Goal: Task Accomplishment & Management: Complete application form

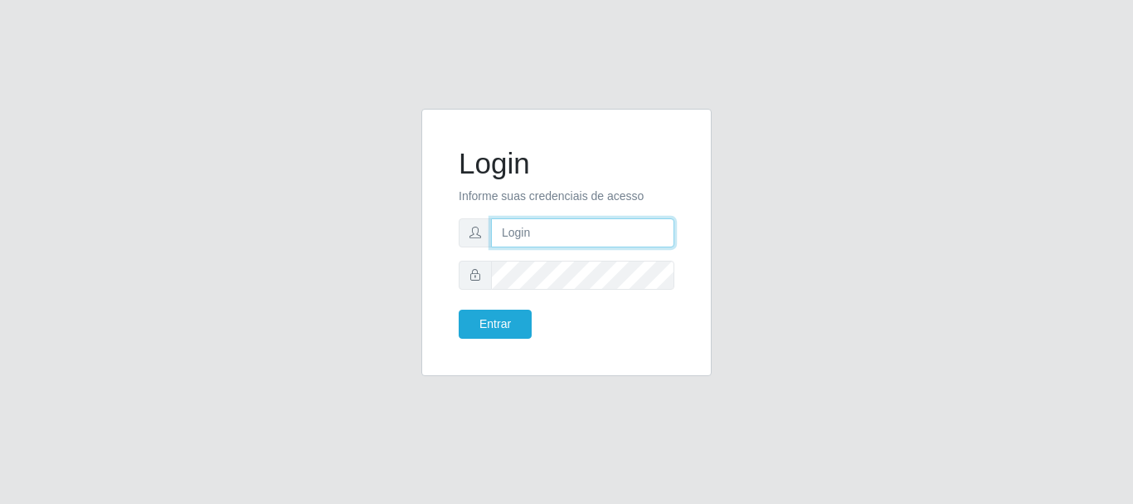
click at [525, 232] on input "text" at bounding box center [582, 232] width 183 height 29
type input "[EMAIL_ADDRESS][DOMAIN_NAME]"
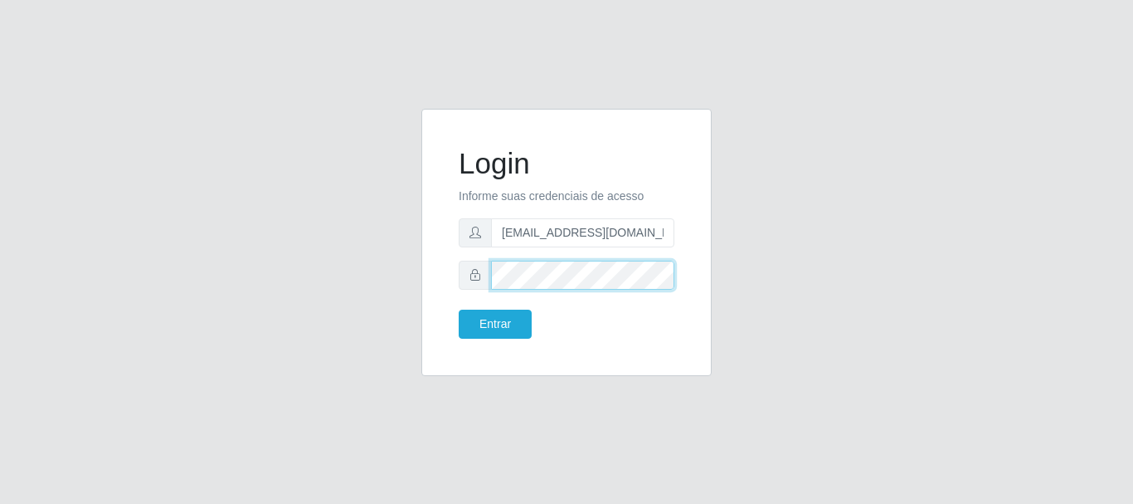
click at [459, 309] on button "Entrar" at bounding box center [495, 323] width 73 height 29
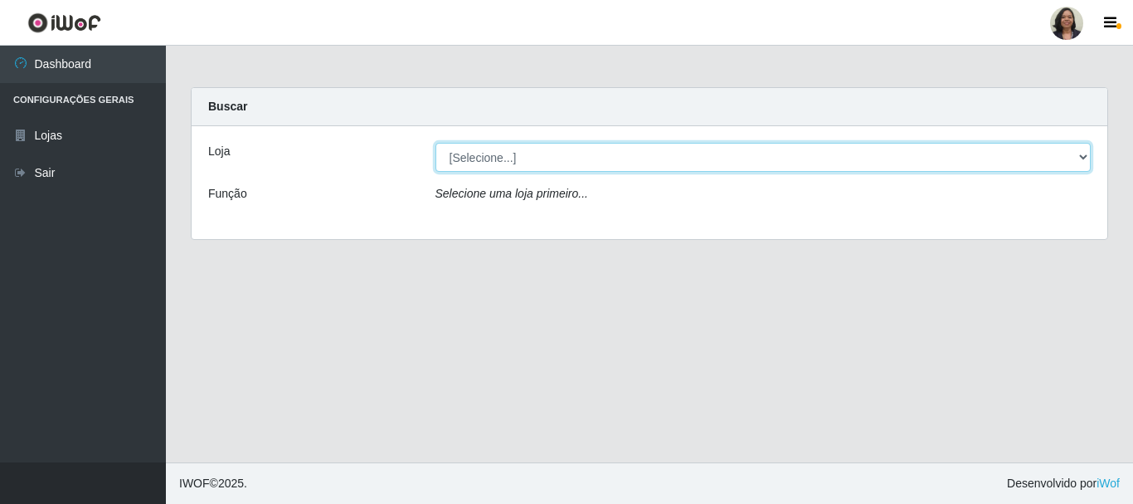
click at [1089, 157] on select "[Selecione...] SuperFácil Atacado - Rodoviária" at bounding box center [764, 157] width 656 height 29
select select "400"
click at [436, 143] on select "[Selecione...] SuperFácil Atacado - Rodoviária" at bounding box center [764, 157] width 656 height 29
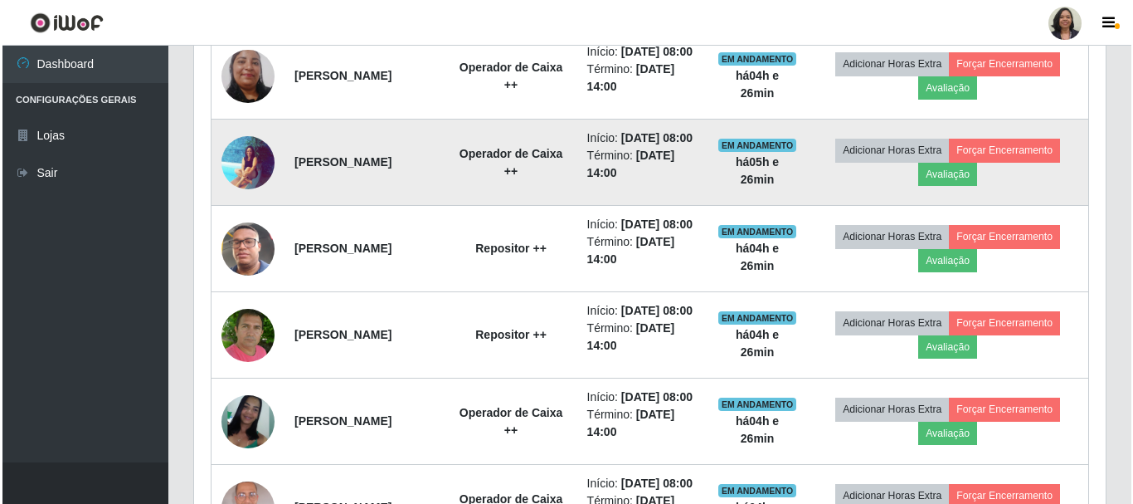
scroll to position [1328, 0]
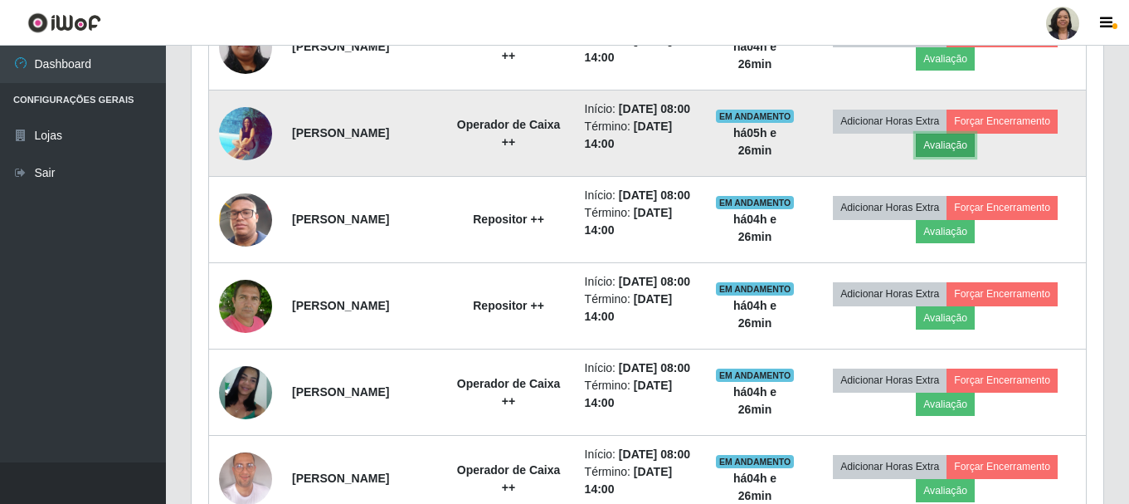
click at [975, 157] on button "Avaliação" at bounding box center [945, 145] width 59 height 23
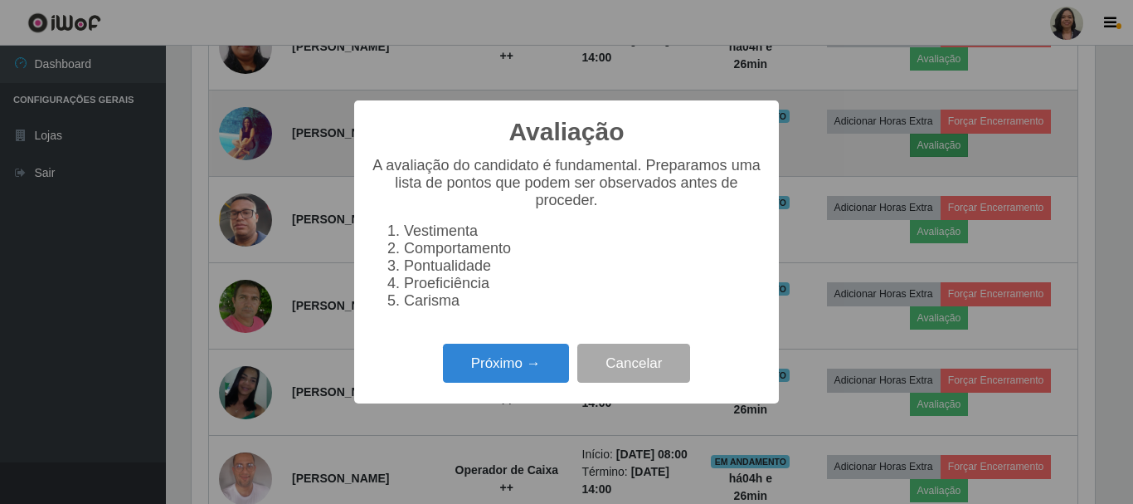
scroll to position [344, 904]
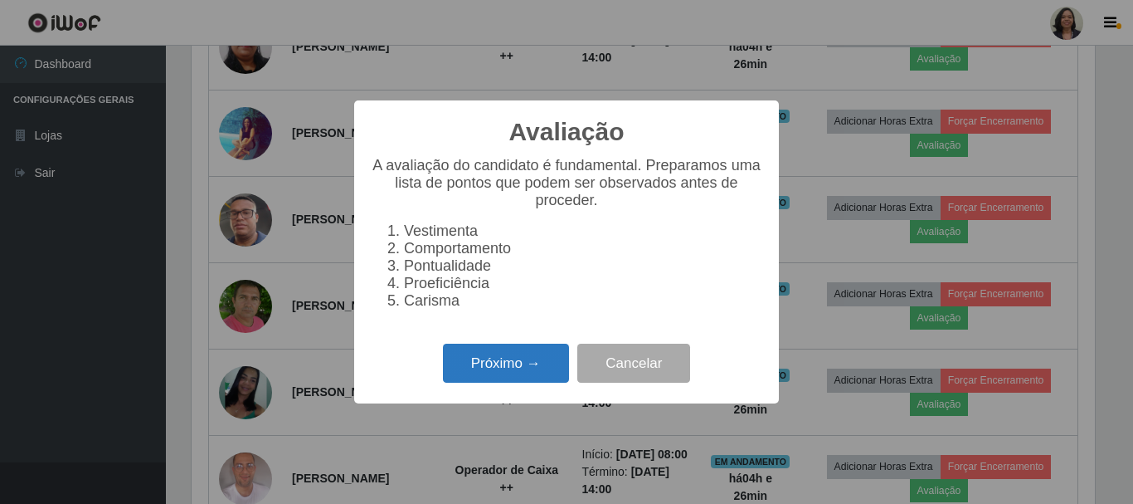
click at [527, 376] on button "Próximo →" at bounding box center [506, 362] width 126 height 39
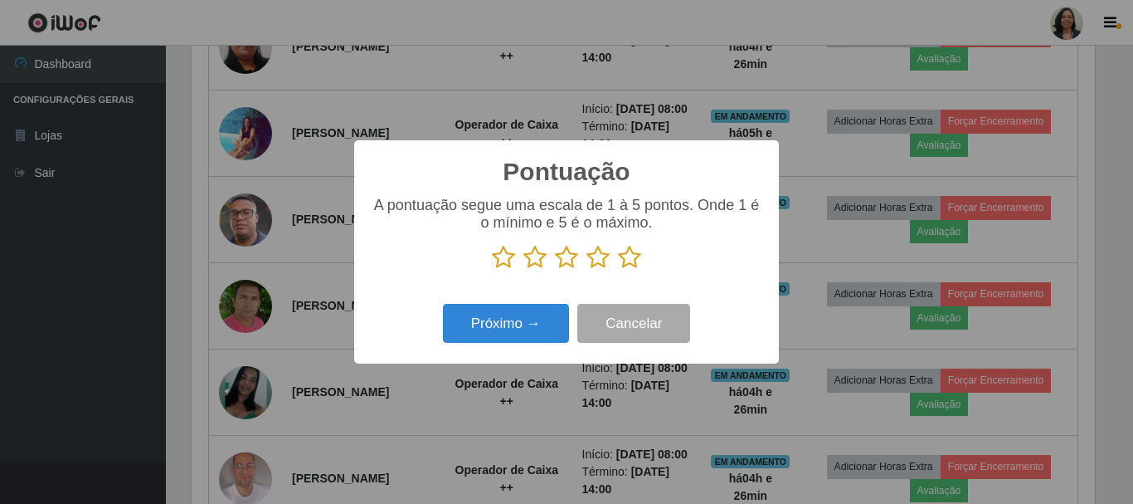
click at [636, 262] on icon at bounding box center [629, 257] width 23 height 25
click at [618, 270] on input "radio" at bounding box center [618, 270] width 0 height 0
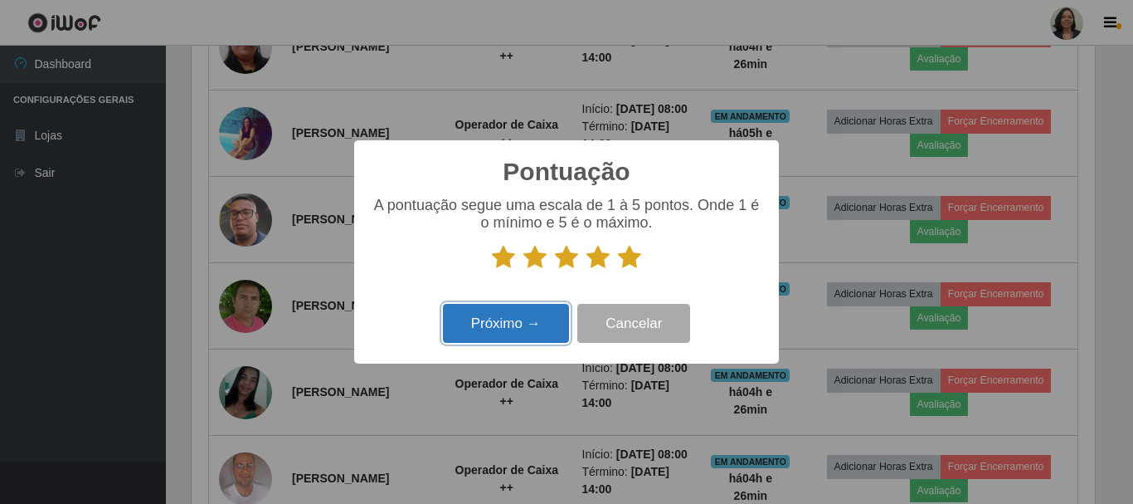
click at [546, 322] on button "Próximo →" at bounding box center [506, 323] width 126 height 39
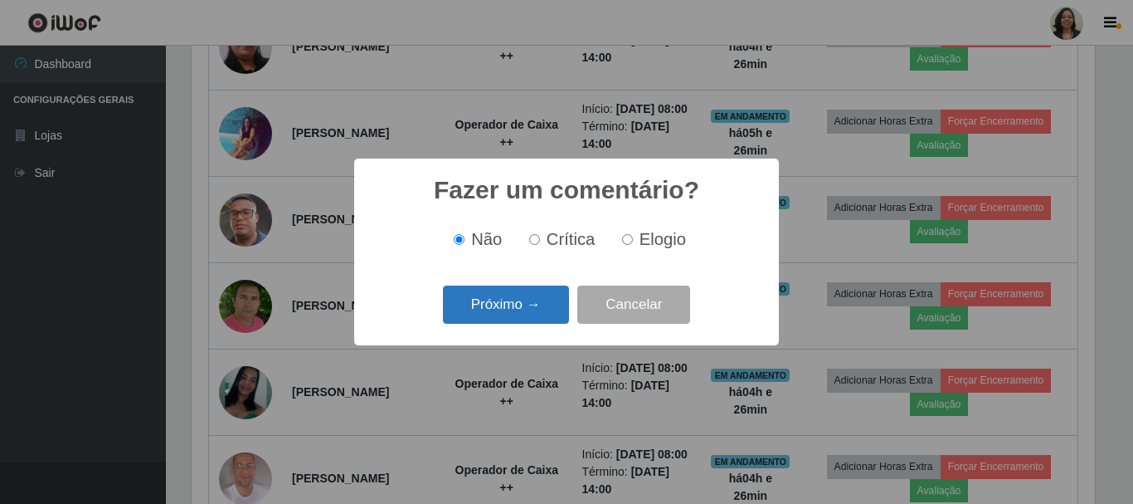
click at [531, 309] on button "Próximo →" at bounding box center [506, 304] width 126 height 39
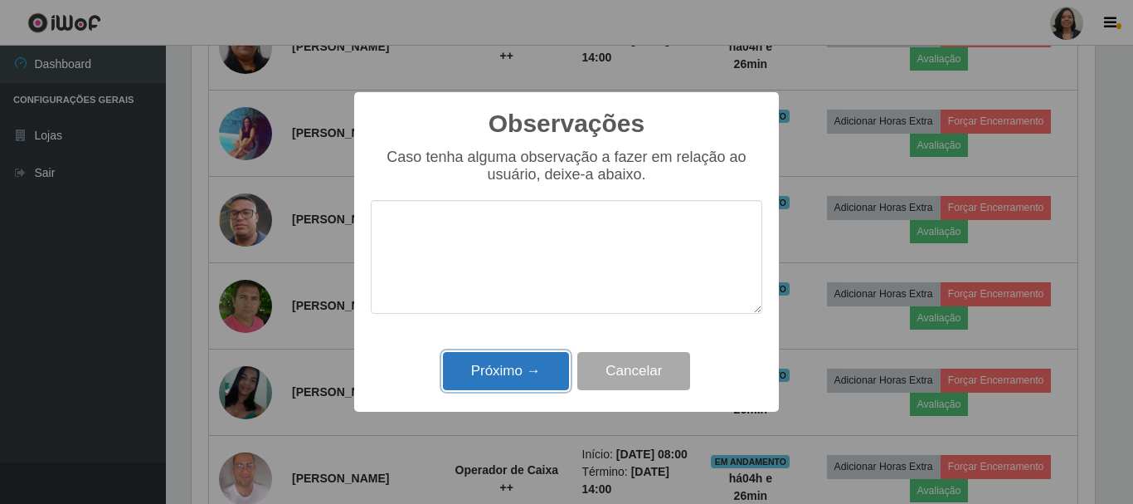
click at [515, 382] on button "Próximo →" at bounding box center [506, 371] width 126 height 39
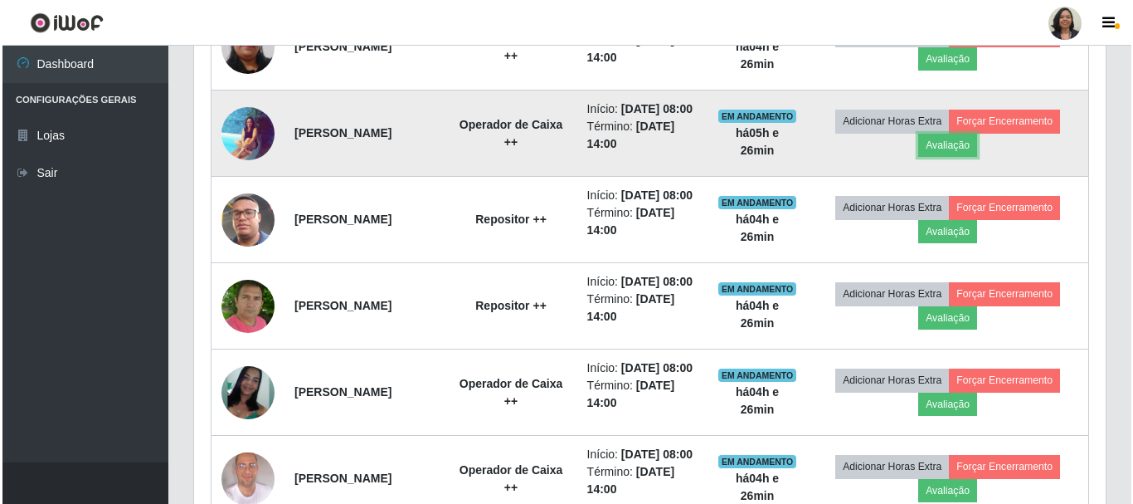
scroll to position [344, 912]
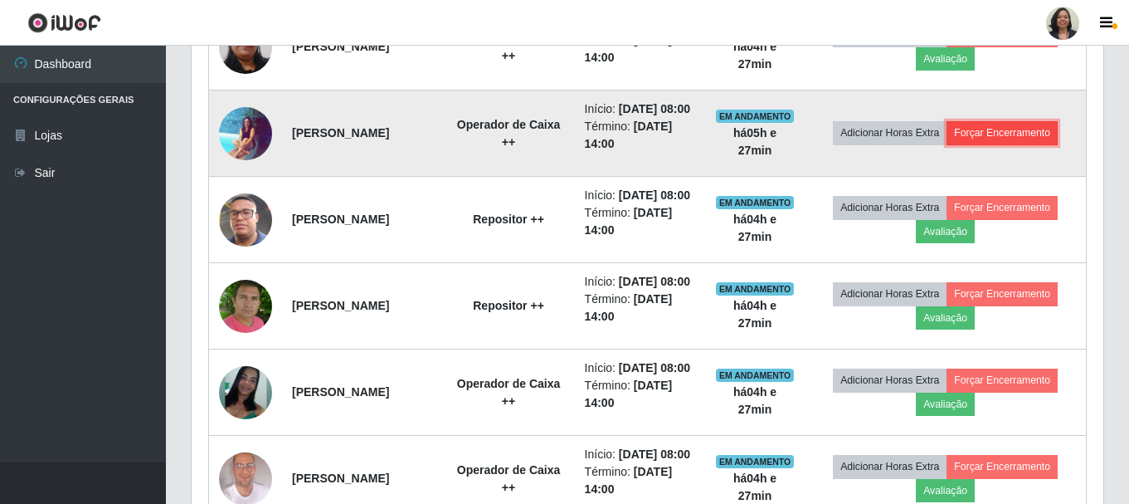
click at [1010, 144] on button "Forçar Encerramento" at bounding box center [1002, 132] width 111 height 23
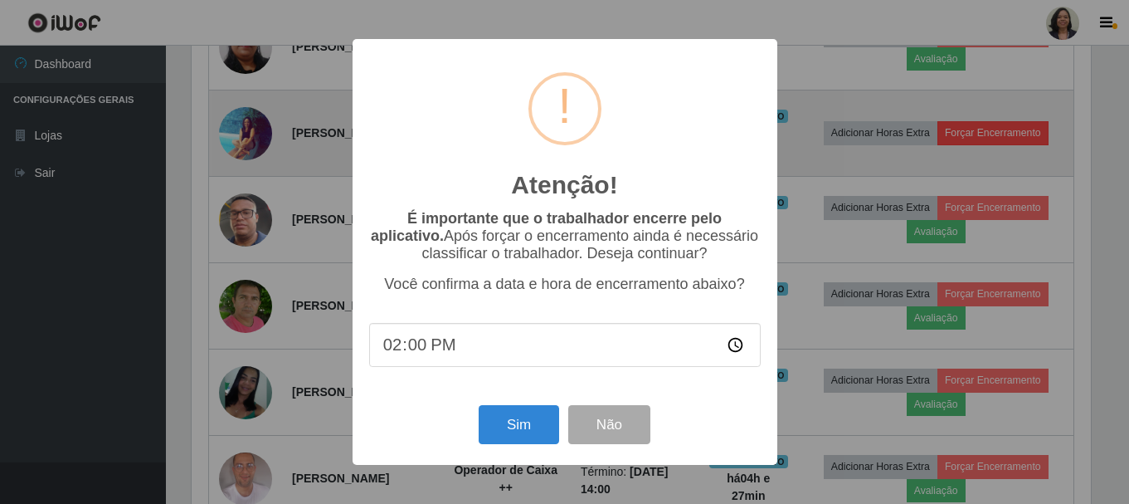
scroll to position [344, 904]
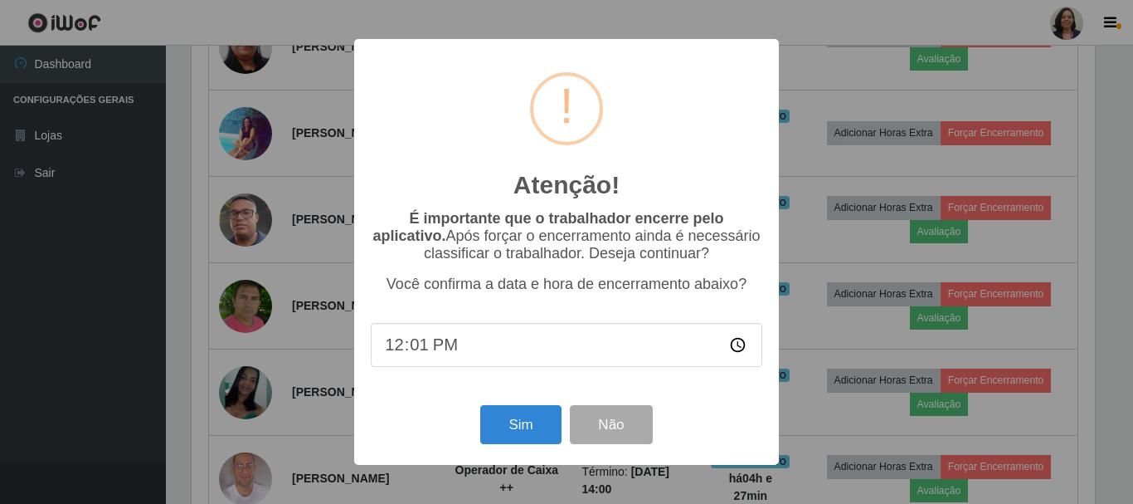
type input "12:15"
click at [509, 431] on button "Sim" at bounding box center [520, 424] width 80 height 39
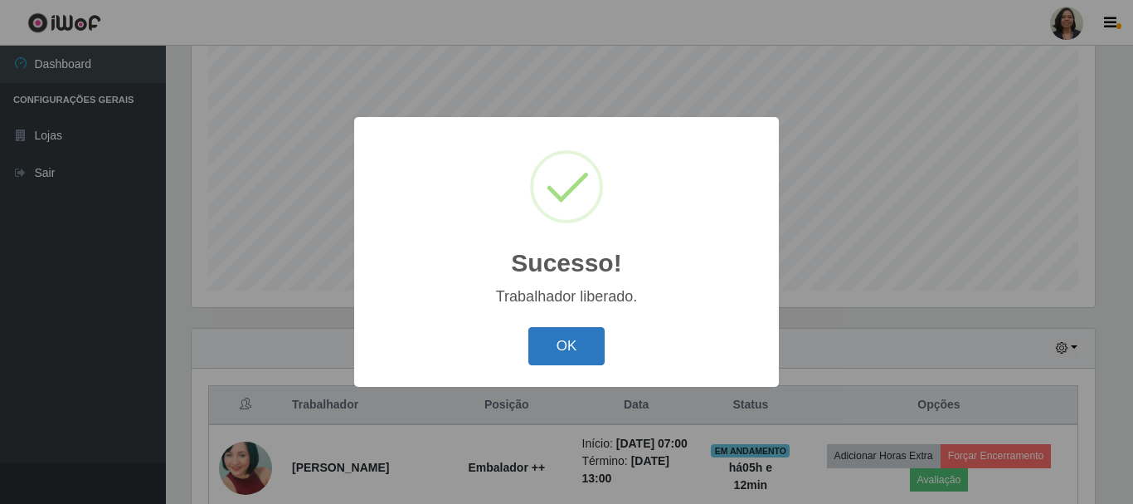
click at [584, 356] on button "OK" at bounding box center [567, 346] width 77 height 39
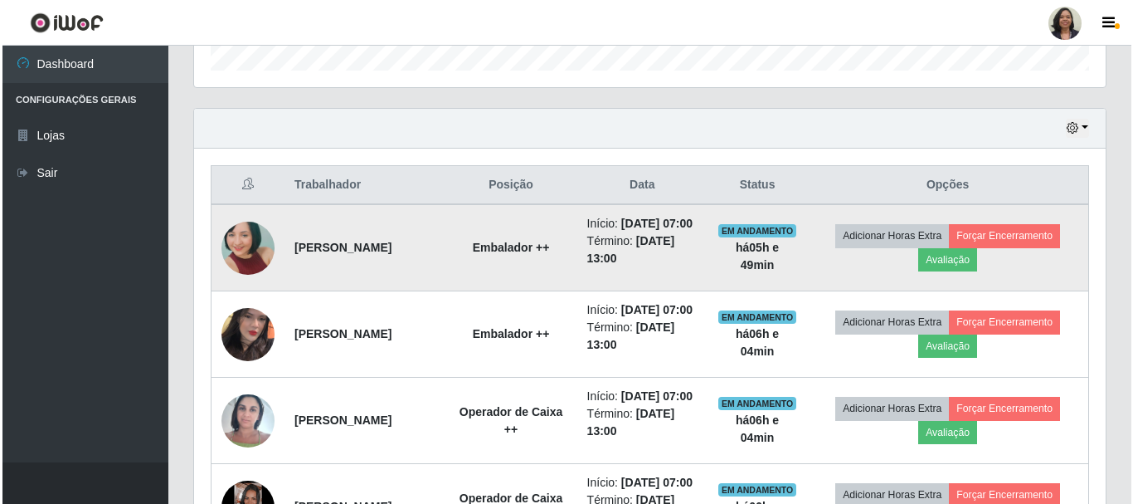
scroll to position [552, 0]
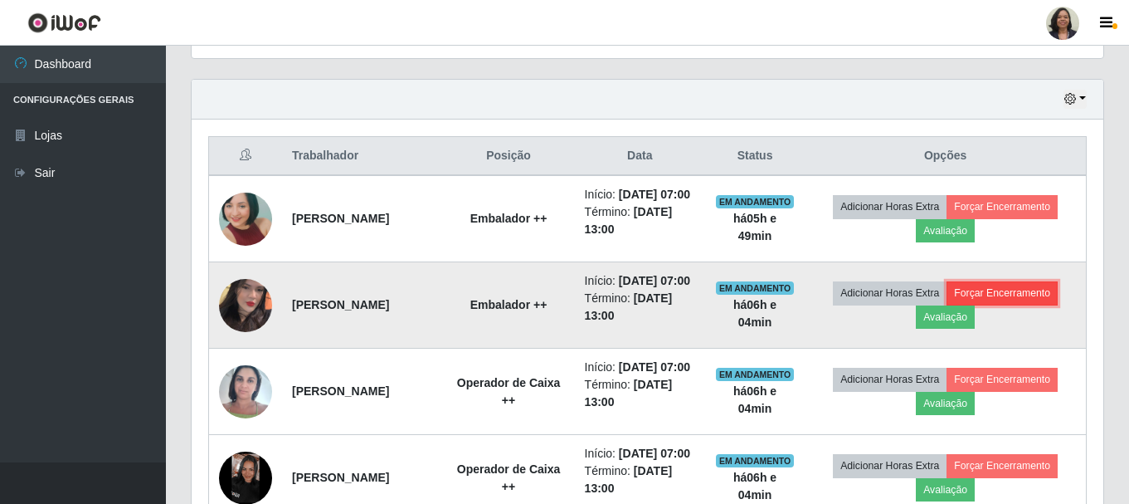
click at [1039, 305] on button "Forçar Encerramento" at bounding box center [1002, 292] width 111 height 23
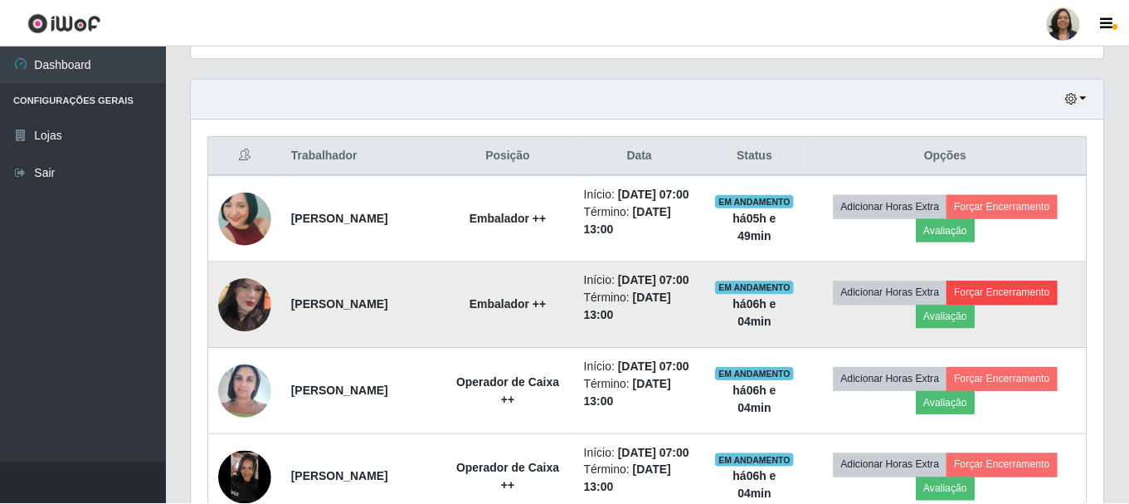
scroll to position [344, 904]
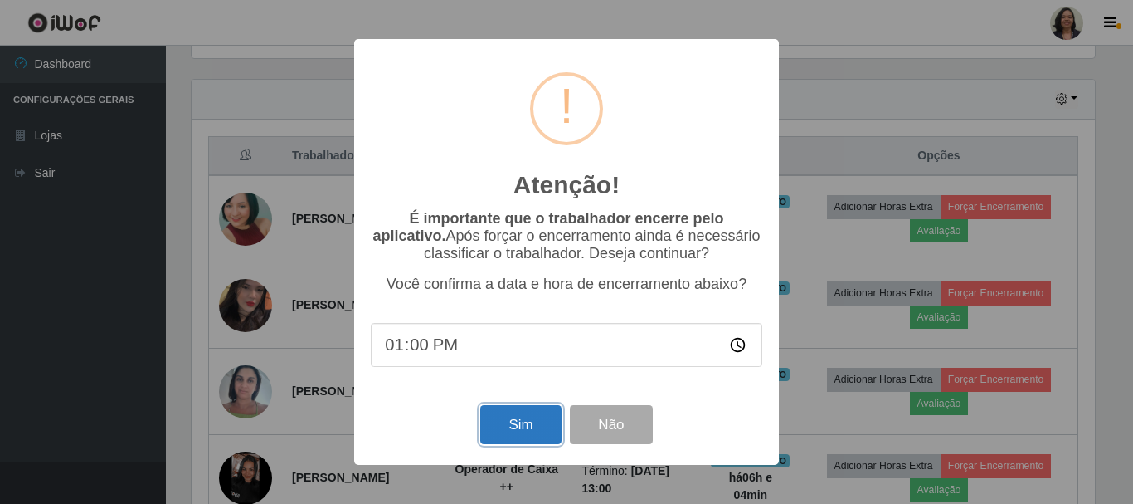
click at [517, 418] on button "Sim" at bounding box center [520, 424] width 80 height 39
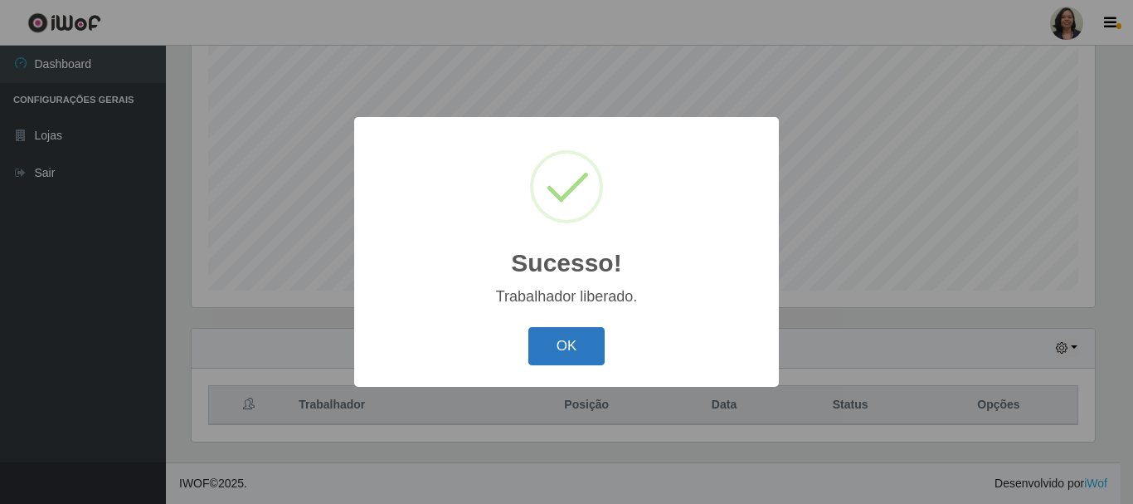
click at [573, 346] on button "OK" at bounding box center [567, 346] width 77 height 39
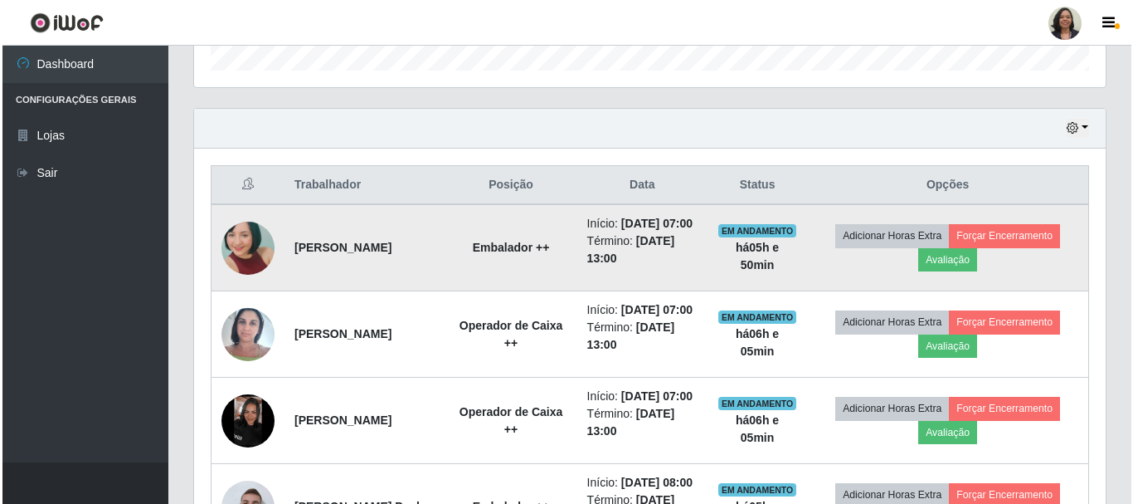
scroll to position [552, 0]
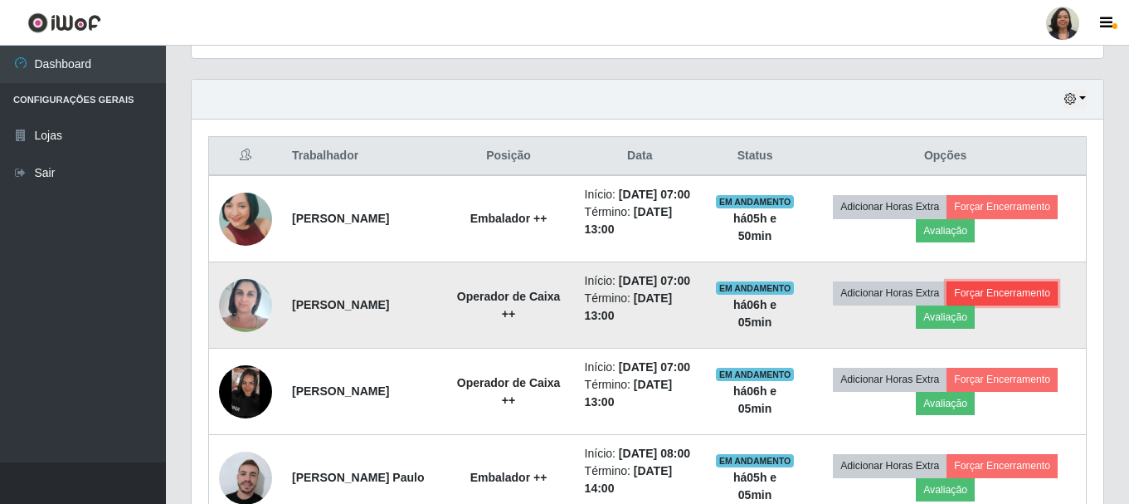
click at [1016, 305] on button "Forçar Encerramento" at bounding box center [1002, 292] width 111 height 23
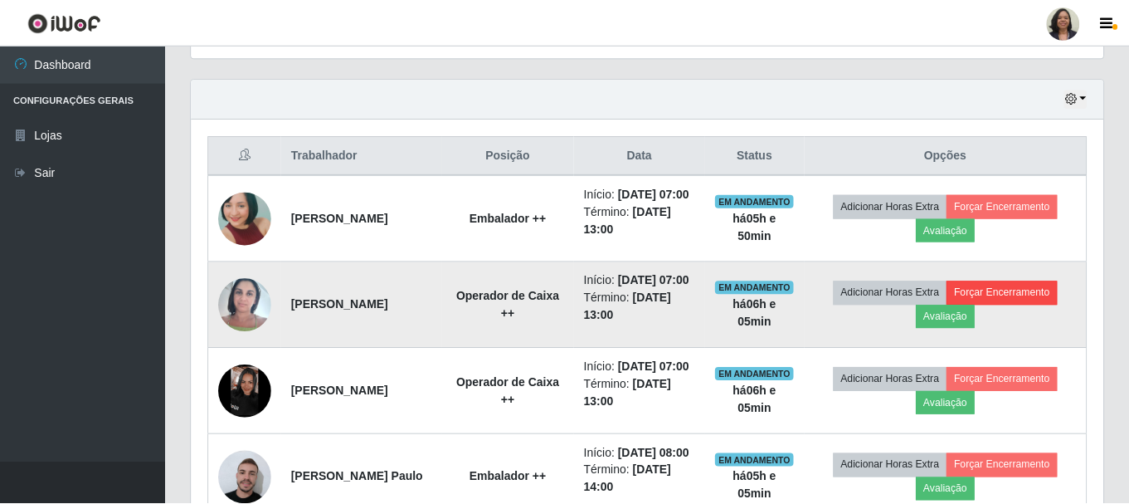
scroll to position [344, 904]
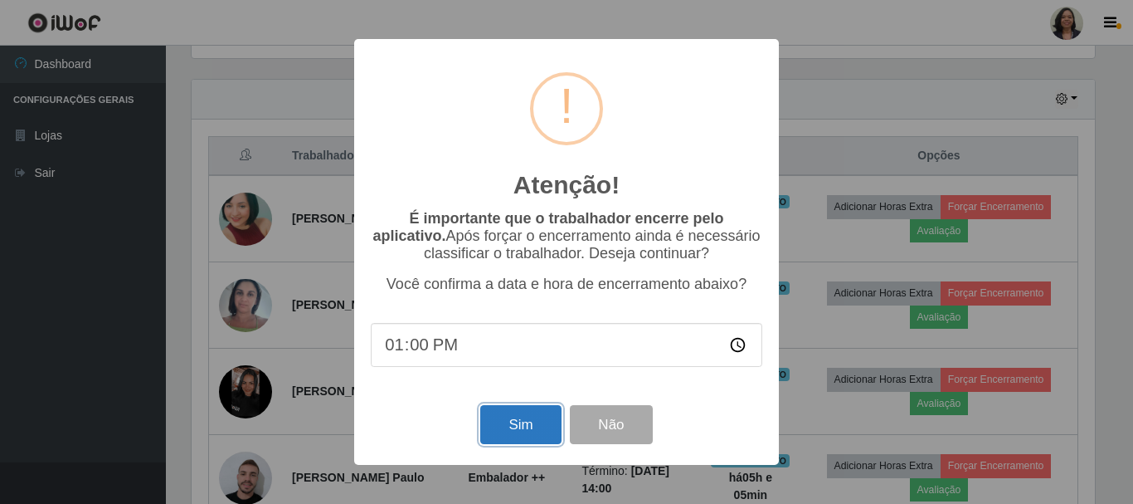
click at [511, 426] on button "Sim" at bounding box center [520, 424] width 80 height 39
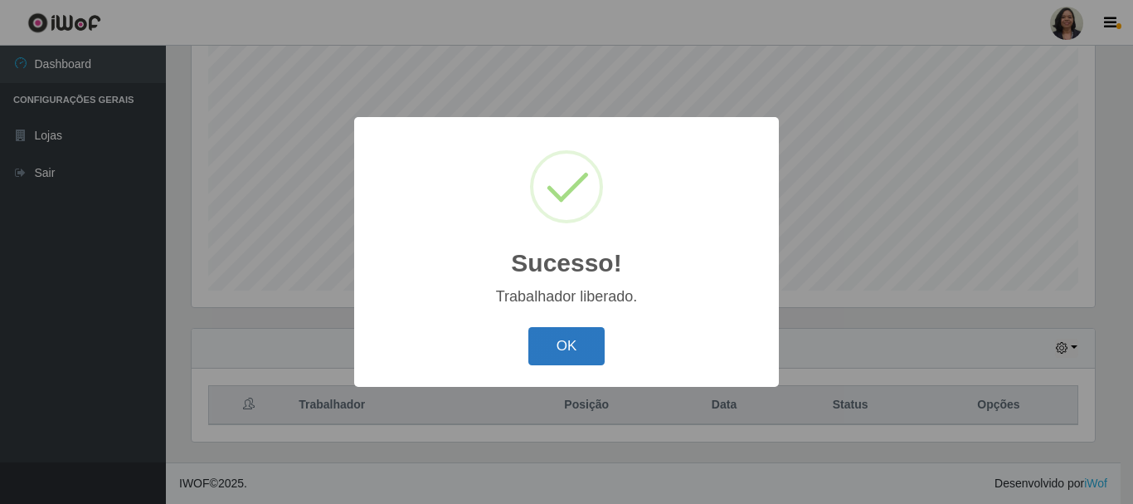
click at [577, 339] on button "OK" at bounding box center [567, 346] width 77 height 39
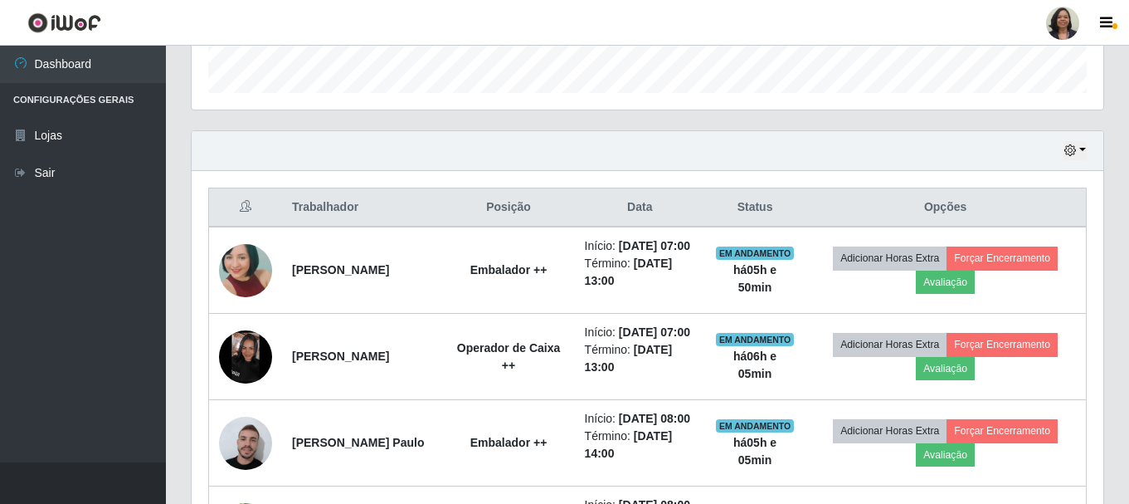
scroll to position [635, 0]
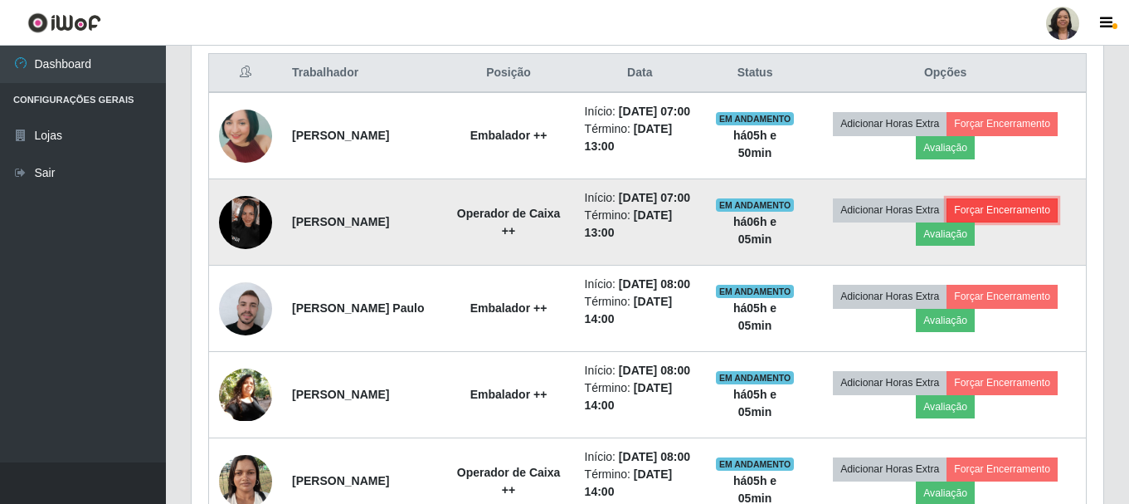
click at [1027, 222] on button "Forçar Encerramento" at bounding box center [1002, 209] width 111 height 23
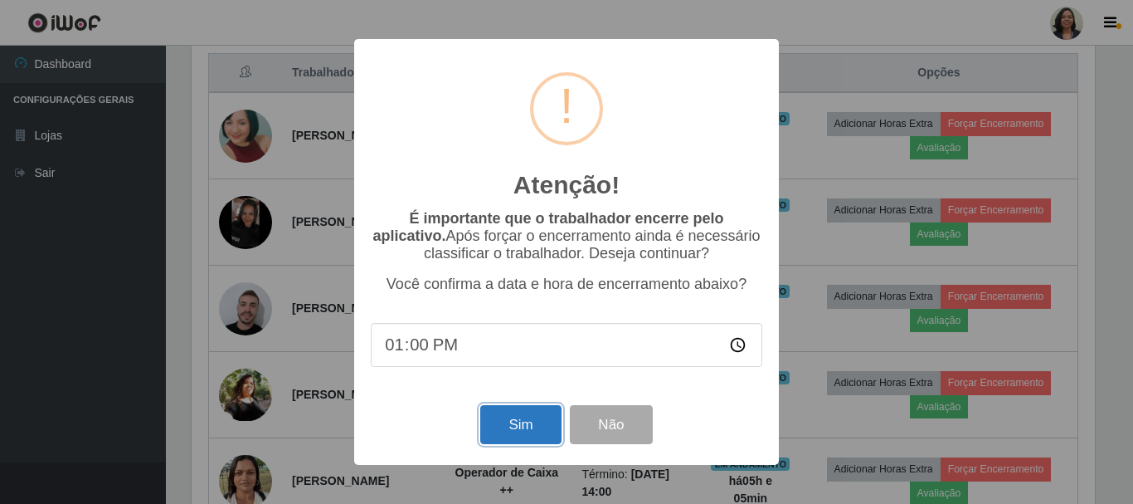
click at [517, 426] on button "Sim" at bounding box center [520, 424] width 80 height 39
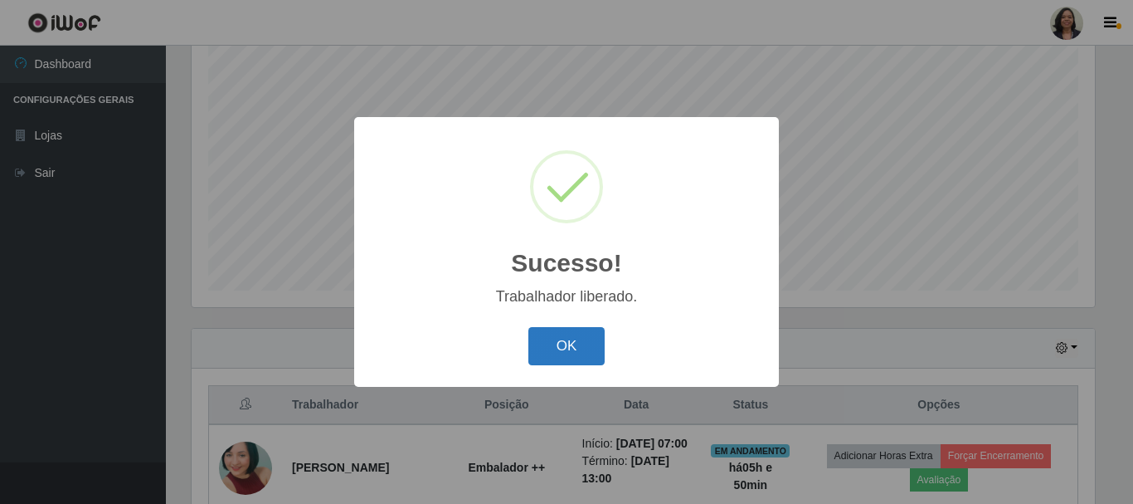
click at [563, 343] on button "OK" at bounding box center [567, 346] width 77 height 39
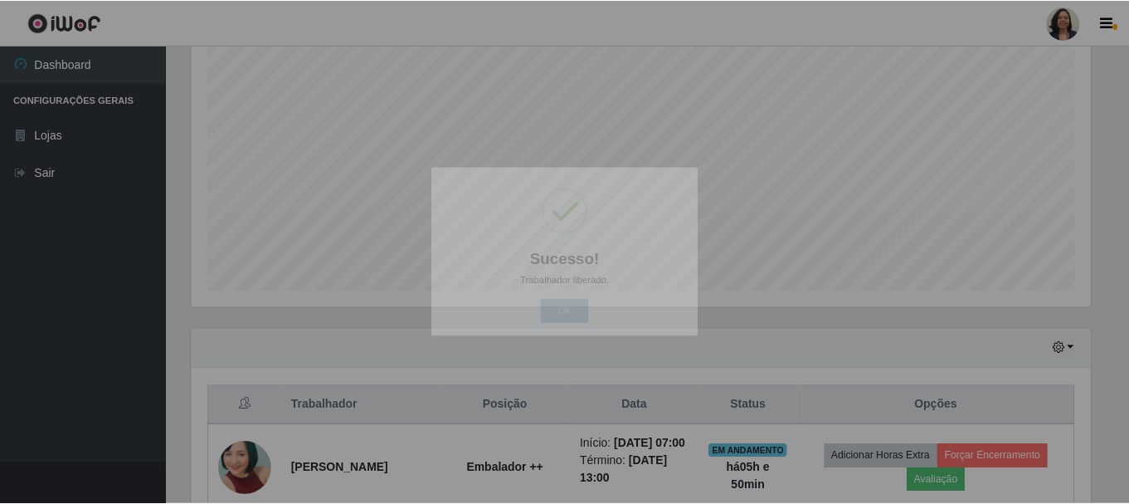
scroll to position [0, 0]
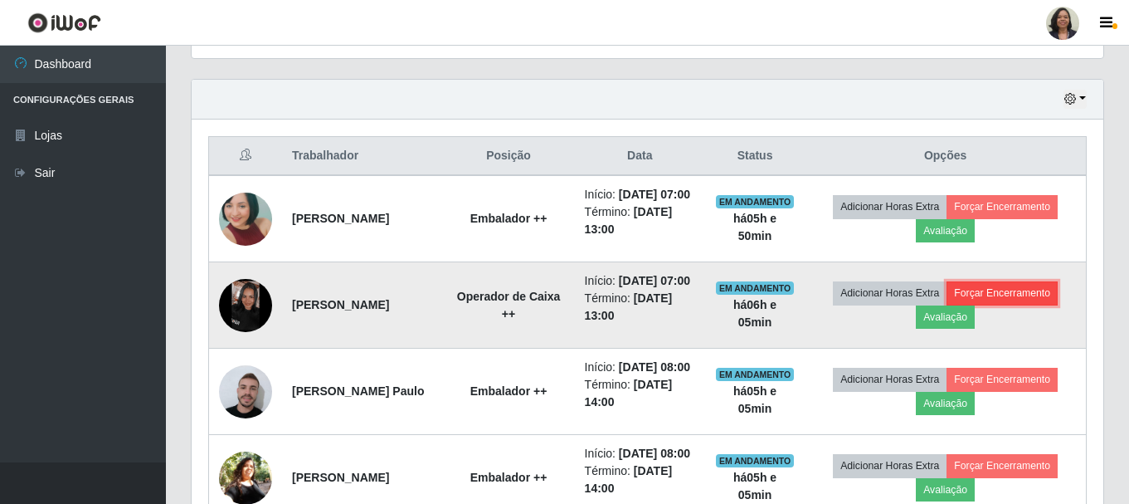
click at [1029, 305] on button "Forçar Encerramento" at bounding box center [1002, 292] width 111 height 23
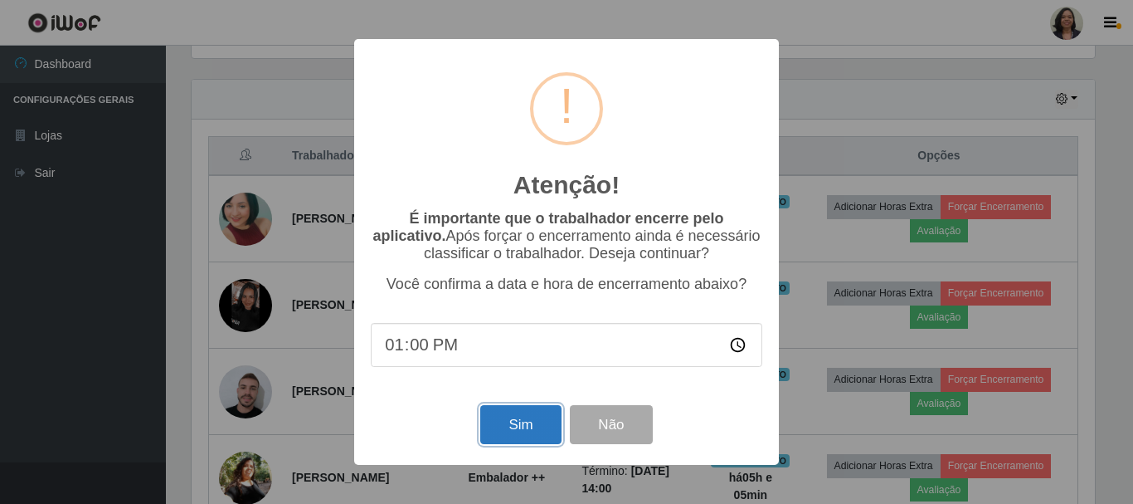
click at [531, 420] on button "Sim" at bounding box center [520, 424] width 80 height 39
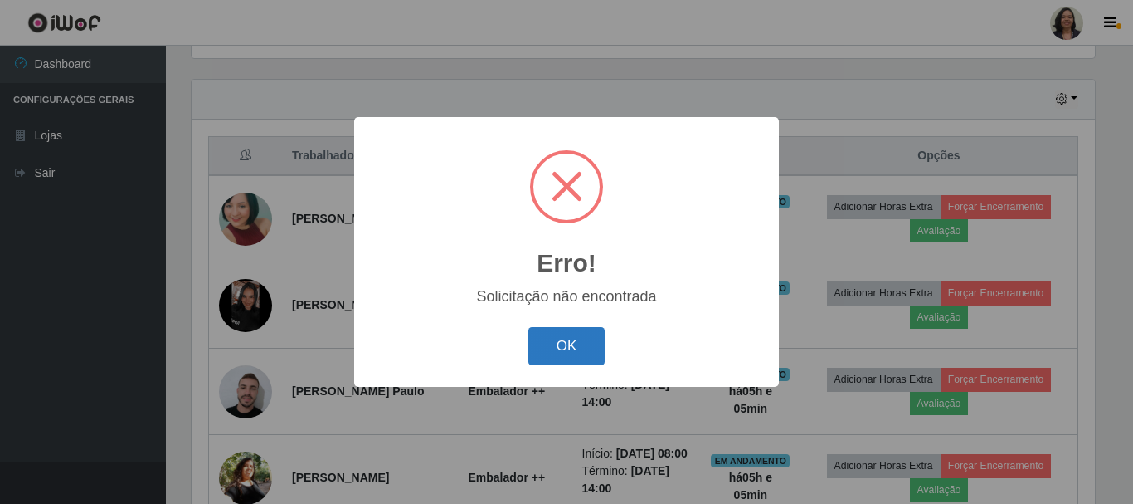
click at [577, 348] on button "OK" at bounding box center [567, 346] width 77 height 39
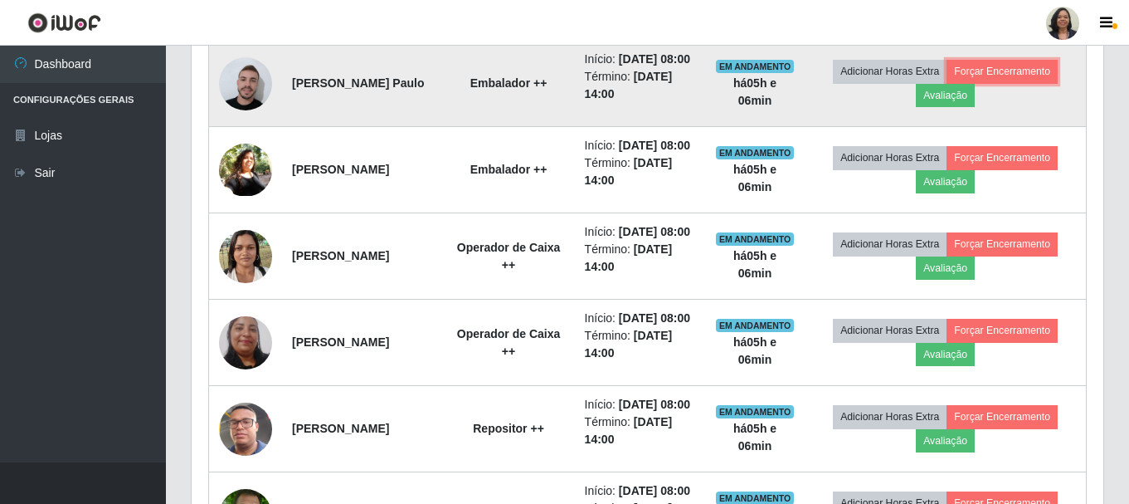
scroll to position [552, 0]
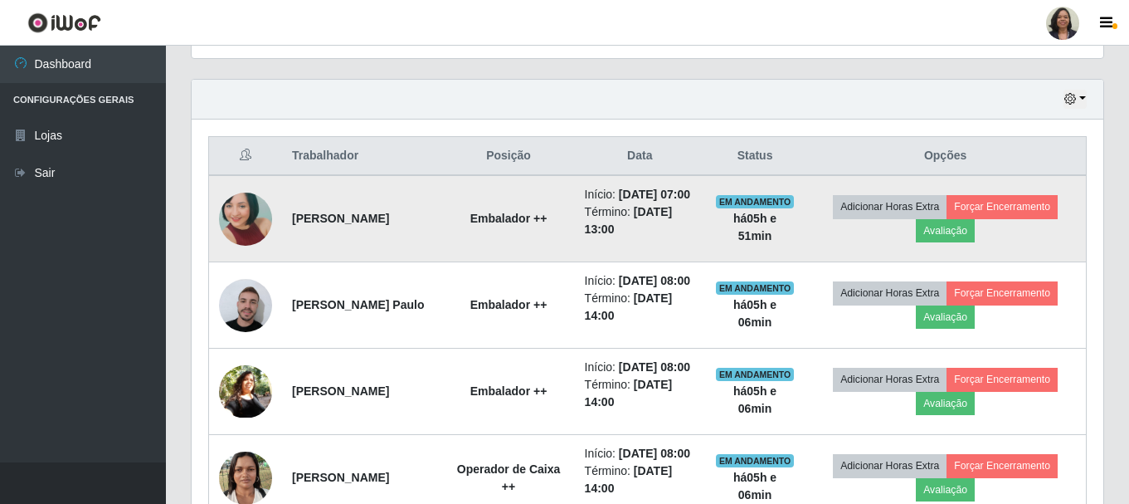
click at [246, 227] on img at bounding box center [245, 219] width 53 height 112
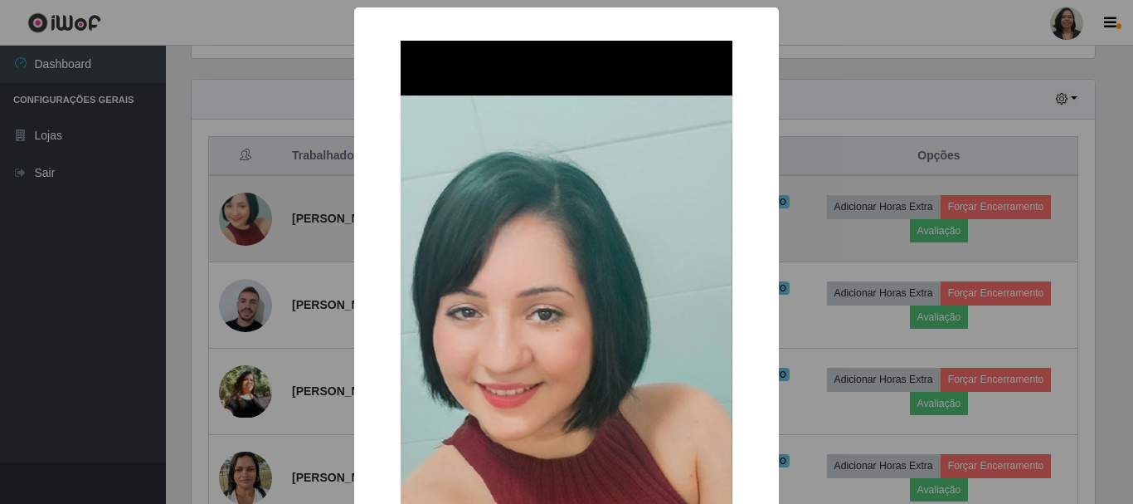
click at [246, 227] on div "× OK Cancel" at bounding box center [566, 252] width 1133 height 504
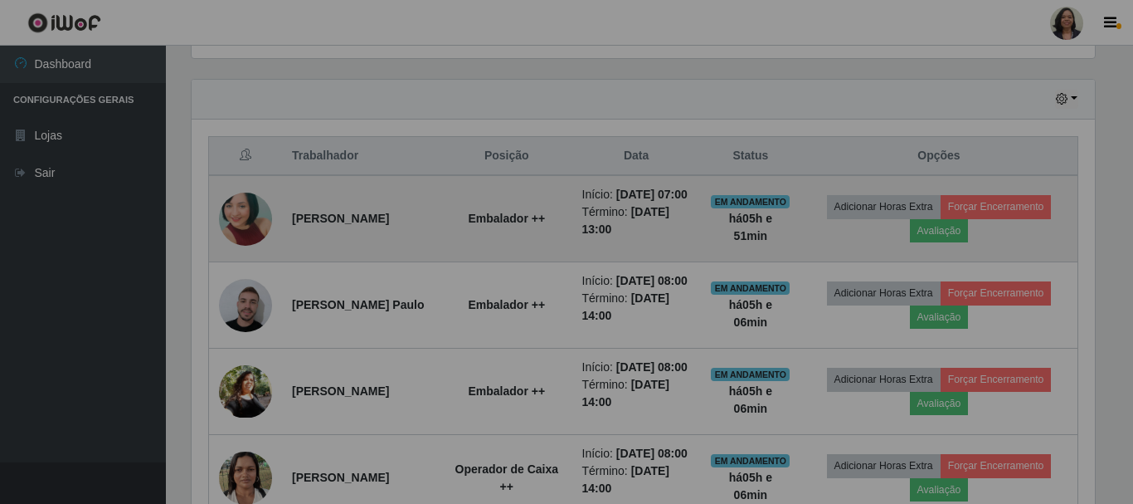
scroll to position [344, 912]
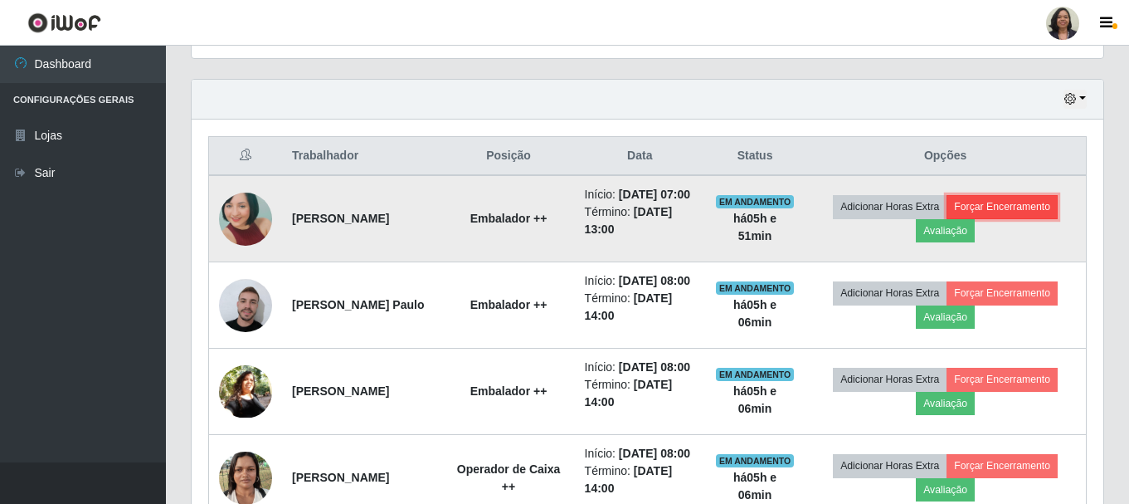
click at [1042, 211] on button "Forçar Encerramento" at bounding box center [1002, 206] width 111 height 23
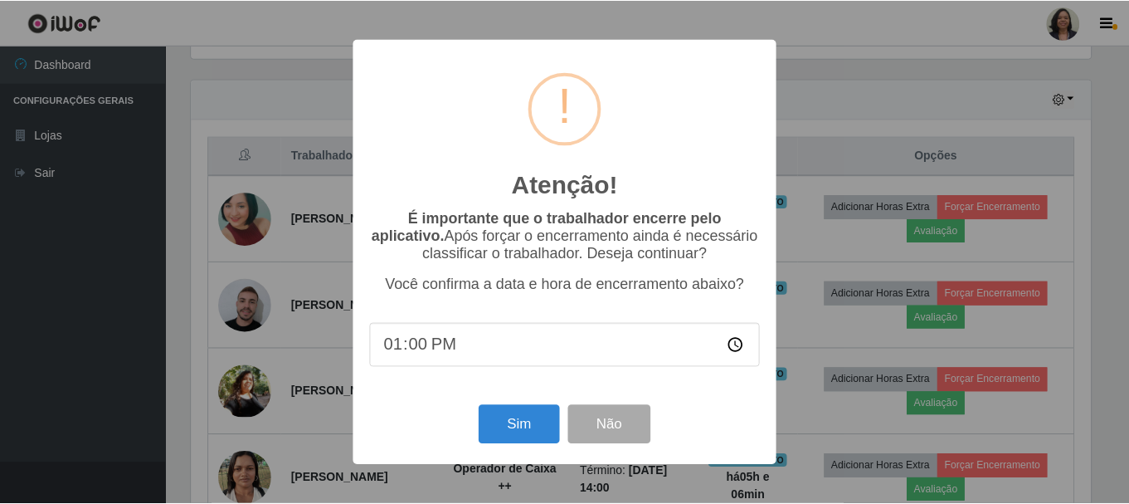
scroll to position [344, 904]
drag, startPoint x: 431, startPoint y: 348, endPoint x: 426, endPoint y: 358, distance: 11.9
click at [428, 355] on input "13:00" at bounding box center [567, 345] width 392 height 44
click at [423, 358] on input "13:00" at bounding box center [567, 345] width 392 height 44
type input "13:07"
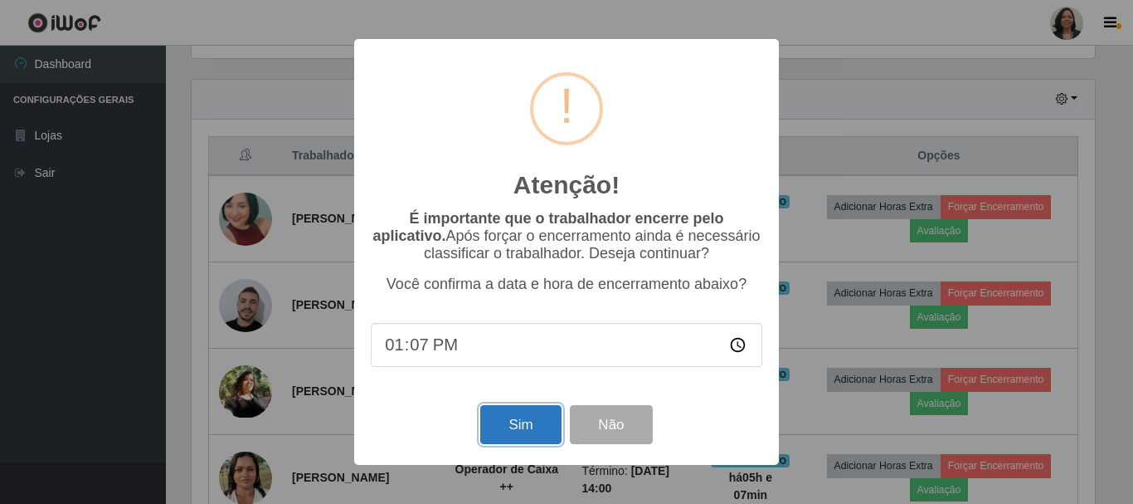
click at [522, 431] on button "Sim" at bounding box center [520, 424] width 80 height 39
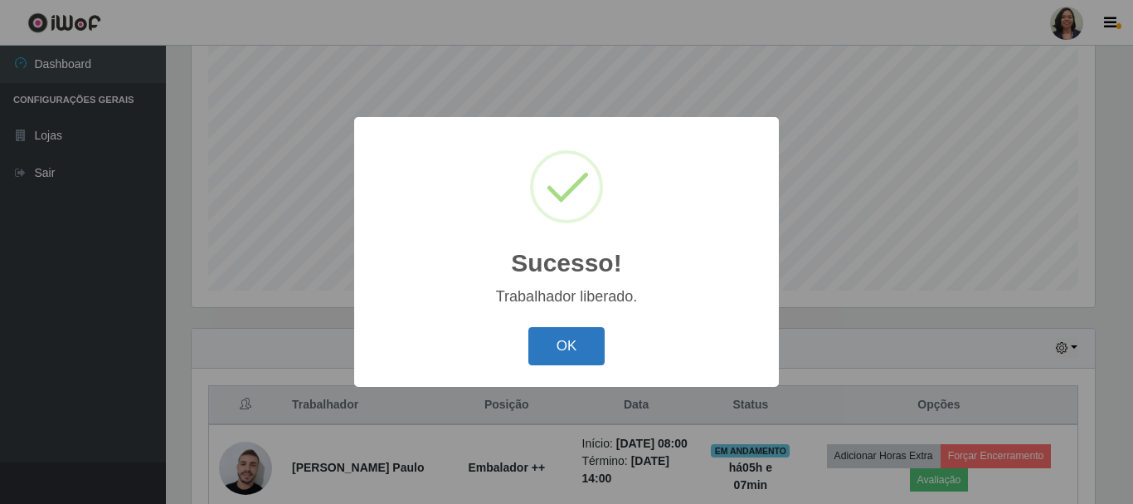
click at [552, 332] on button "OK" at bounding box center [567, 346] width 77 height 39
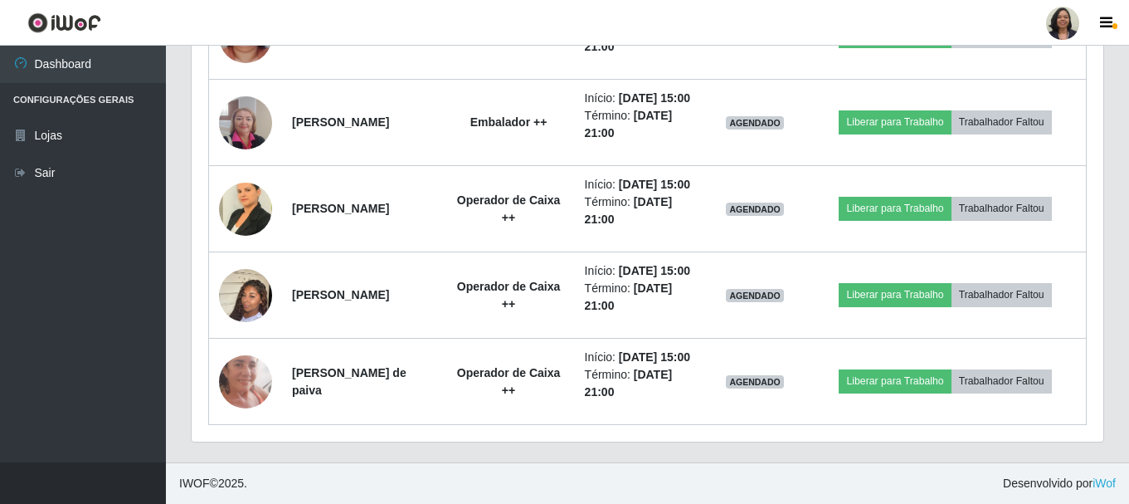
scroll to position [2066, 0]
click at [1058, 28] on div at bounding box center [1062, 23] width 33 height 33
click at [1013, 20] on header "Perfil Alterar Senha Sair" at bounding box center [564, 23] width 1129 height 46
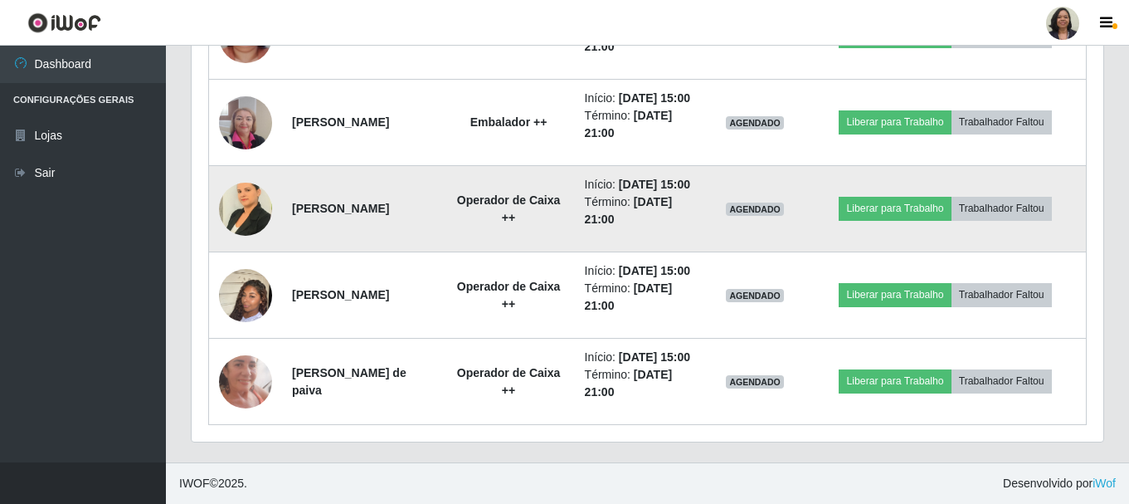
click at [243, 173] on img at bounding box center [245, 208] width 53 height 71
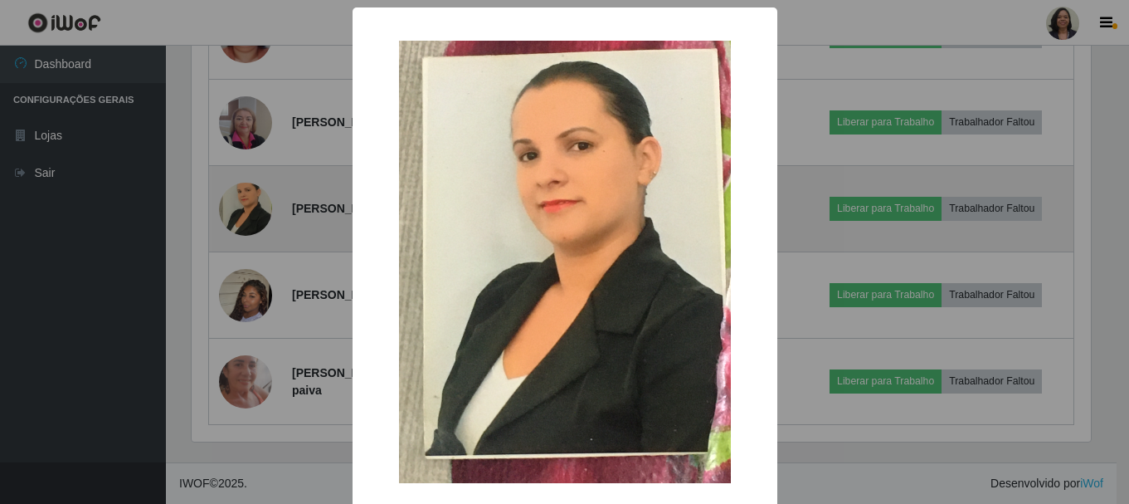
scroll to position [344, 904]
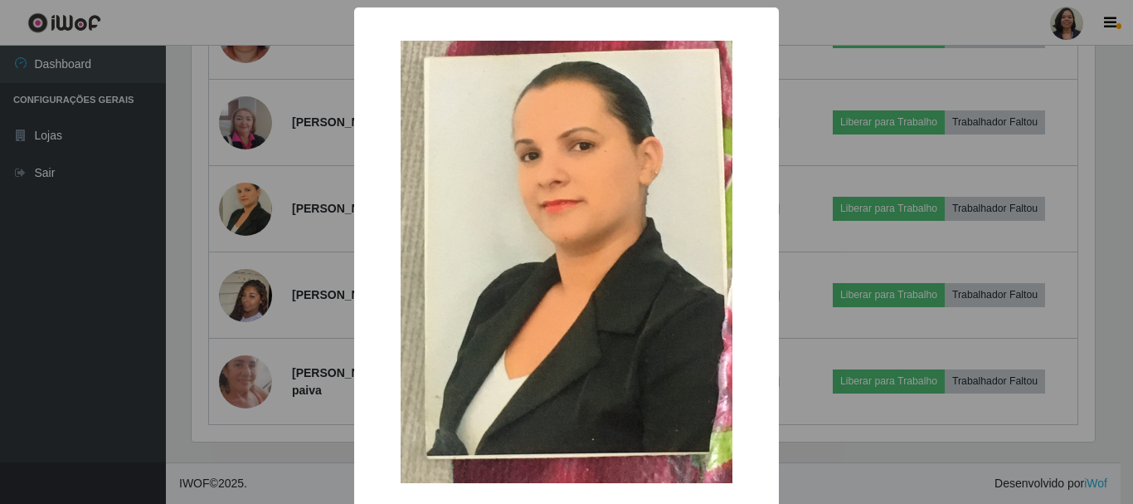
click at [155, 334] on div "× OK Cancel" at bounding box center [566, 252] width 1133 height 504
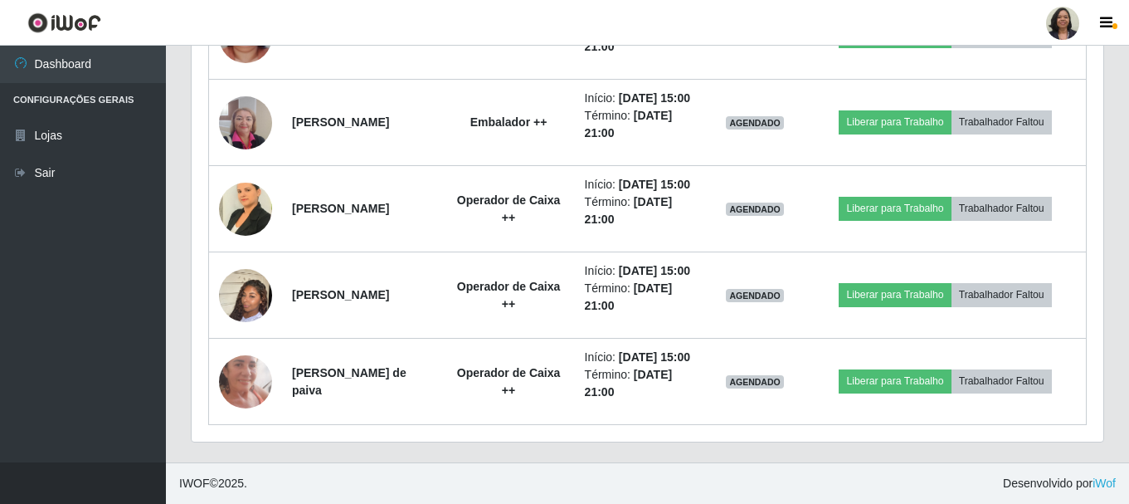
scroll to position [344, 912]
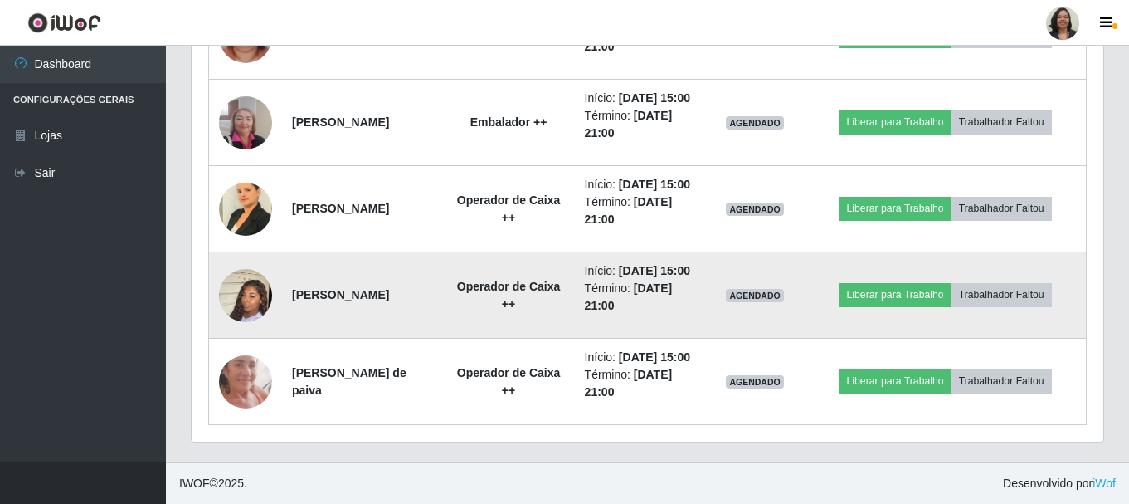
click at [243, 285] on img at bounding box center [245, 295] width 53 height 95
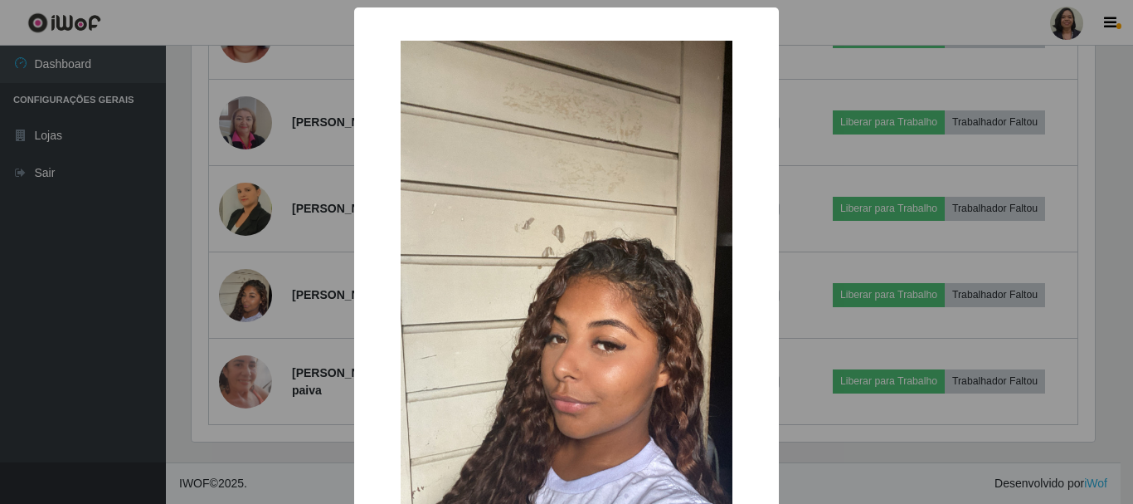
click at [241, 290] on div "× OK Cancel" at bounding box center [566, 252] width 1133 height 504
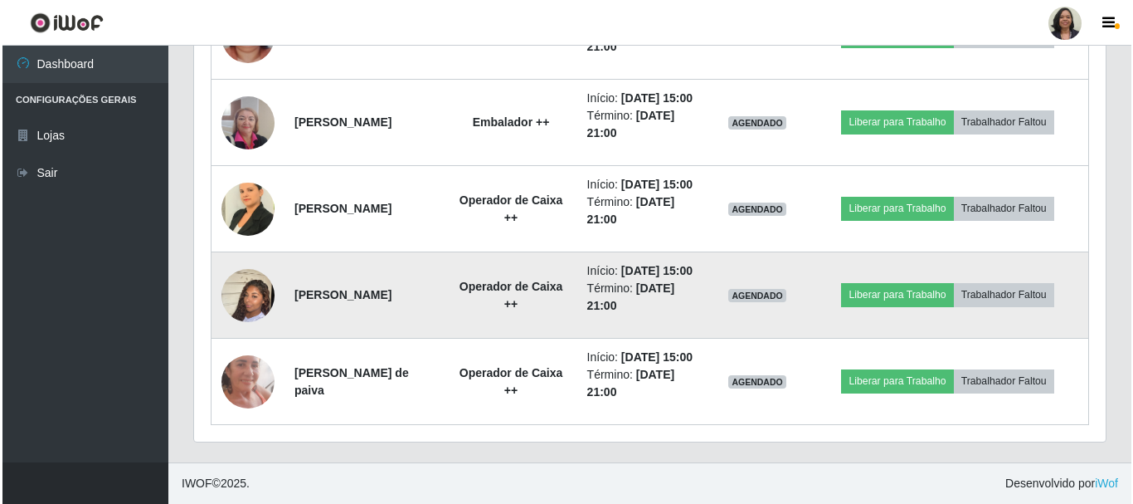
scroll to position [1900, 0]
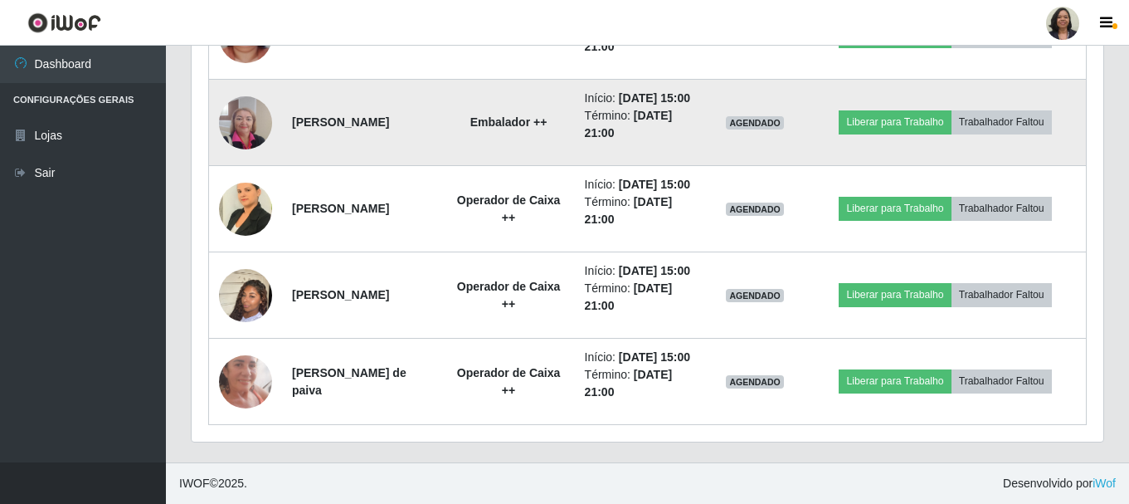
click at [230, 158] on img at bounding box center [245, 122] width 53 height 71
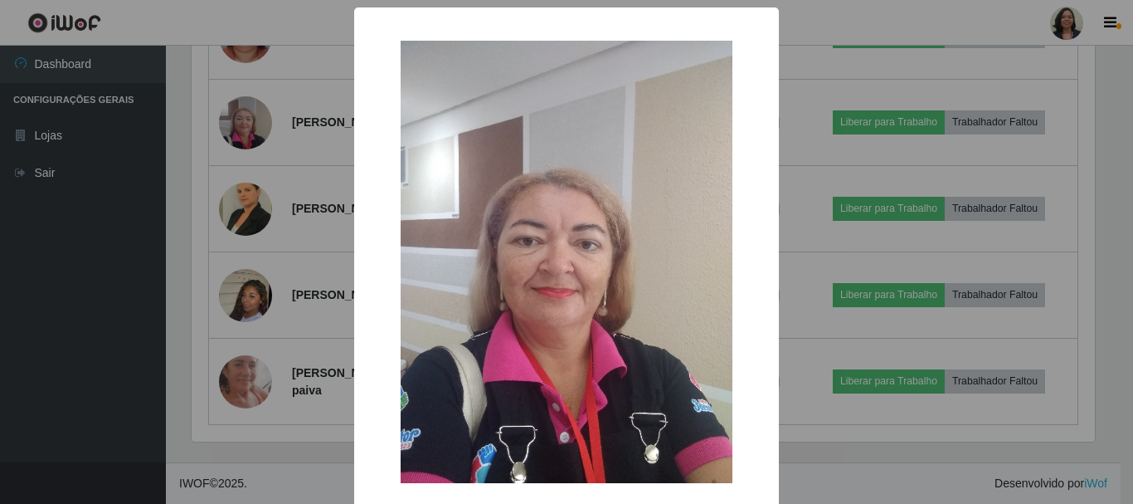
click at [245, 311] on div "× OK Cancel" at bounding box center [566, 252] width 1133 height 504
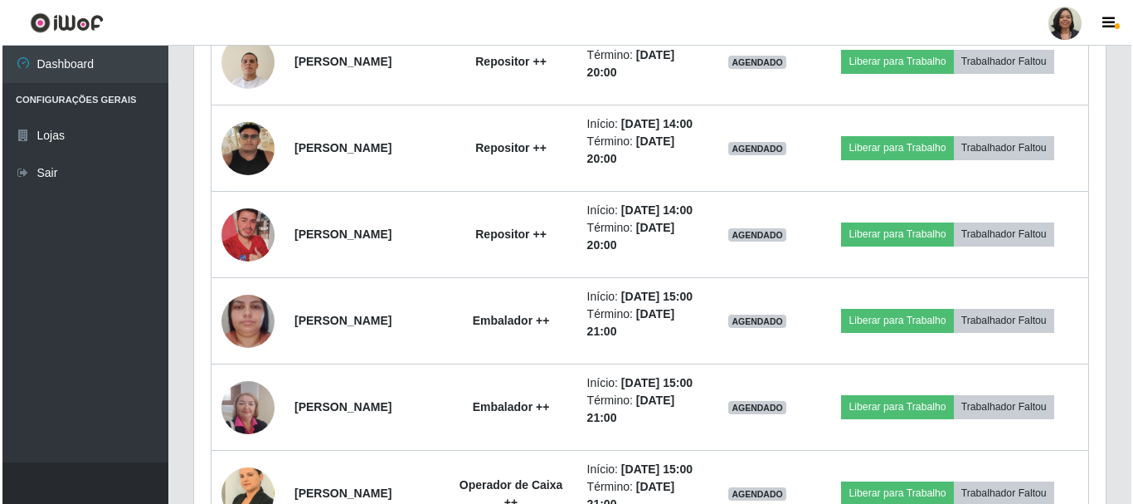
scroll to position [1402, 0]
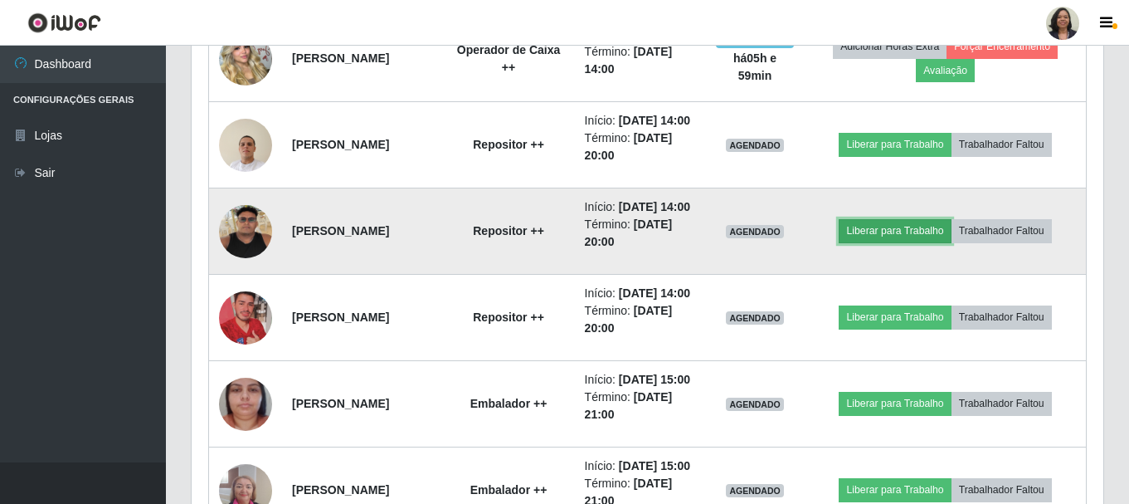
click at [870, 242] on button "Liberar para Trabalho" at bounding box center [895, 230] width 112 height 23
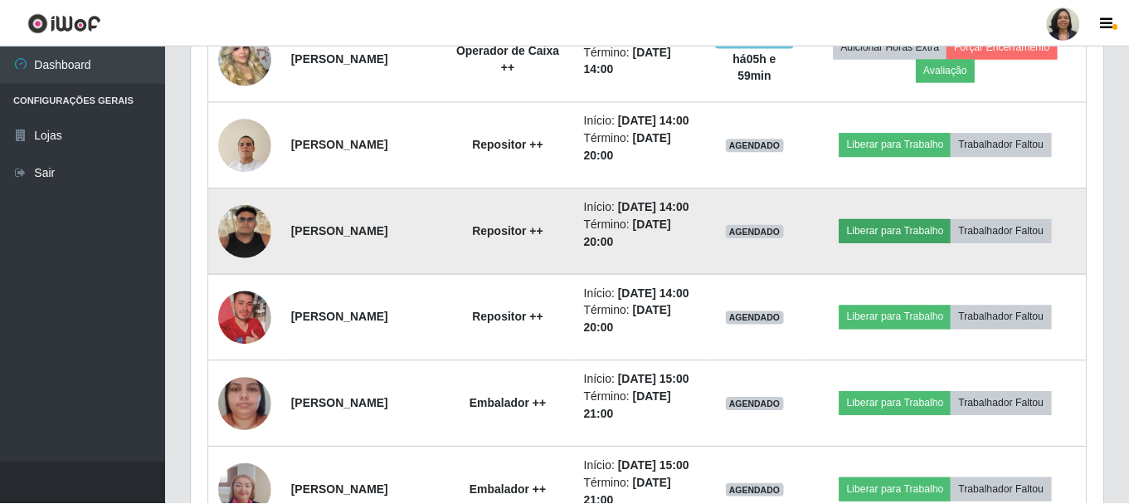
scroll to position [344, 904]
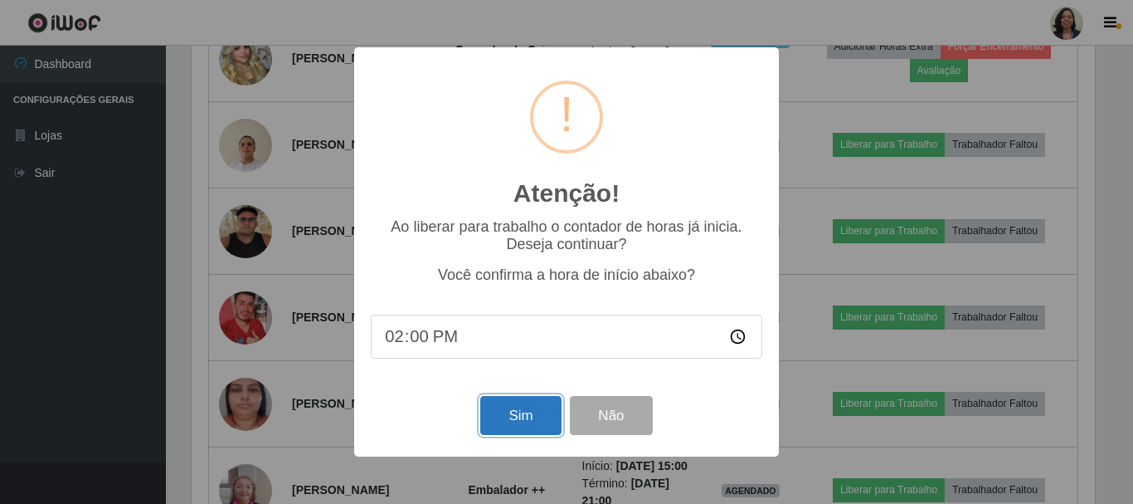
click at [537, 419] on button "Sim" at bounding box center [520, 415] width 80 height 39
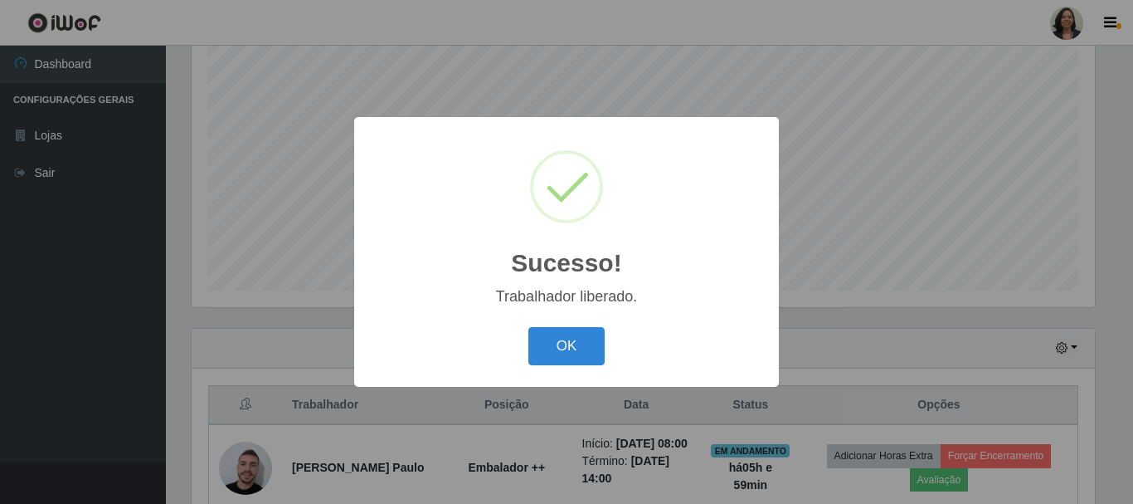
drag, startPoint x: 558, startPoint y: 348, endPoint x: 548, endPoint y: 335, distance: 16.5
click at [558, 348] on button "OK" at bounding box center [567, 346] width 77 height 39
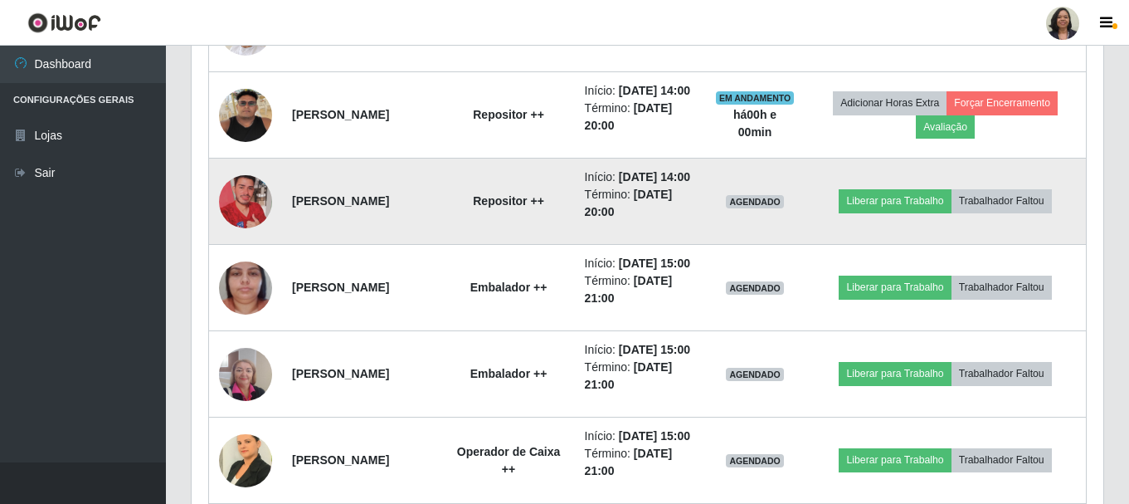
scroll to position [1547, 0]
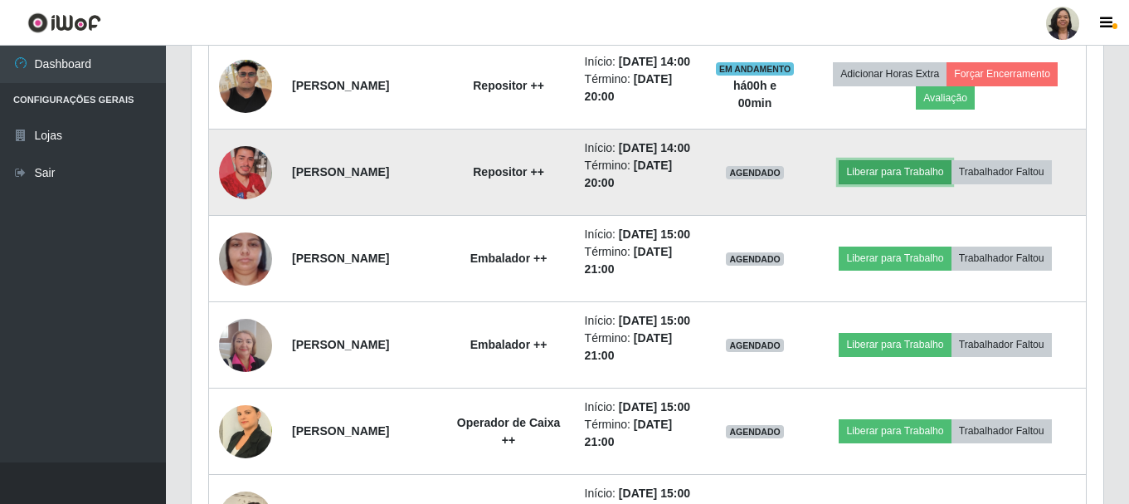
click at [874, 183] on button "Liberar para Trabalho" at bounding box center [895, 171] width 112 height 23
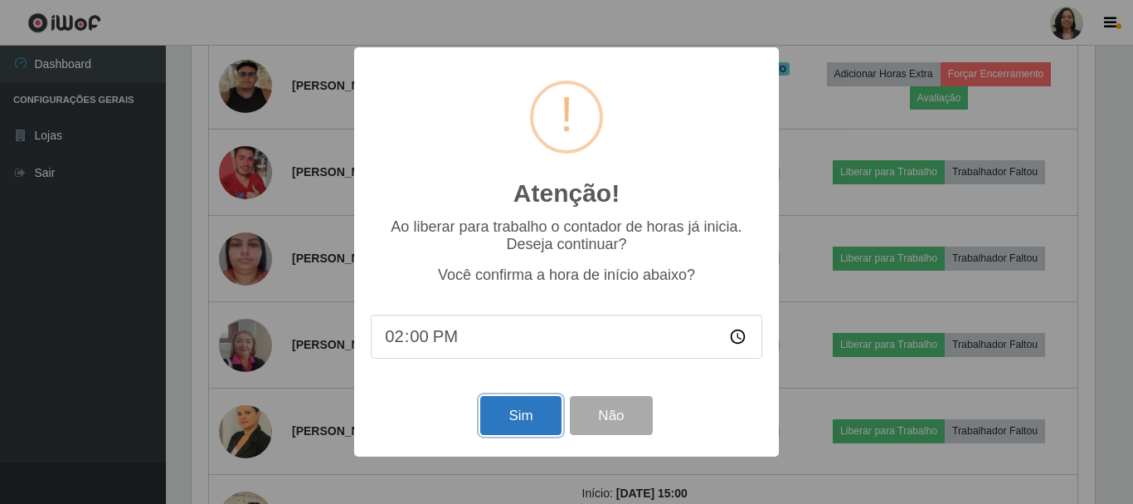
click at [514, 426] on button "Sim" at bounding box center [520, 415] width 80 height 39
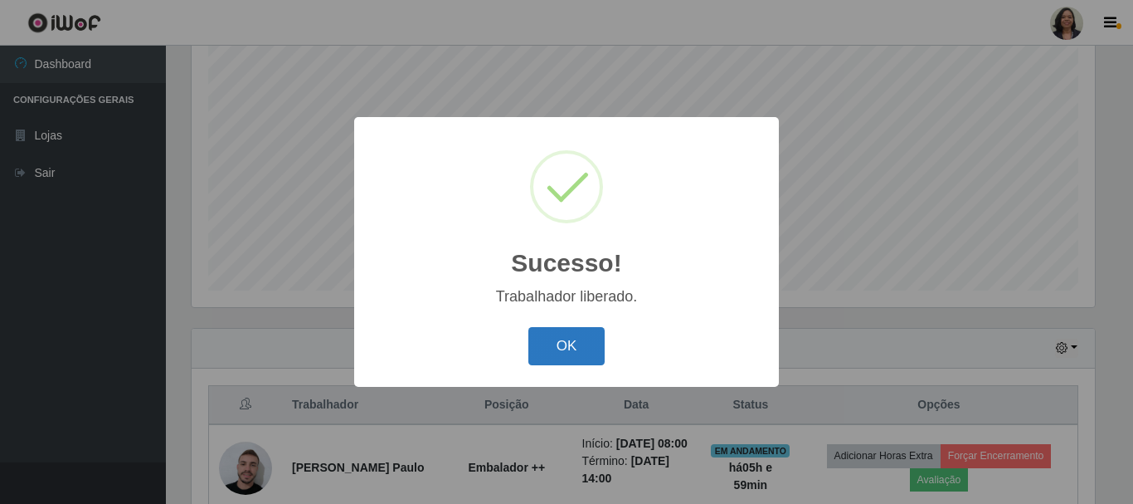
click at [611, 350] on div "OK Cancel" at bounding box center [567, 345] width 392 height 47
click at [566, 348] on button "OK" at bounding box center [567, 346] width 77 height 39
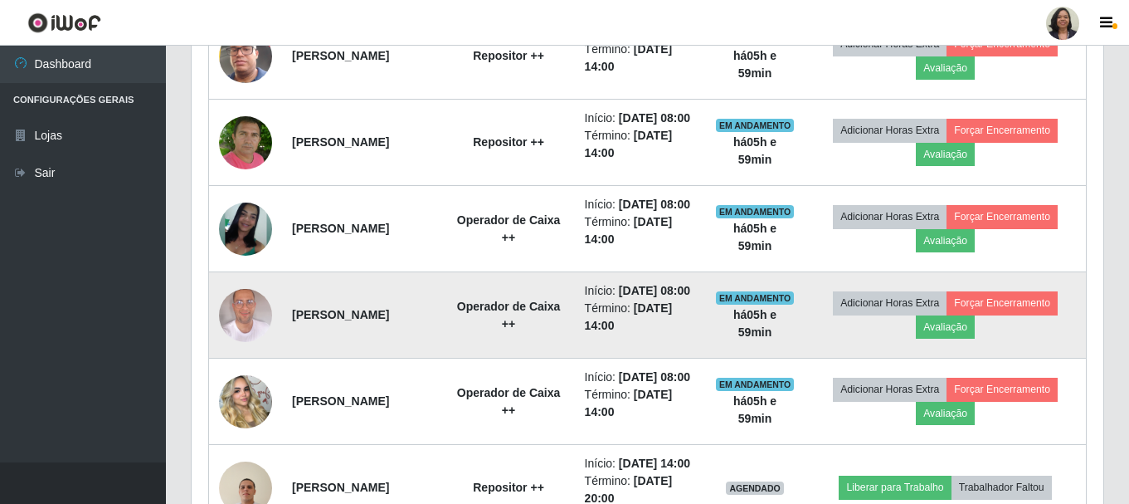
scroll to position [967, 0]
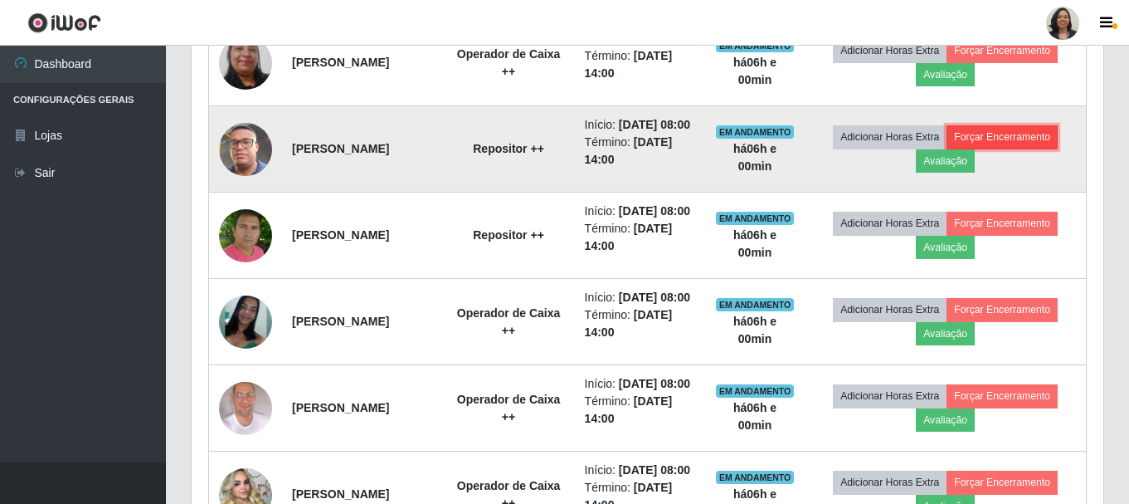
click at [983, 149] on button "Forçar Encerramento" at bounding box center [1002, 136] width 111 height 23
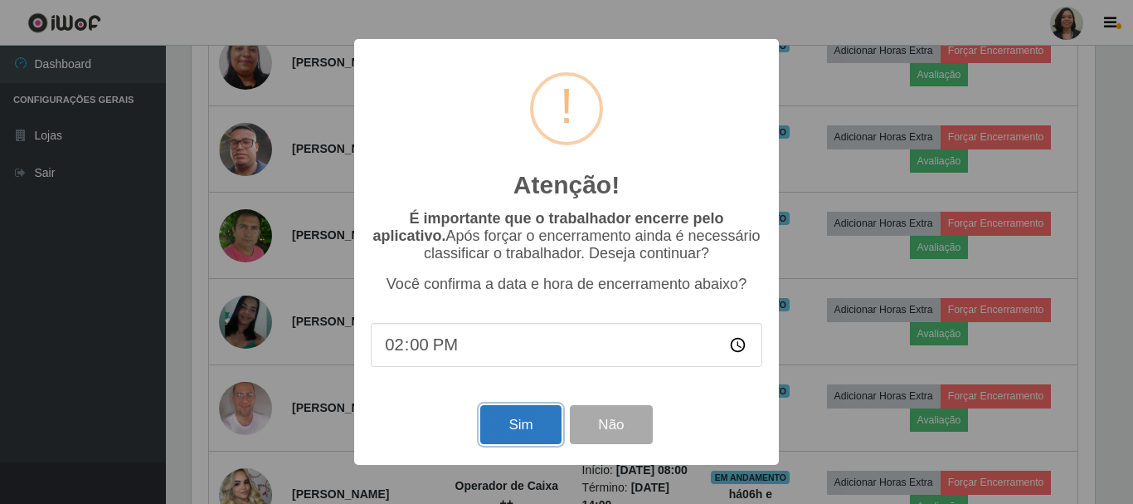
click at [533, 425] on button "Sim" at bounding box center [520, 424] width 80 height 39
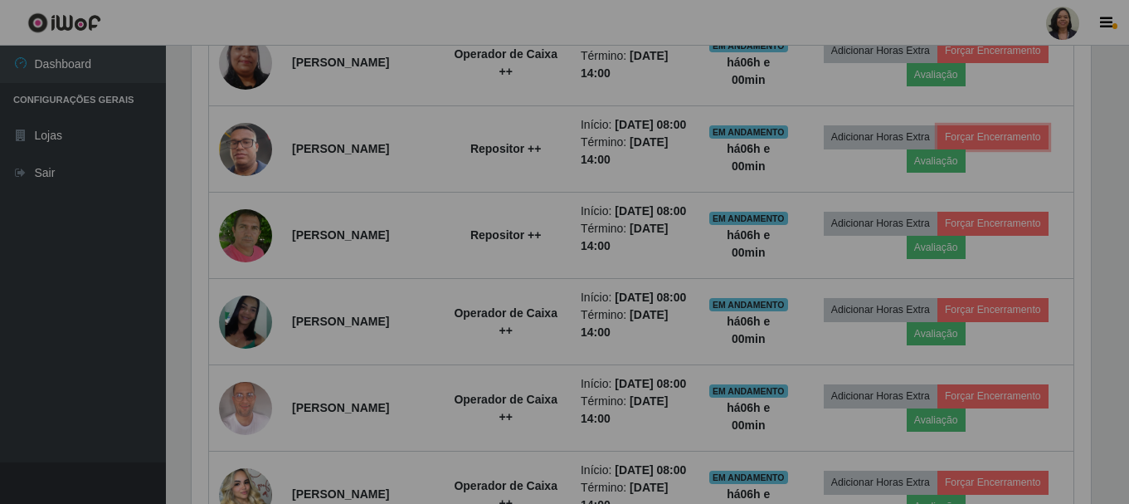
scroll to position [344, 912]
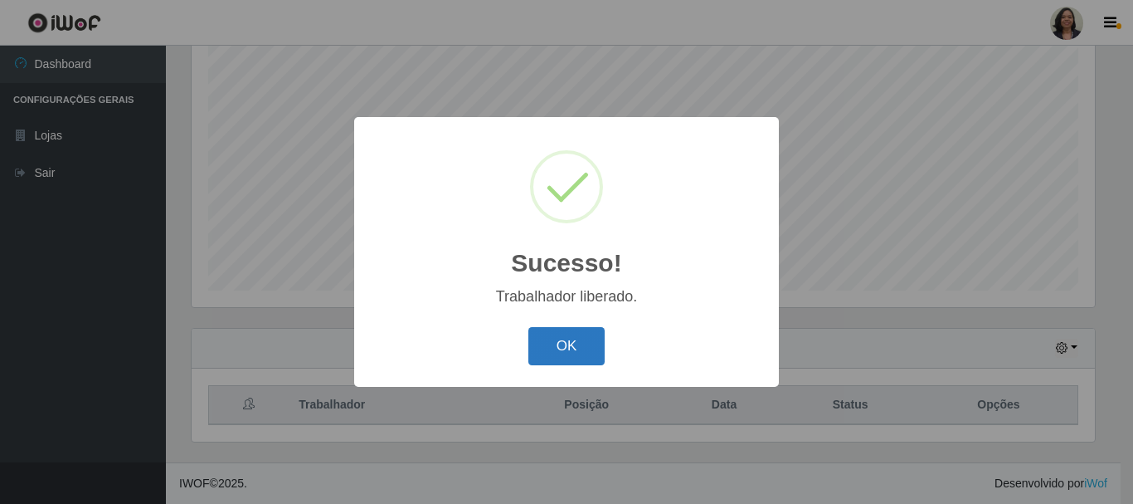
click at [579, 331] on button "OK" at bounding box center [567, 346] width 77 height 39
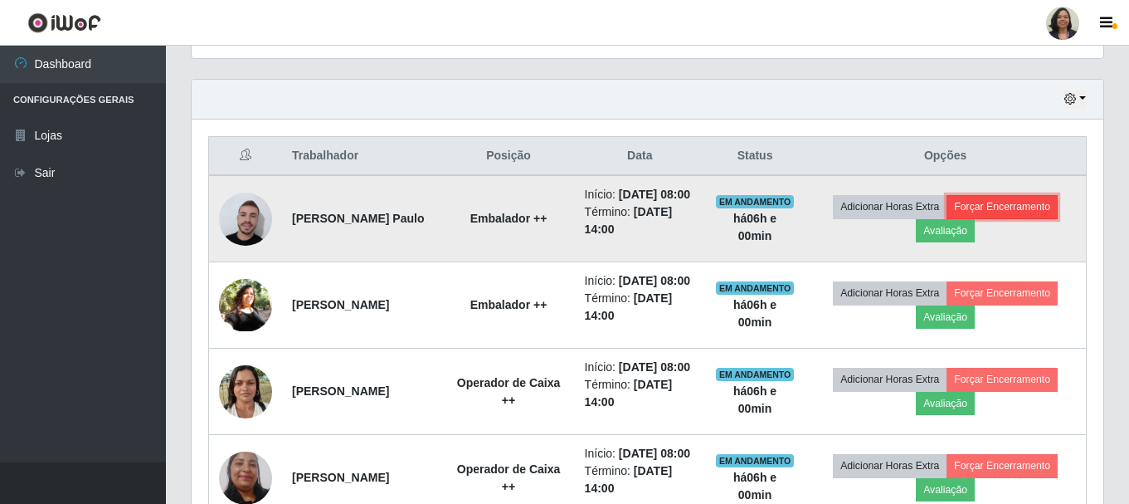
click at [1026, 218] on button "Forçar Encerramento" at bounding box center [1002, 206] width 111 height 23
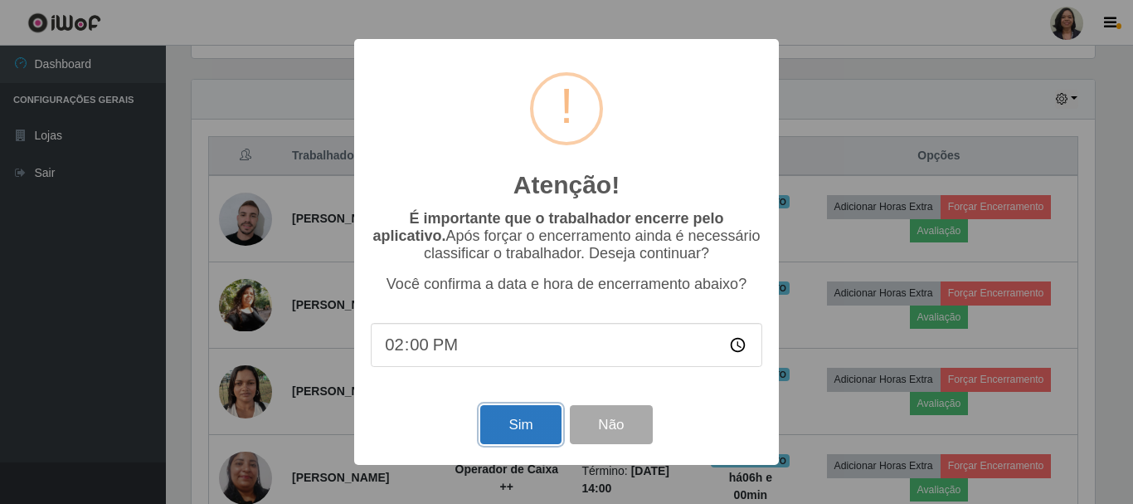
click at [526, 428] on button "Sim" at bounding box center [520, 424] width 80 height 39
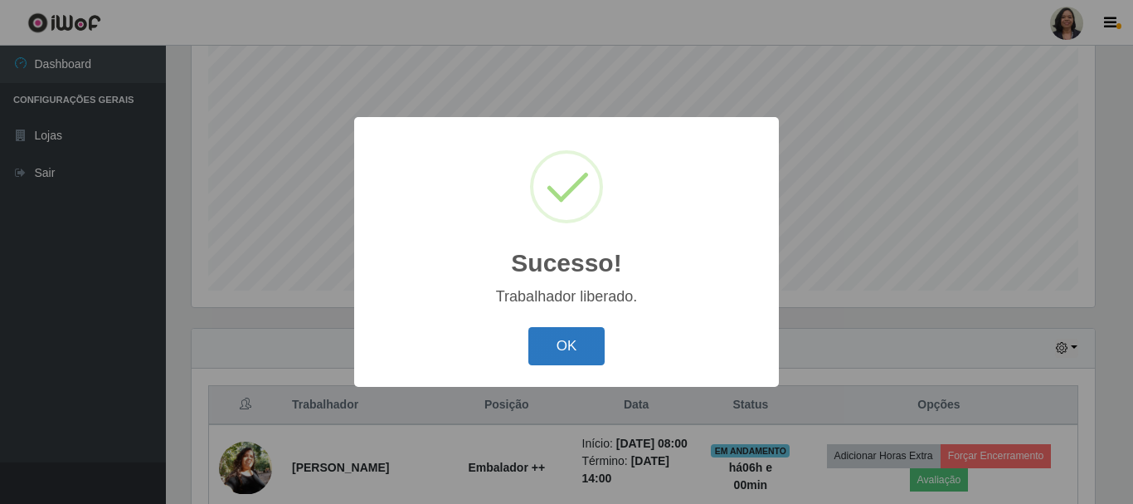
click at [568, 348] on button "OK" at bounding box center [567, 346] width 77 height 39
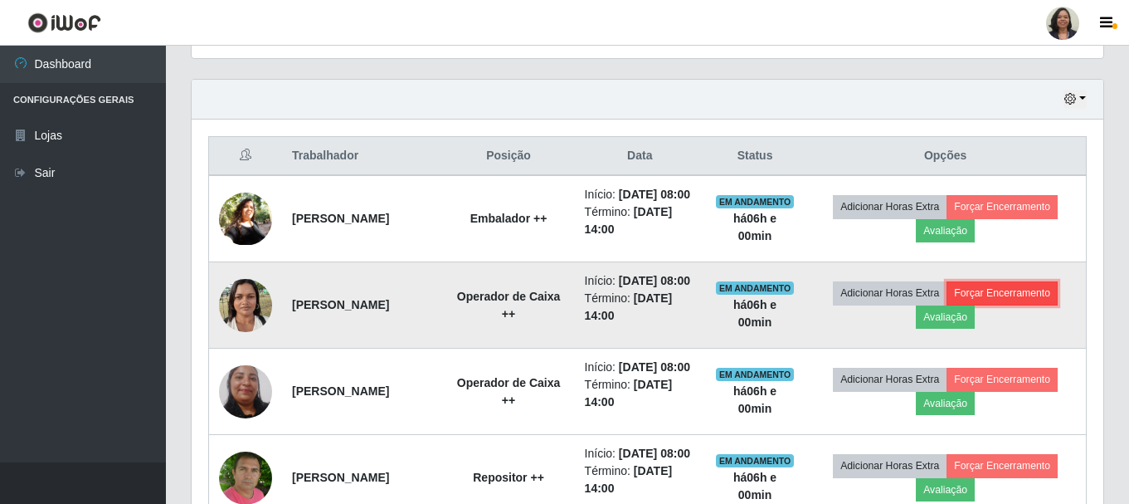
click at [1011, 305] on button "Forçar Encerramento" at bounding box center [1002, 292] width 111 height 23
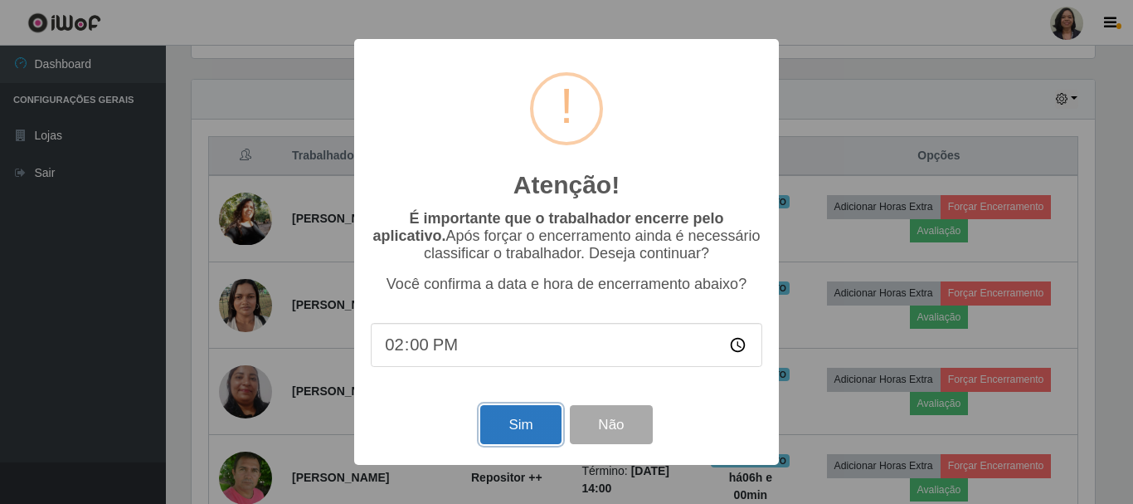
click at [531, 425] on button "Sim" at bounding box center [520, 424] width 80 height 39
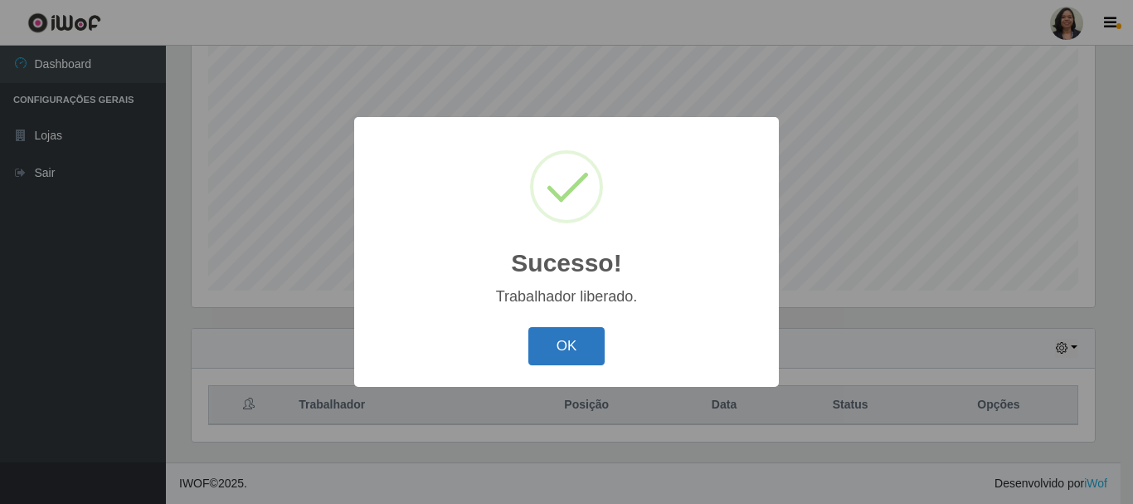
click at [568, 351] on button "OK" at bounding box center [567, 346] width 77 height 39
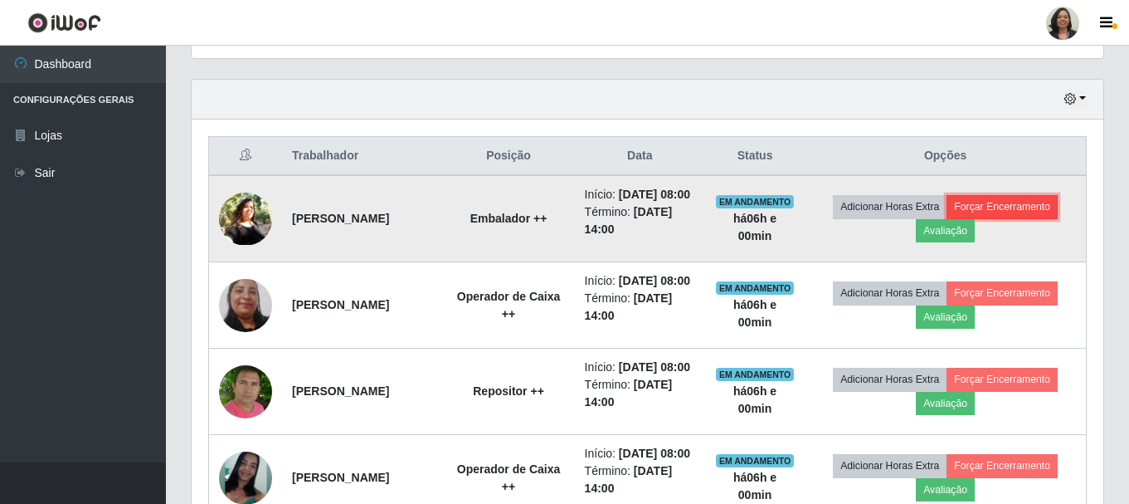
click at [996, 206] on button "Forçar Encerramento" at bounding box center [1002, 206] width 111 height 23
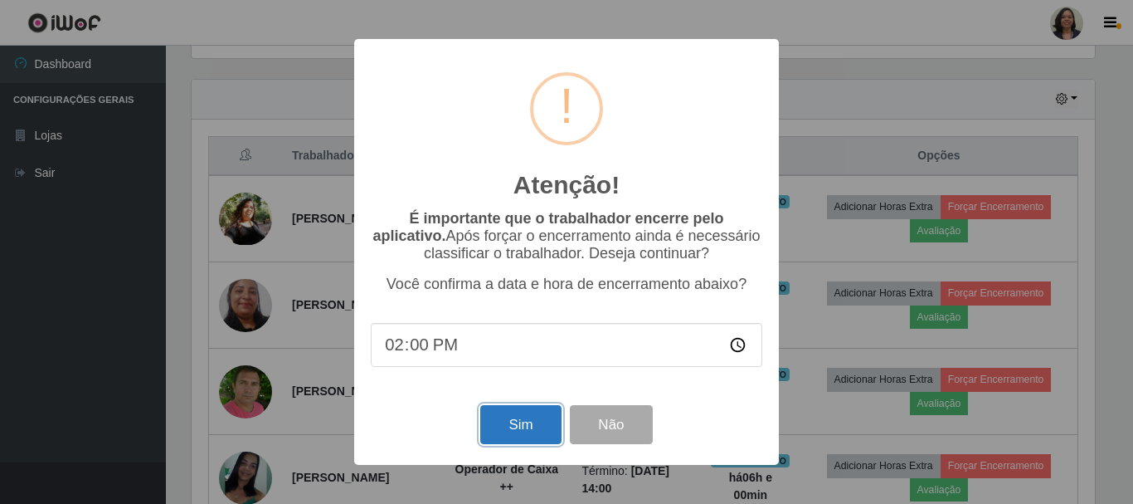
click at [502, 427] on button "Sim" at bounding box center [520, 424] width 80 height 39
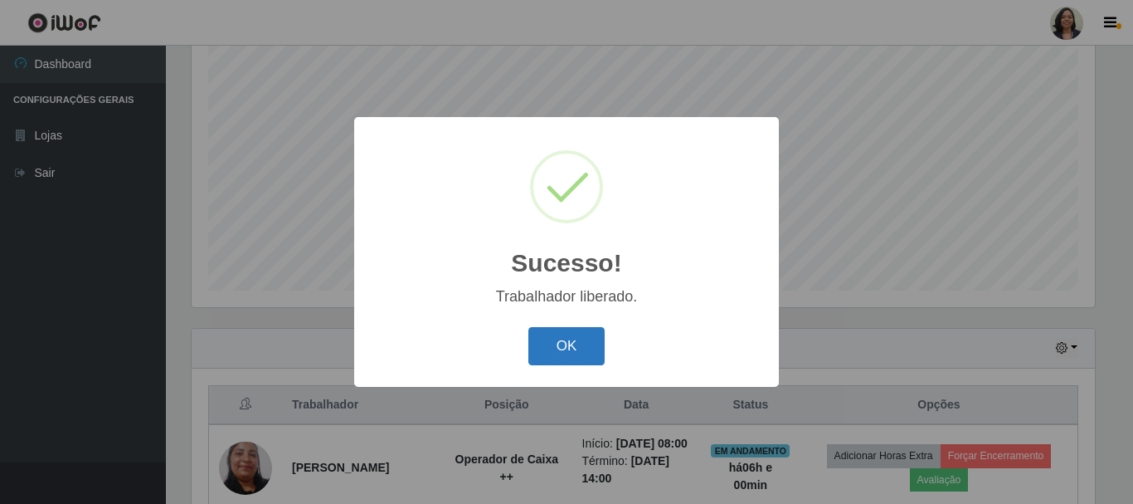
click at [560, 353] on button "OK" at bounding box center [567, 346] width 77 height 39
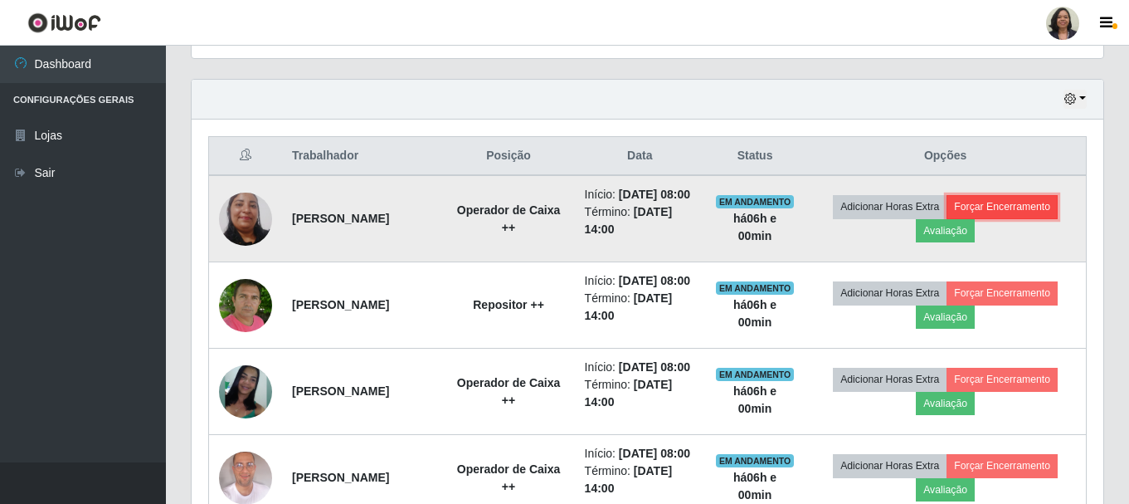
click at [1009, 215] on button "Forçar Encerramento" at bounding box center [1002, 206] width 111 height 23
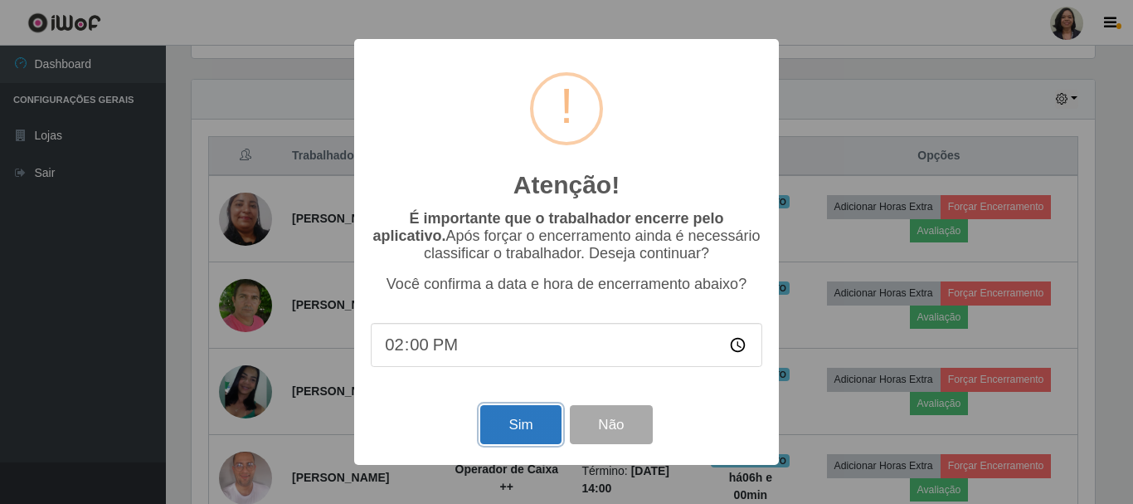
click at [534, 444] on button "Sim" at bounding box center [520, 424] width 80 height 39
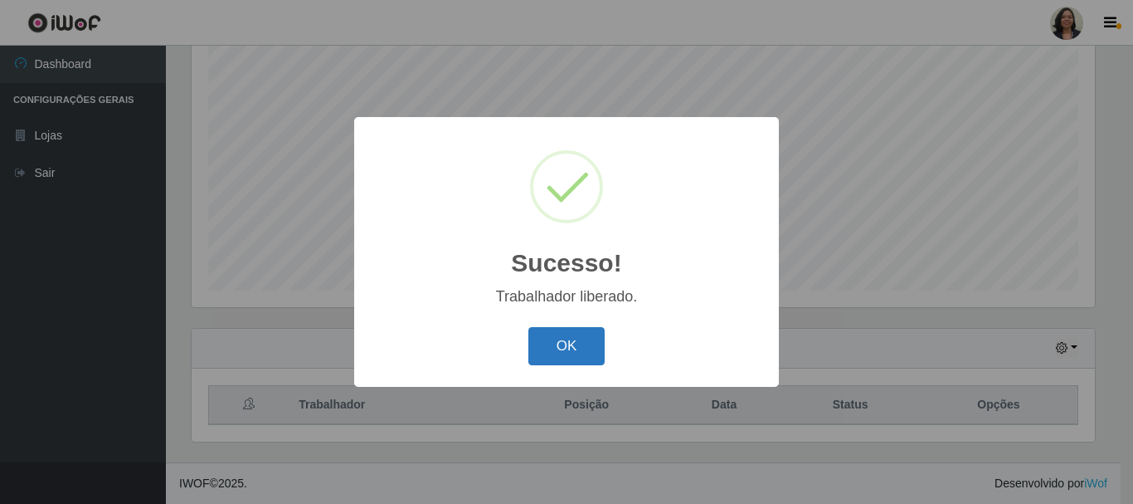
click at [565, 352] on button "OK" at bounding box center [567, 346] width 77 height 39
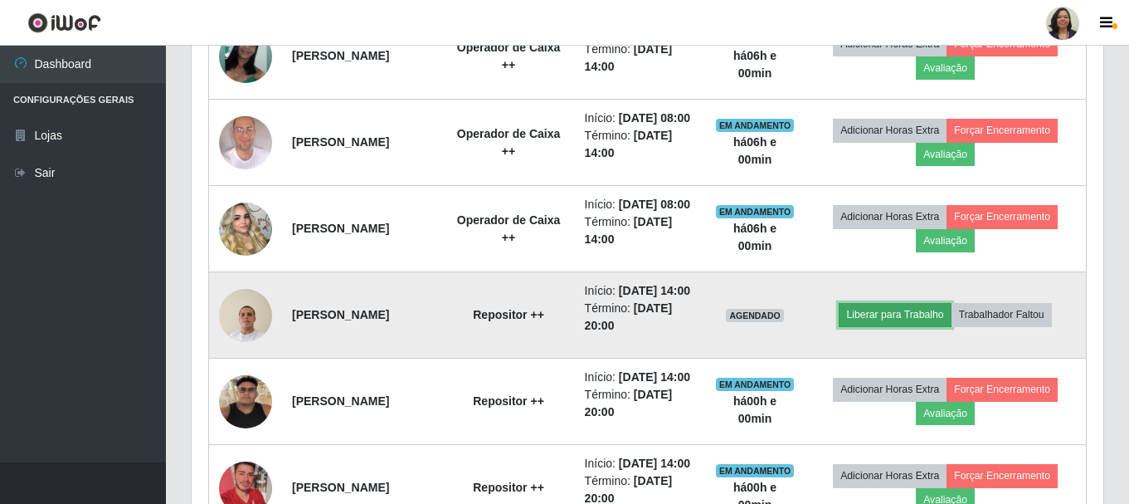
click at [912, 326] on button "Liberar para Trabalho" at bounding box center [895, 314] width 112 height 23
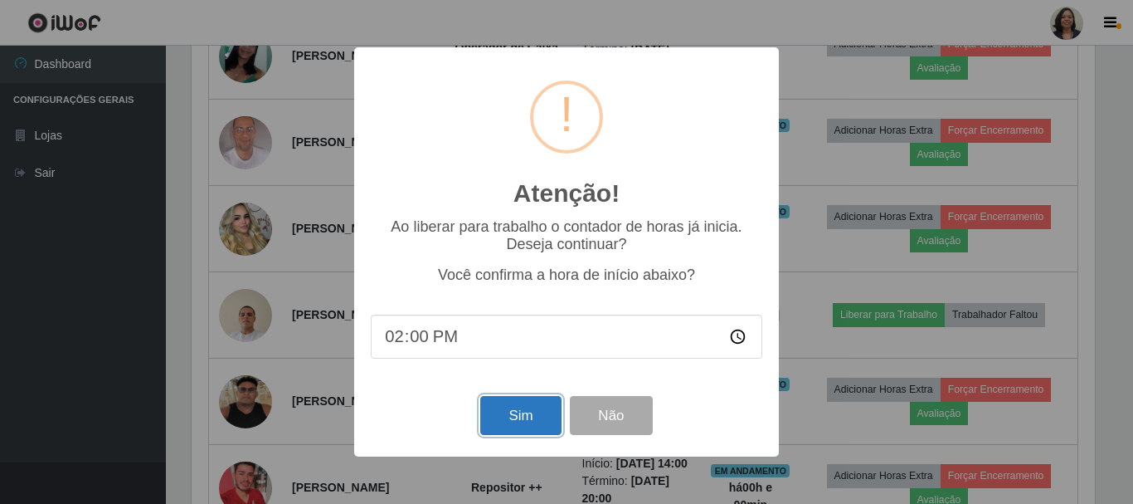
click at [529, 421] on button "Sim" at bounding box center [520, 415] width 80 height 39
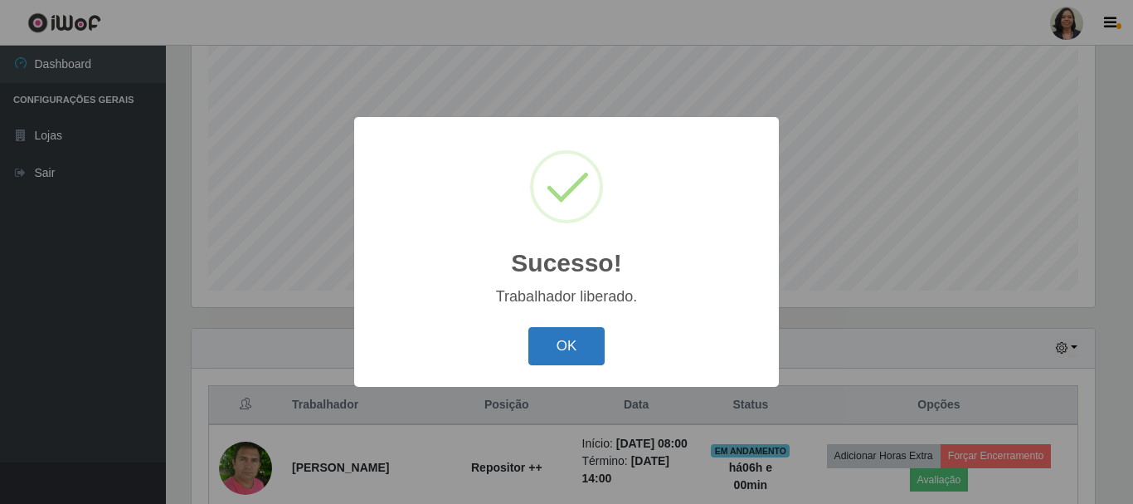
click at [589, 359] on button "OK" at bounding box center [567, 346] width 77 height 39
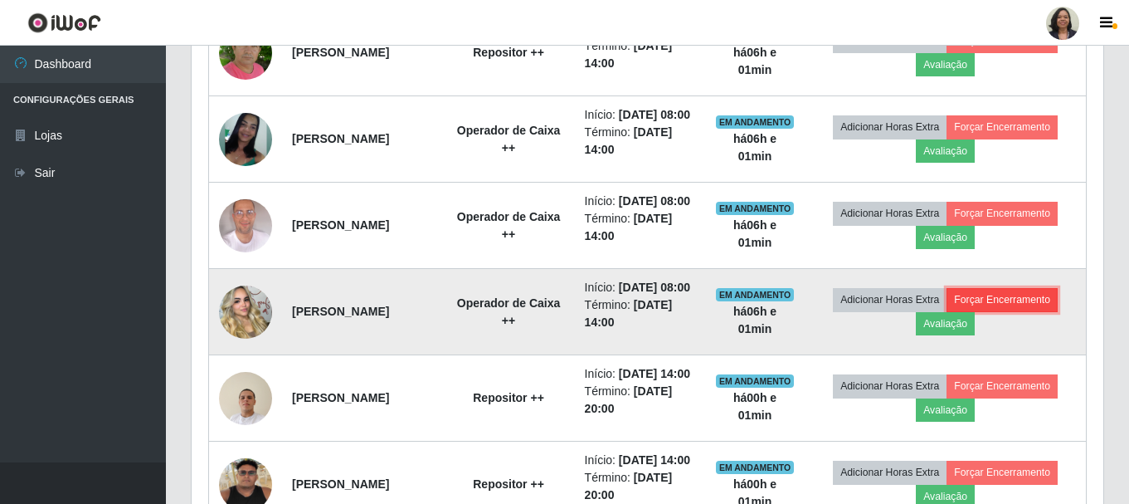
click at [1026, 311] on button "Forçar Encerramento" at bounding box center [1002, 299] width 111 height 23
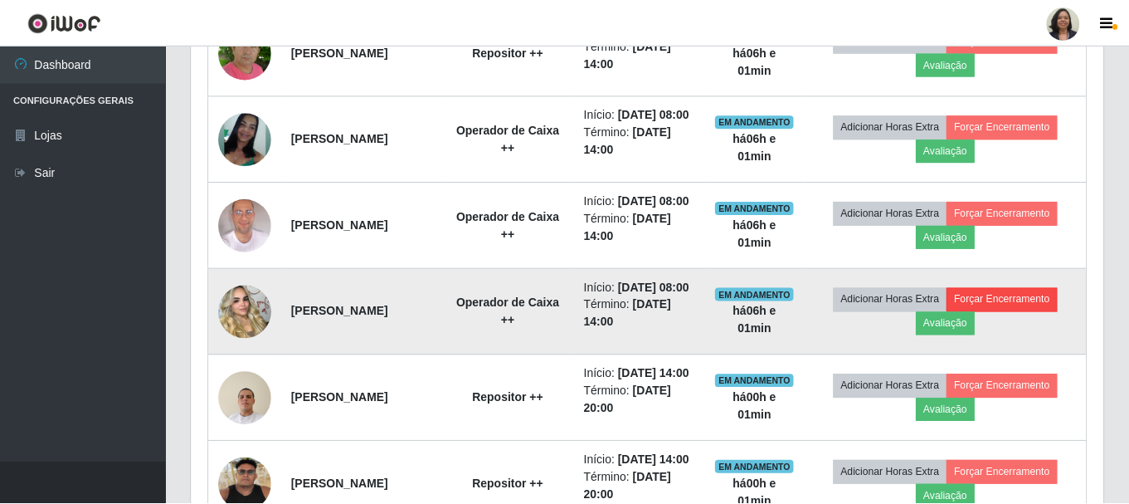
scroll to position [344, 904]
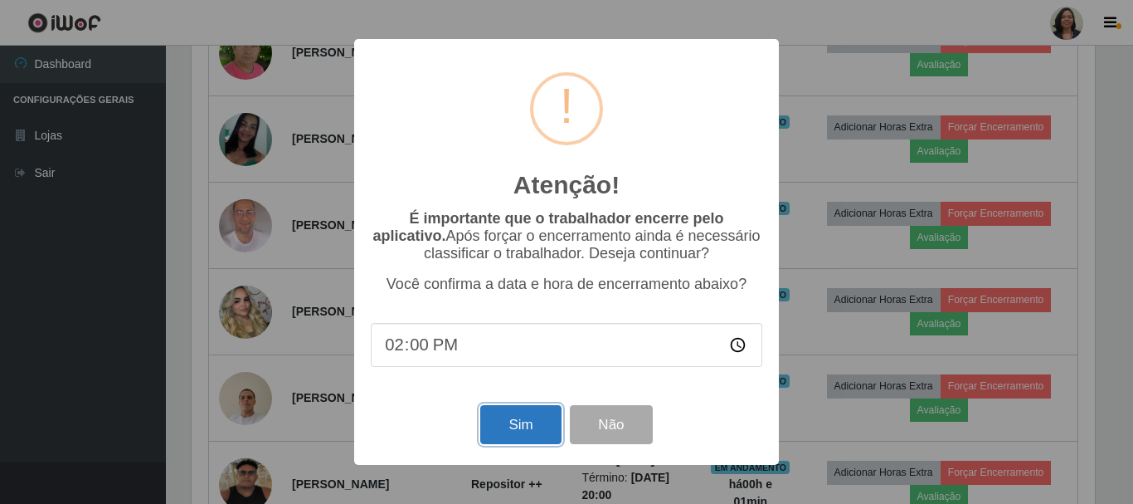
click at [508, 417] on button "Sim" at bounding box center [520, 424] width 80 height 39
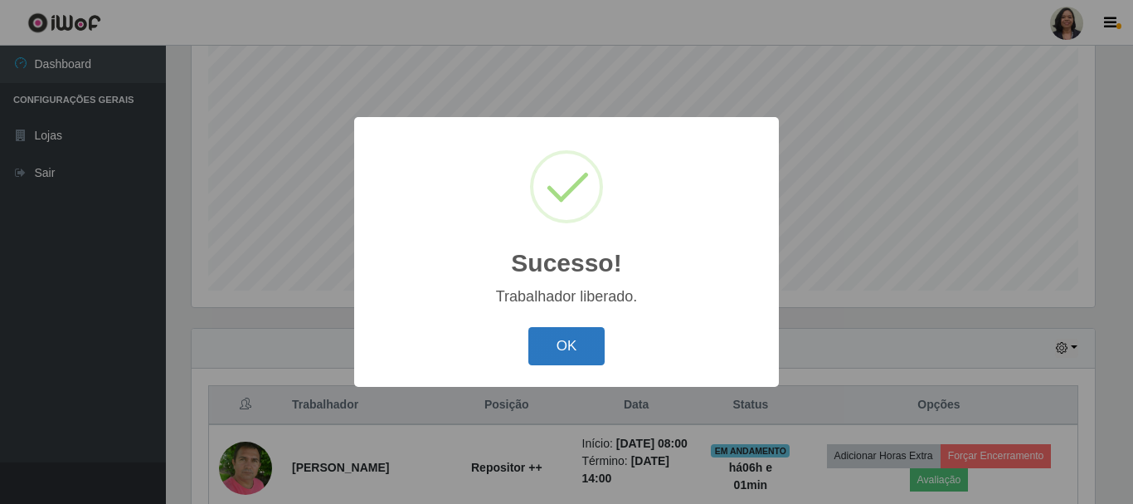
click at [586, 347] on button "OK" at bounding box center [567, 346] width 77 height 39
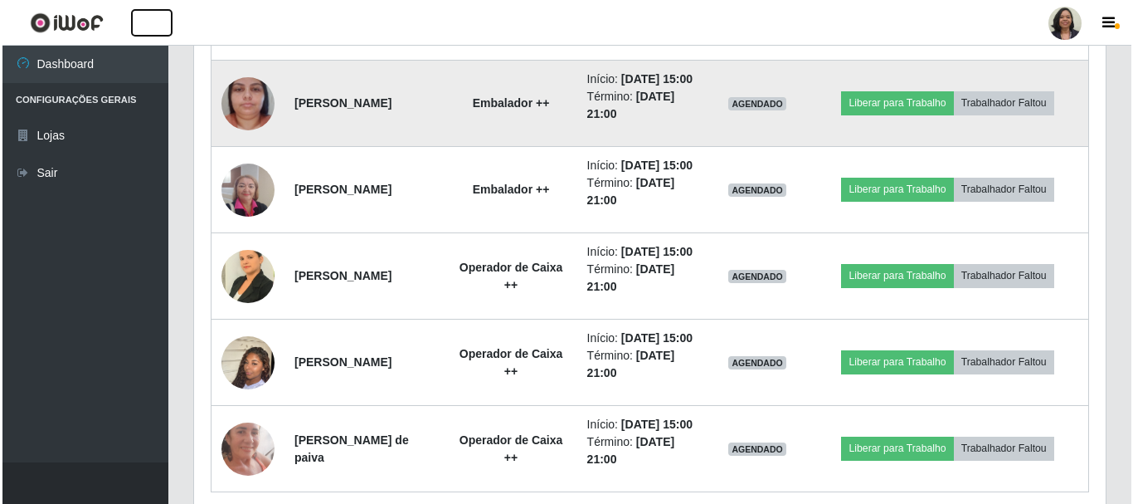
scroll to position [884, 0]
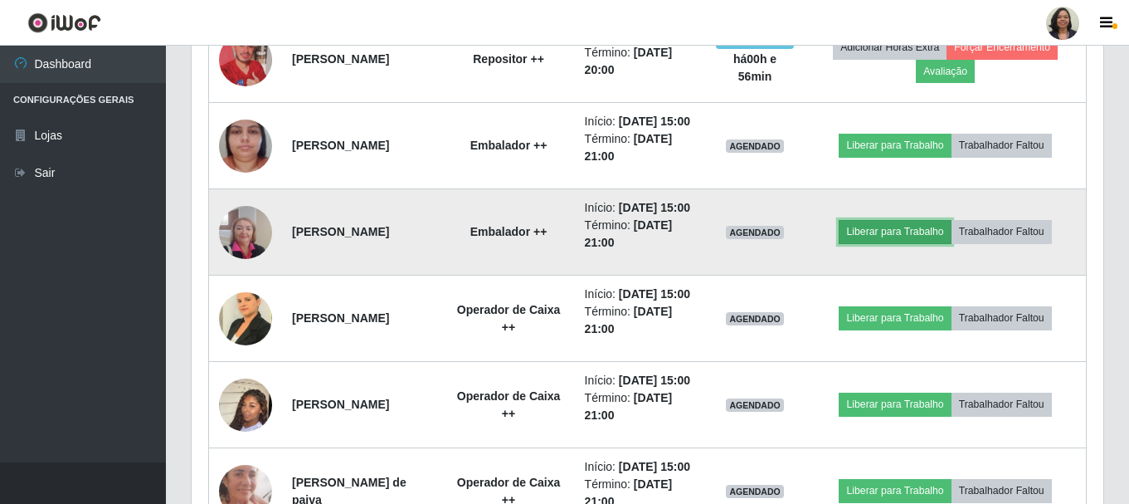
click at [909, 243] on button "Liberar para Trabalho" at bounding box center [895, 231] width 112 height 23
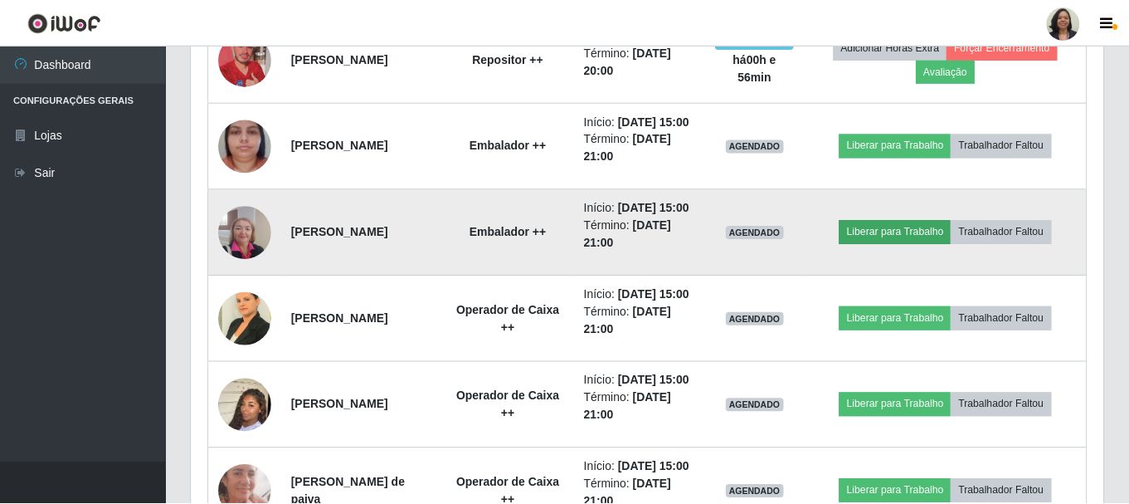
scroll to position [344, 904]
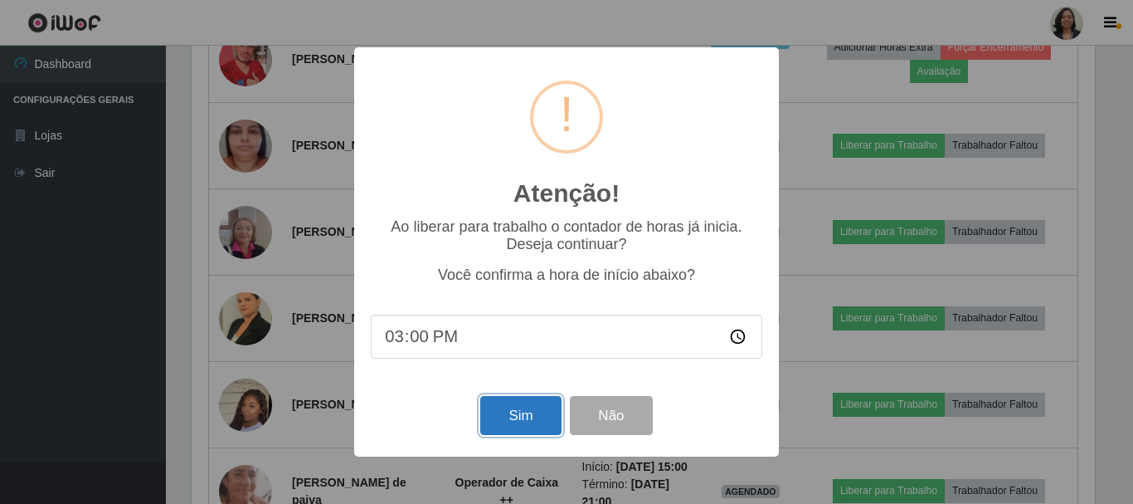
click at [512, 426] on button "Sim" at bounding box center [520, 415] width 80 height 39
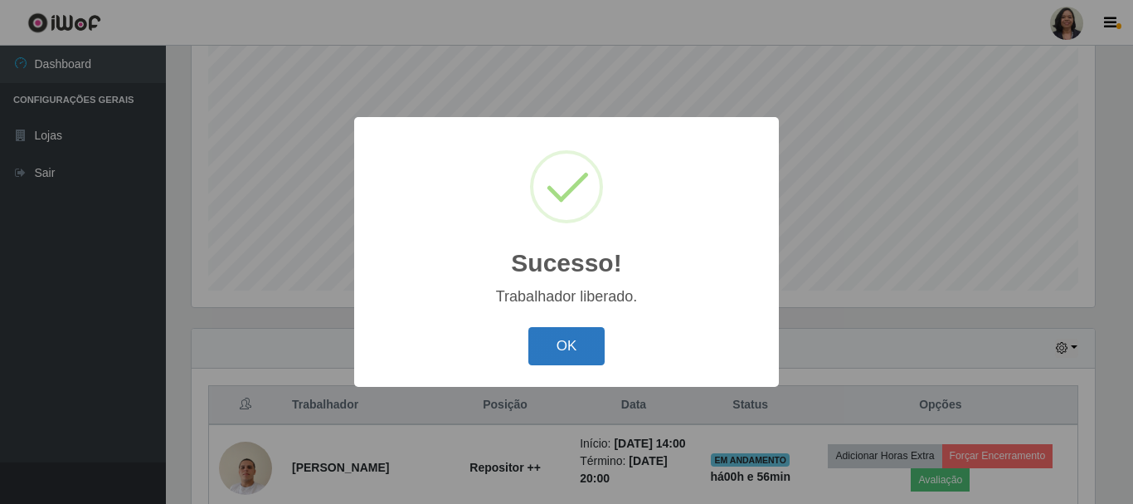
click at [565, 337] on button "OK" at bounding box center [567, 346] width 77 height 39
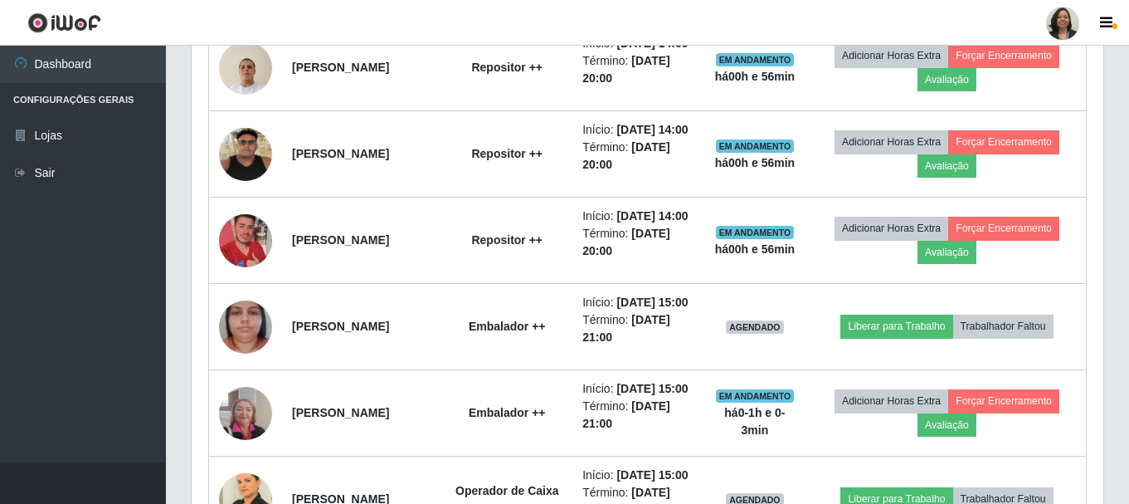
scroll to position [801, 0]
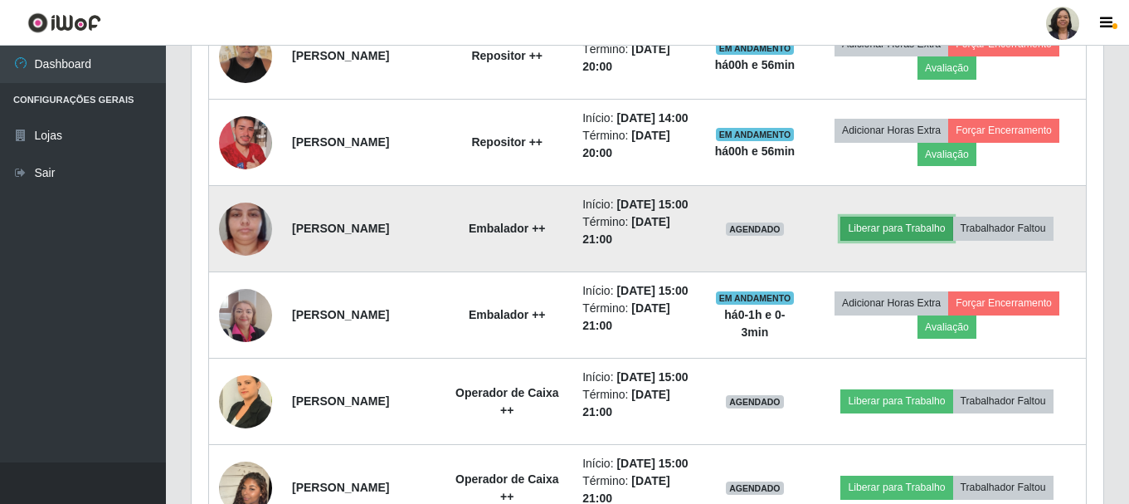
click at [910, 240] on button "Liberar para Trabalho" at bounding box center [896, 228] width 112 height 23
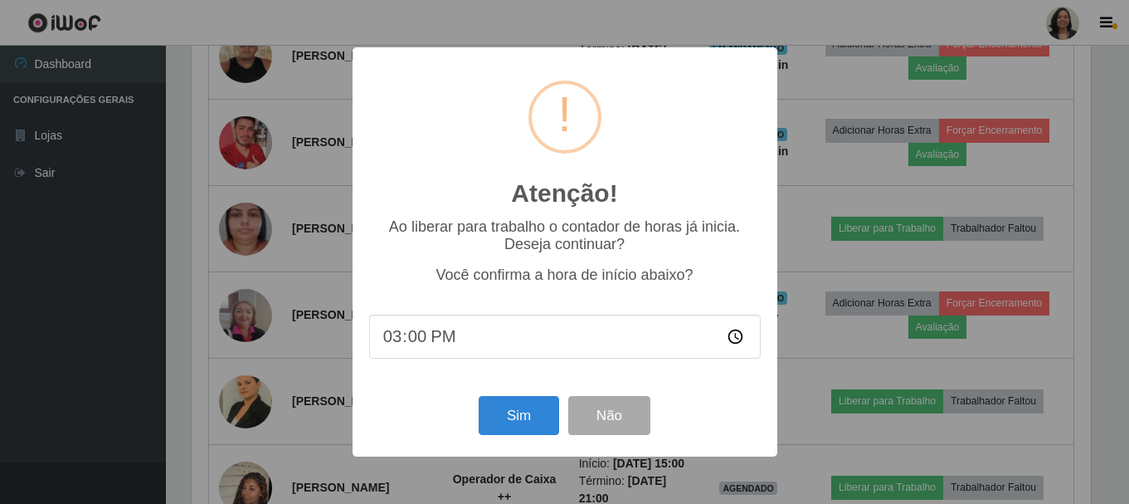
scroll to position [344, 904]
click at [501, 418] on button "Sim" at bounding box center [520, 415] width 80 height 39
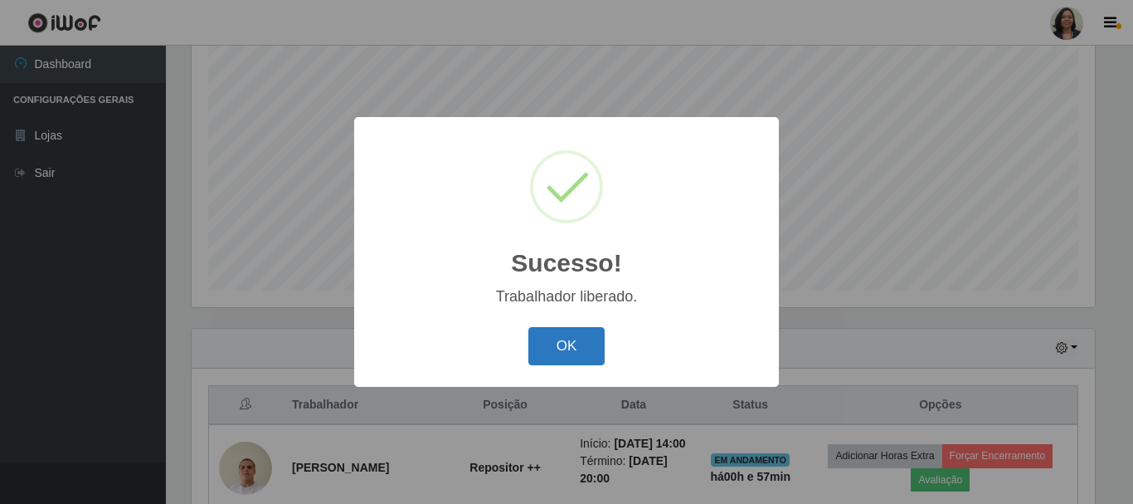
click at [544, 343] on button "OK" at bounding box center [567, 346] width 77 height 39
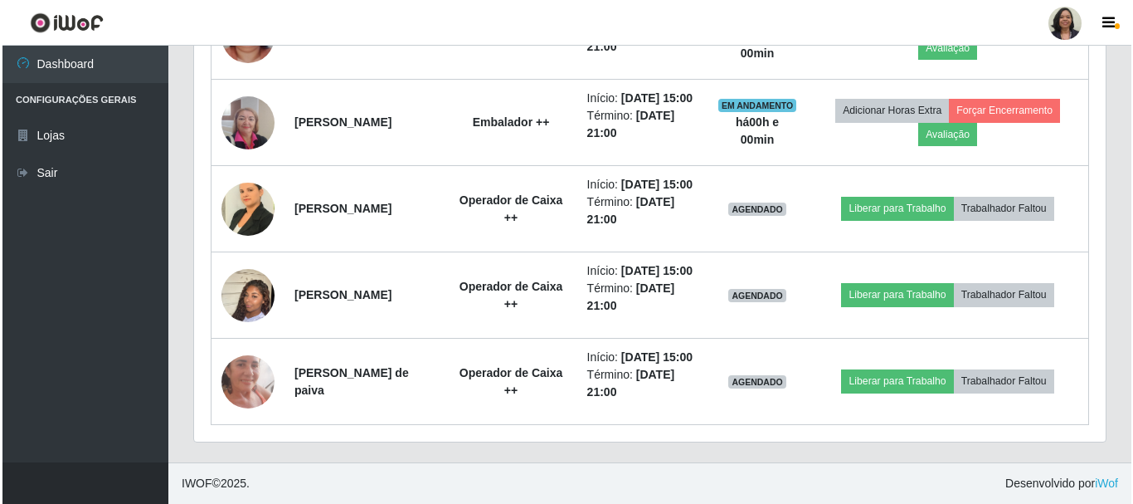
scroll to position [1133, 0]
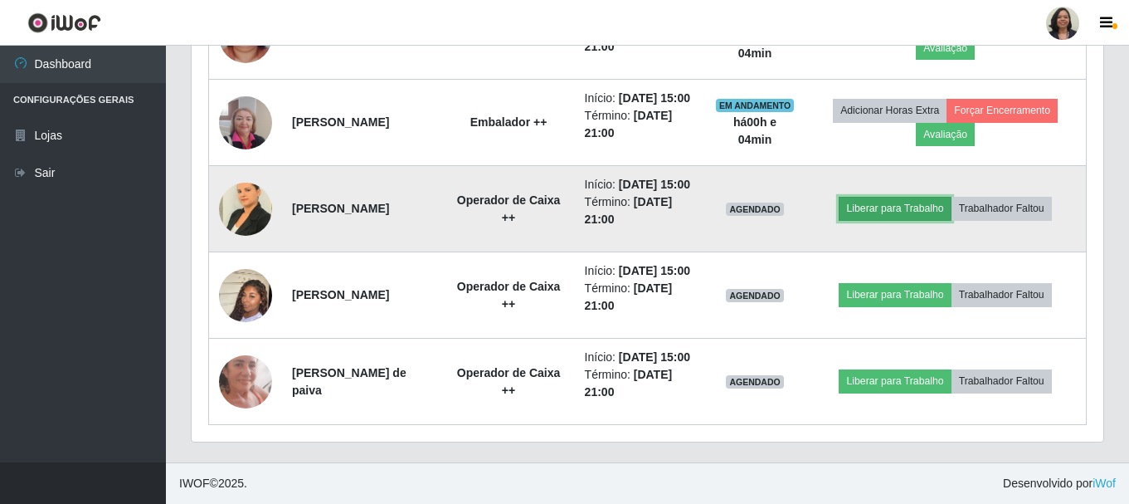
click at [891, 197] on button "Liberar para Trabalho" at bounding box center [895, 208] width 112 height 23
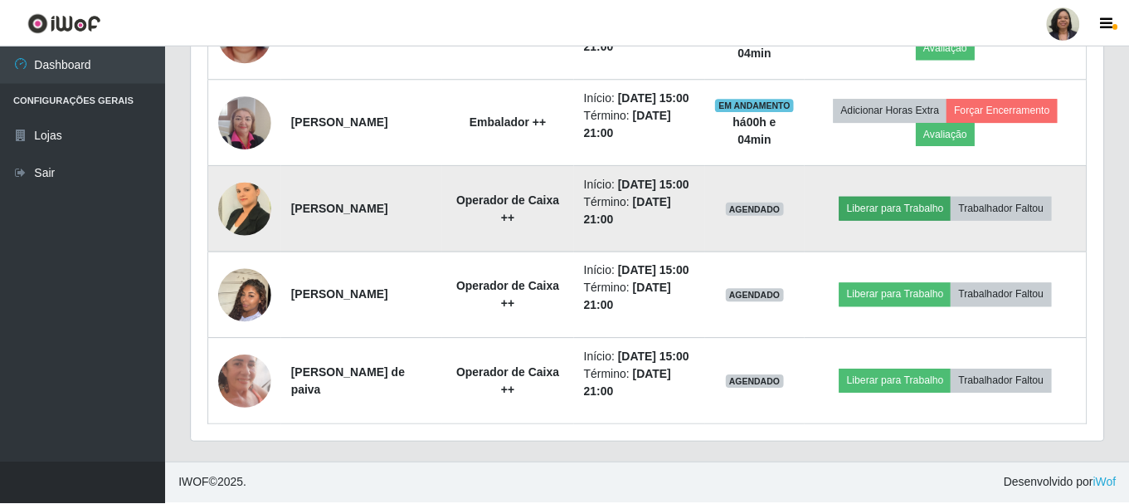
scroll to position [344, 904]
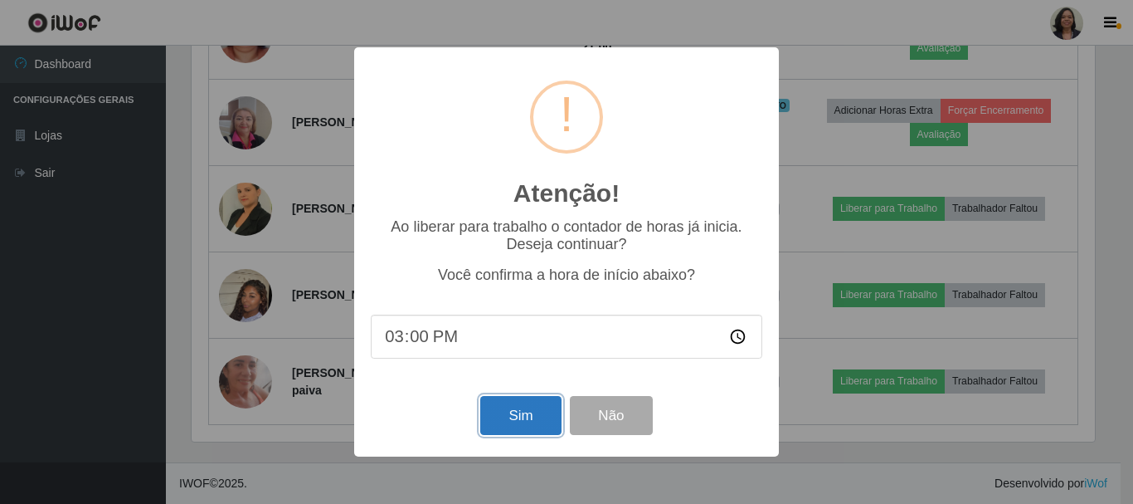
click at [538, 426] on button "Sim" at bounding box center [520, 415] width 80 height 39
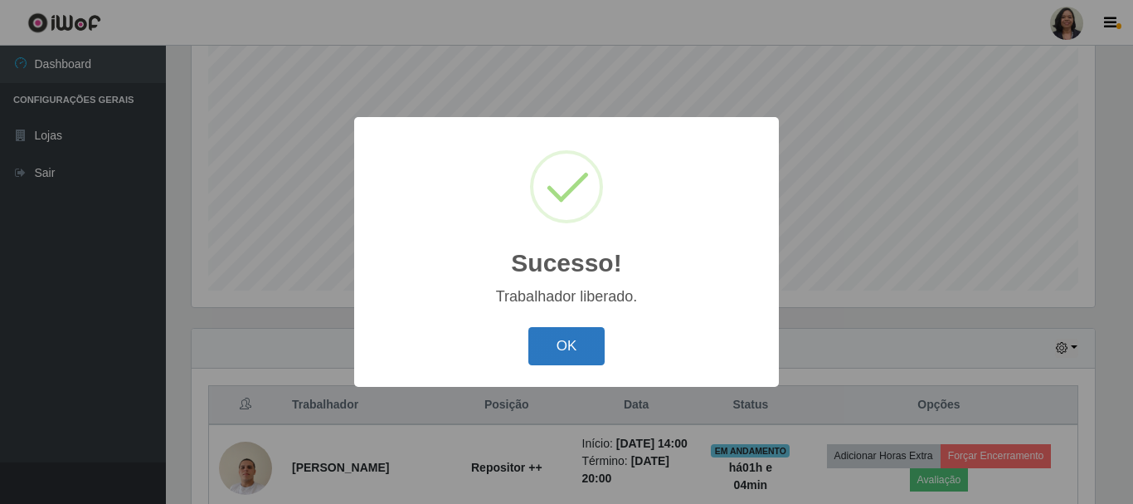
click at [535, 345] on button "OK" at bounding box center [567, 346] width 77 height 39
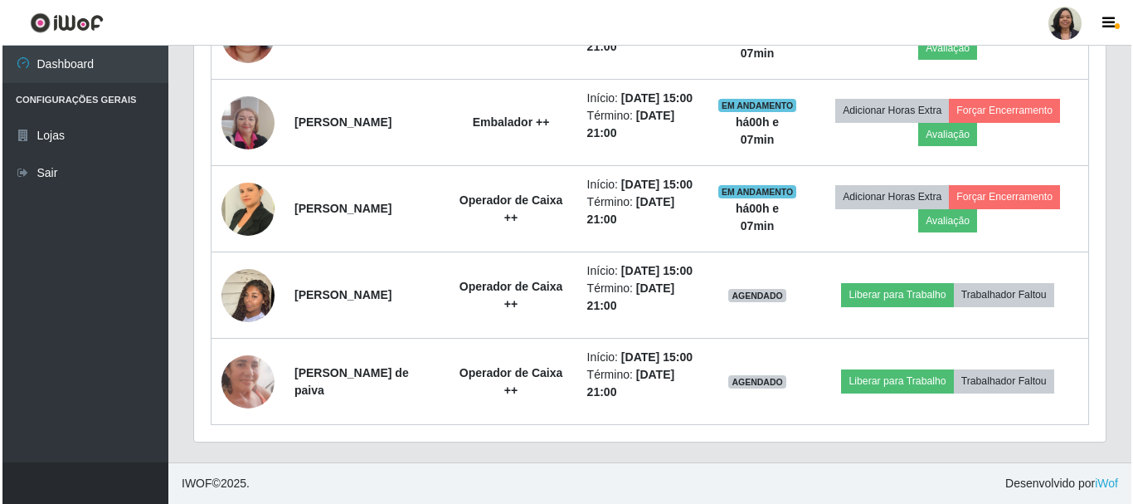
scroll to position [1133, 0]
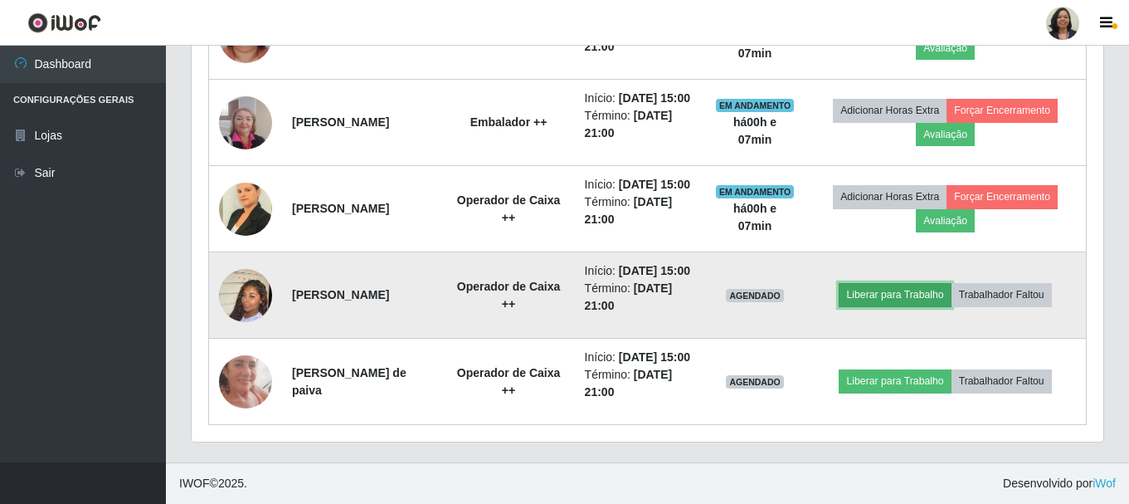
click at [872, 283] on button "Liberar para Trabalho" at bounding box center [895, 294] width 112 height 23
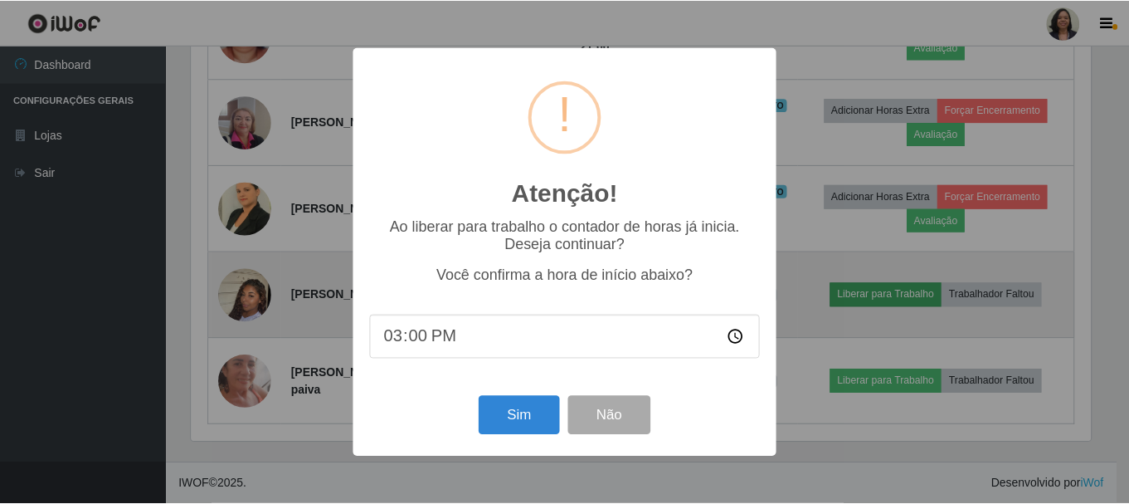
scroll to position [344, 904]
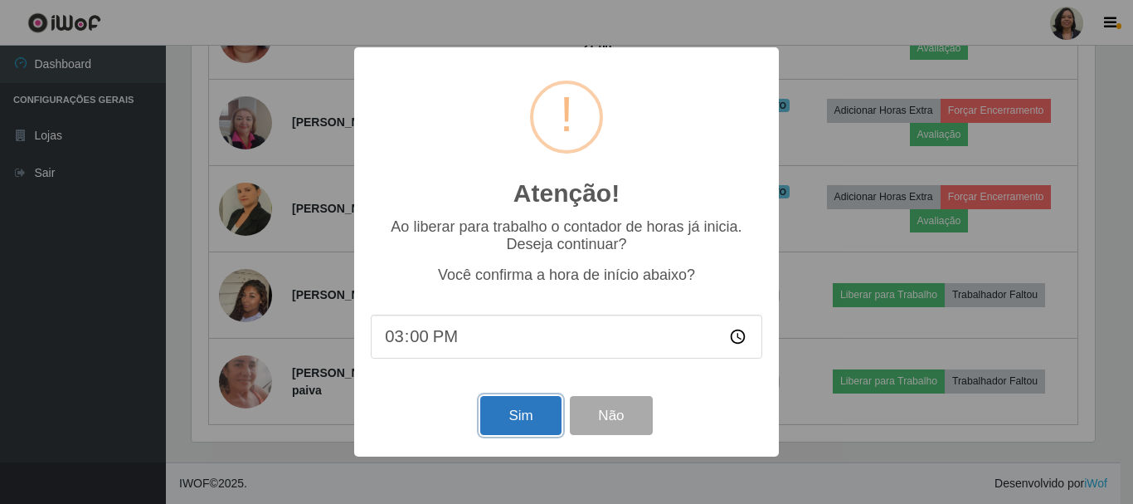
click at [501, 424] on button "Sim" at bounding box center [520, 415] width 80 height 39
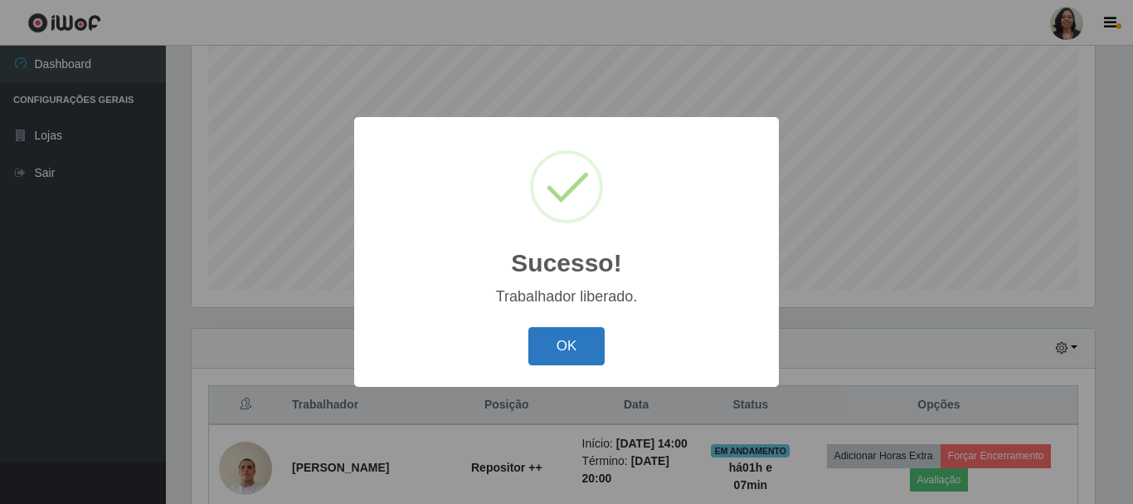
click at [589, 351] on button "OK" at bounding box center [567, 346] width 77 height 39
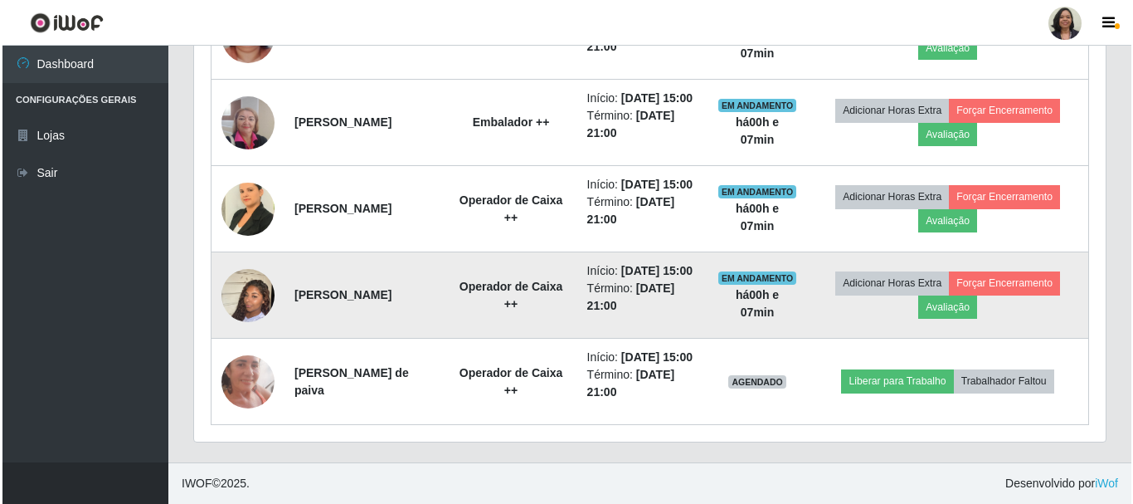
scroll to position [1133, 0]
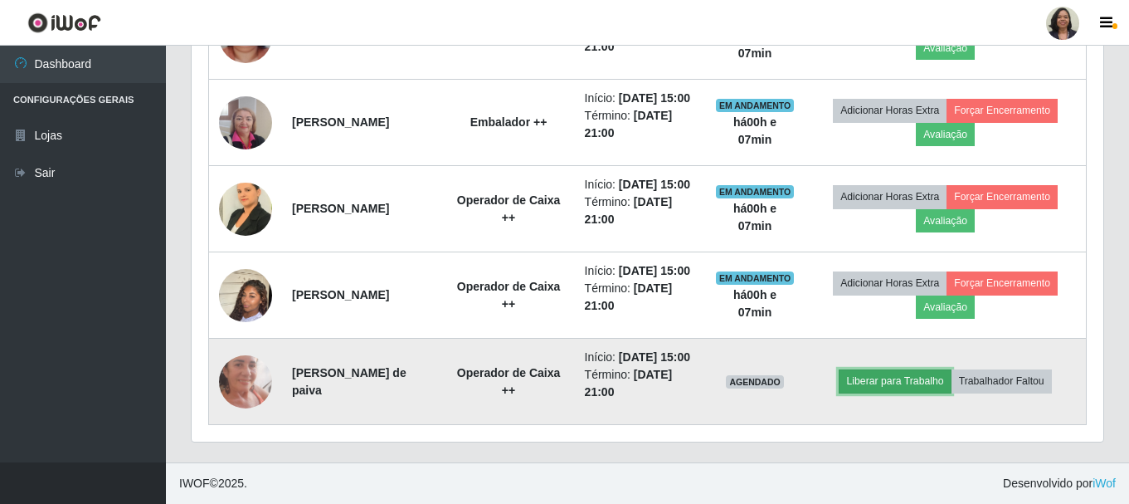
click at [894, 384] on button "Liberar para Trabalho" at bounding box center [895, 380] width 112 height 23
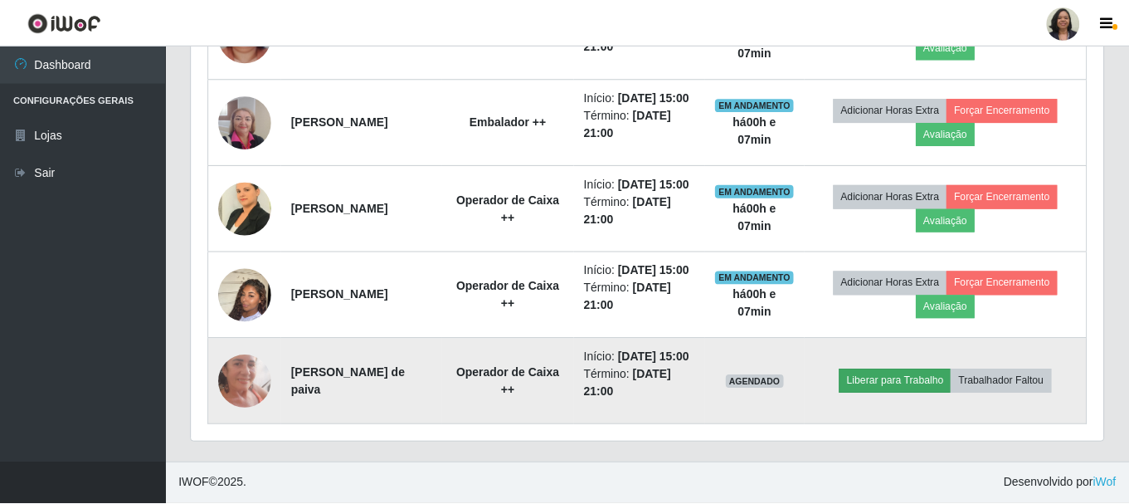
scroll to position [344, 904]
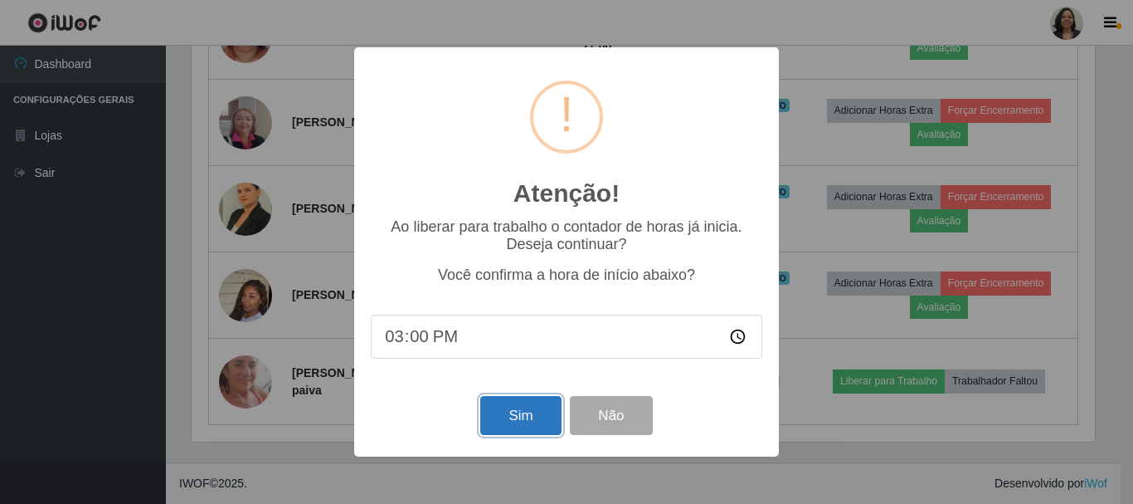
click at [539, 423] on button "Sim" at bounding box center [520, 415] width 80 height 39
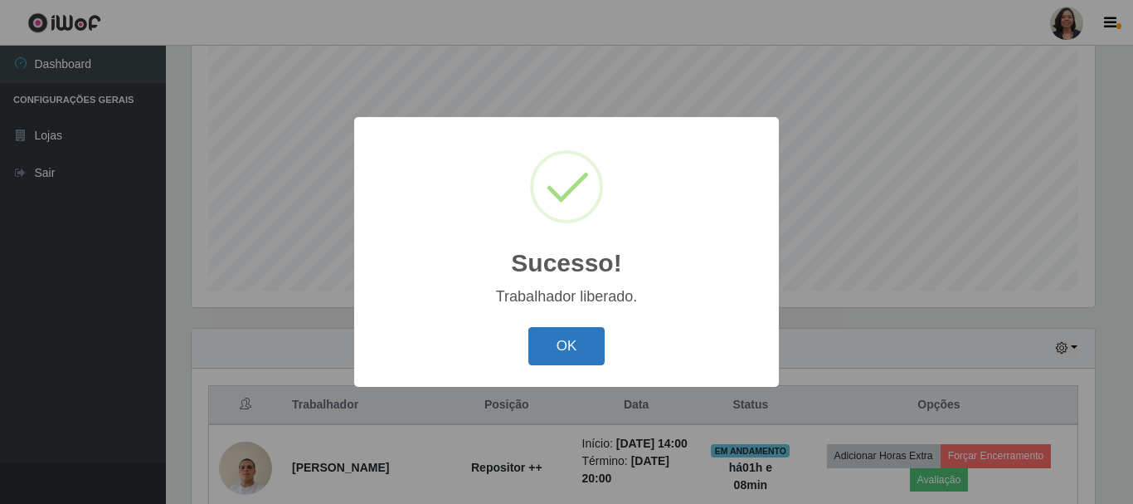
click at [585, 355] on button "OK" at bounding box center [567, 346] width 77 height 39
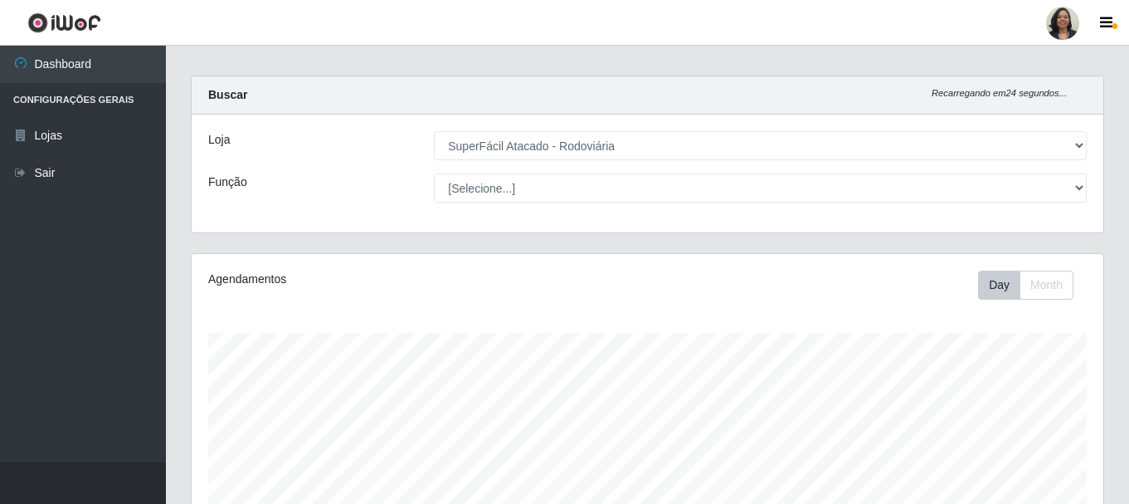
scroll to position [0, 0]
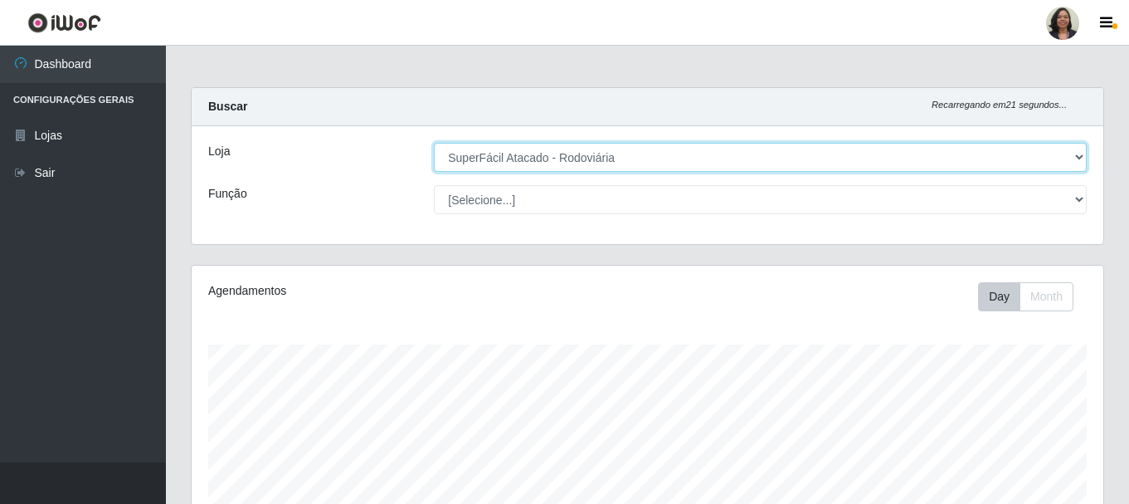
click at [1077, 159] on select "[Selecione...] SuperFácil Atacado - Rodoviária" at bounding box center [760, 157] width 653 height 29
click at [434, 143] on select "[Selecione...] SuperFácil Atacado - Rodoviária" at bounding box center [760, 157] width 653 height 29
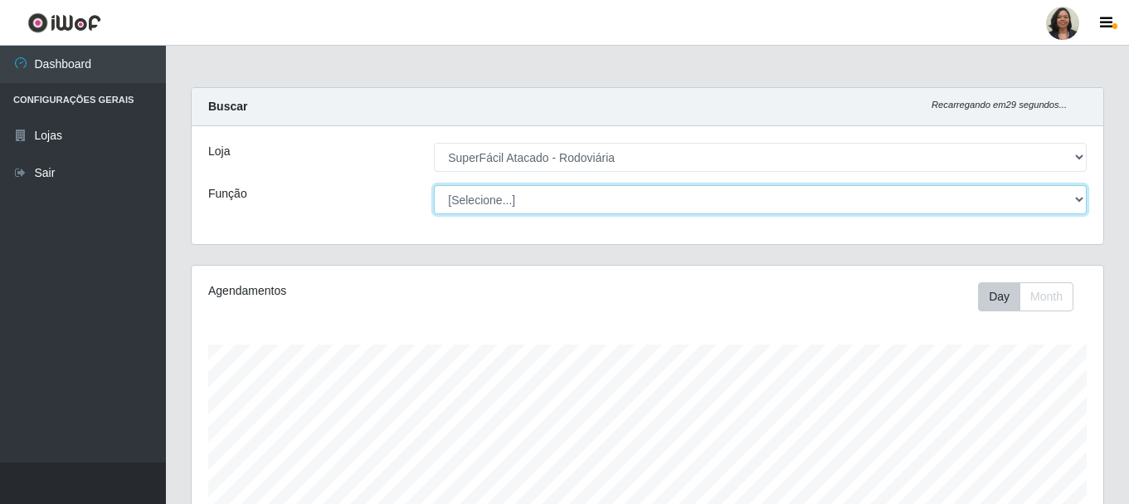
click at [1078, 193] on select "[Selecione...] Balconista de Padaria Balconista de Padaria + Balconista de Pada…" at bounding box center [760, 199] width 653 height 29
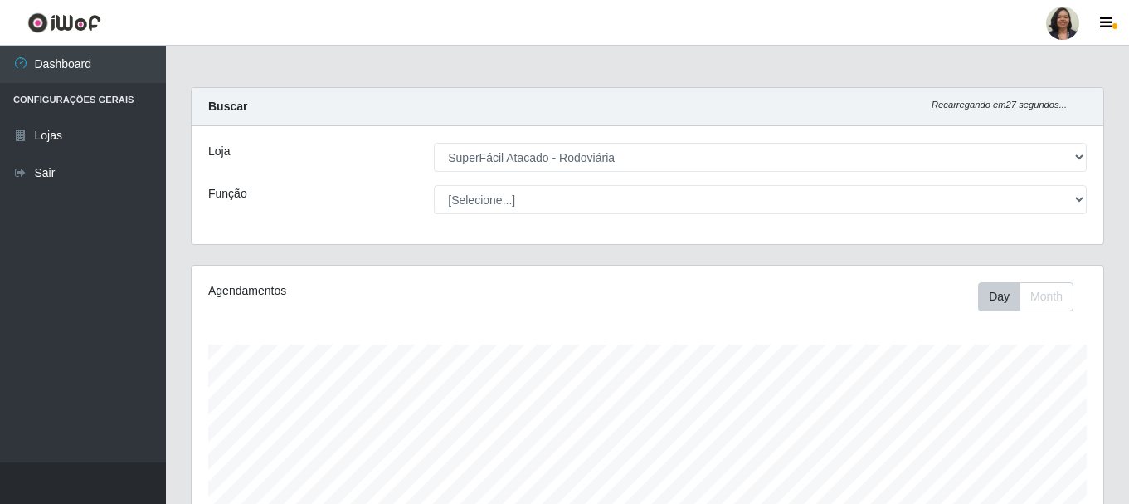
click at [369, 188] on div "Função" at bounding box center [309, 199] width 226 height 29
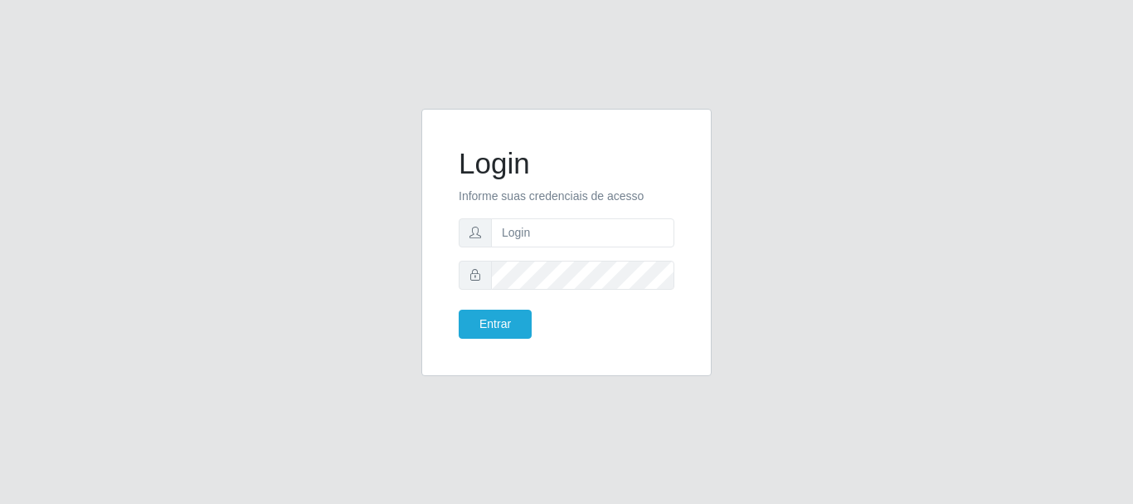
click at [569, 252] on form "Login Informe suas credenciais de acesso Entrar" at bounding box center [567, 242] width 216 height 192
click at [562, 239] on input "text" at bounding box center [582, 232] width 183 height 29
type input "[EMAIL_ADDRESS][DOMAIN_NAME]"
click at [482, 329] on button "Entrar" at bounding box center [495, 323] width 73 height 29
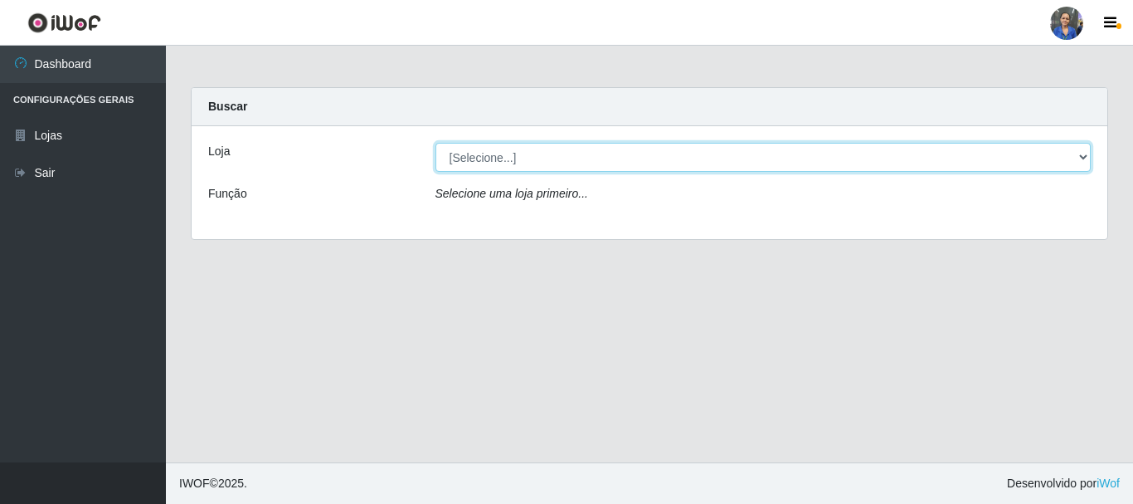
click at [541, 171] on select "[Selecione...] SuperFácil Atacado - Rodoviária" at bounding box center [764, 157] width 656 height 29
select select "400"
click at [436, 143] on select "[Selecione...] SuperFácil Atacado - Rodoviária" at bounding box center [764, 157] width 656 height 29
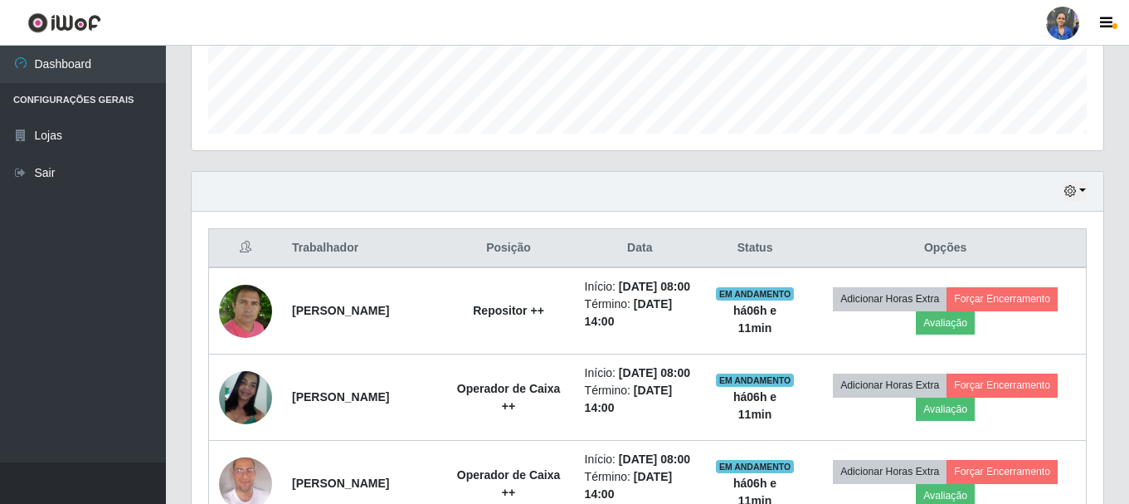
scroll to position [498, 0]
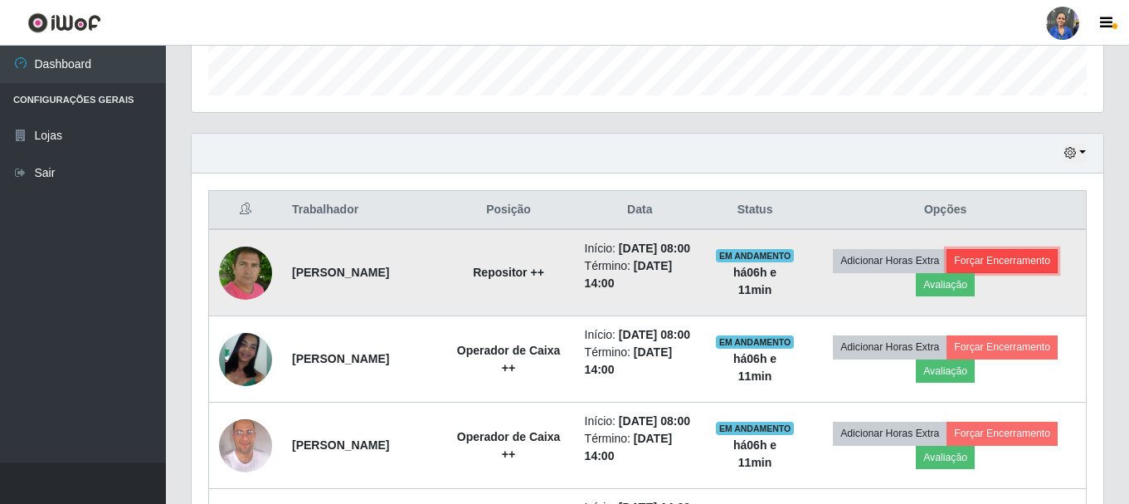
click at [1008, 261] on button "Forçar Encerramento" at bounding box center [1002, 260] width 111 height 23
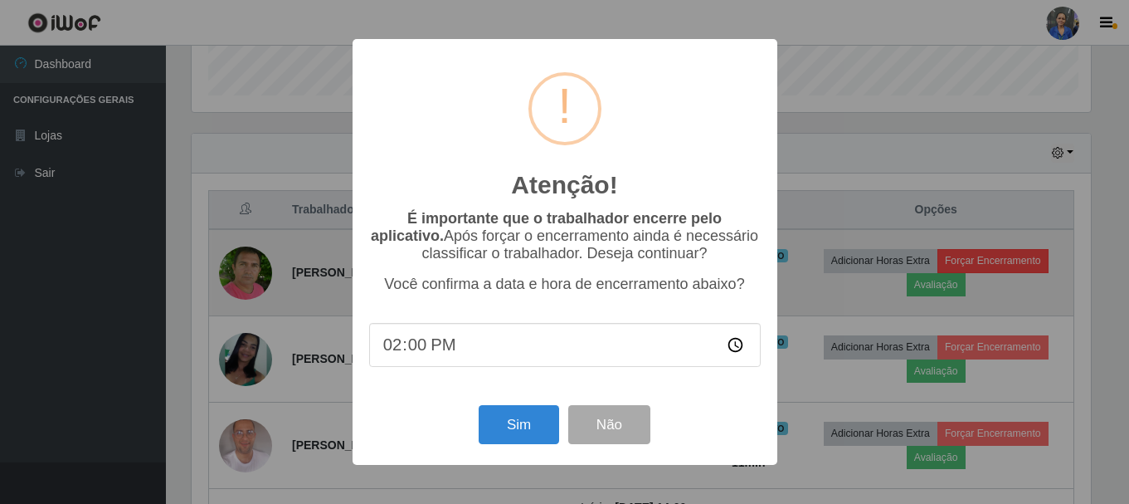
scroll to position [344, 904]
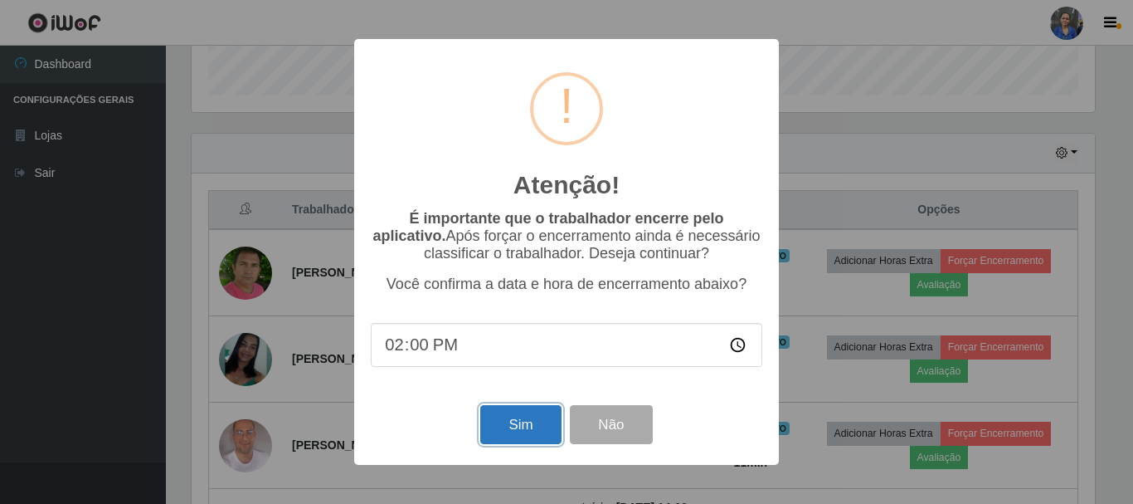
click at [493, 421] on button "Sim" at bounding box center [520, 424] width 80 height 39
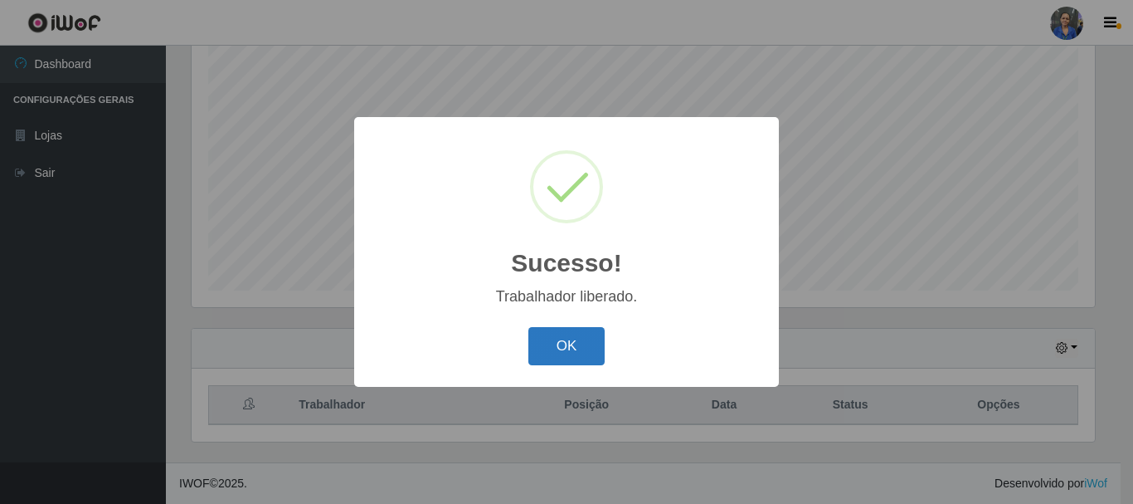
click at [572, 353] on button "OK" at bounding box center [567, 346] width 77 height 39
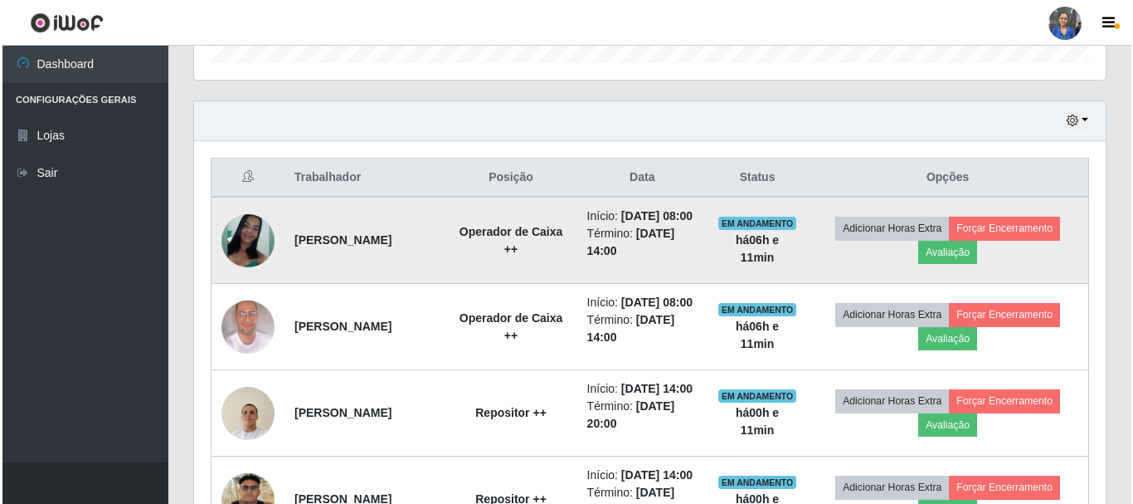
scroll to position [552, 0]
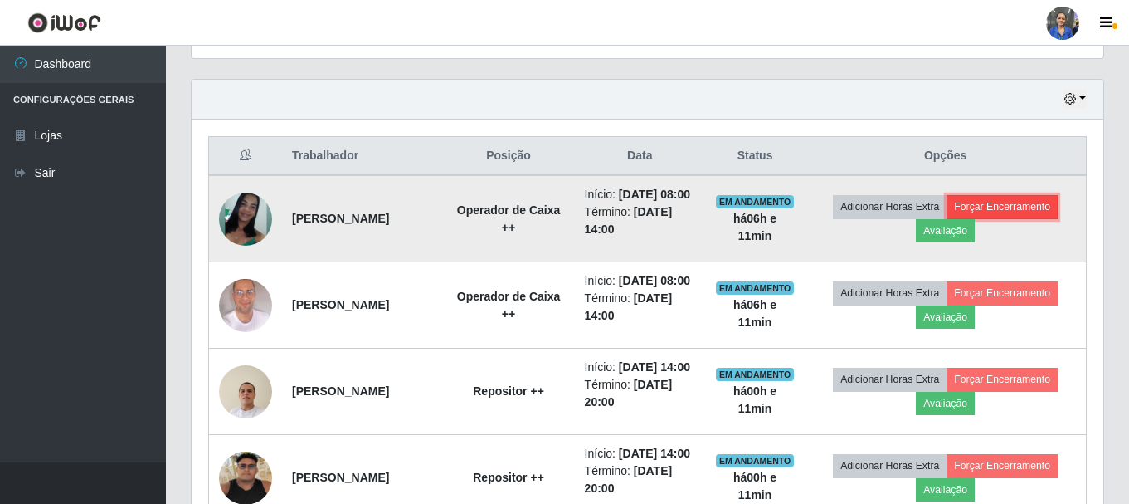
click at [1012, 212] on button "Forçar Encerramento" at bounding box center [1002, 206] width 111 height 23
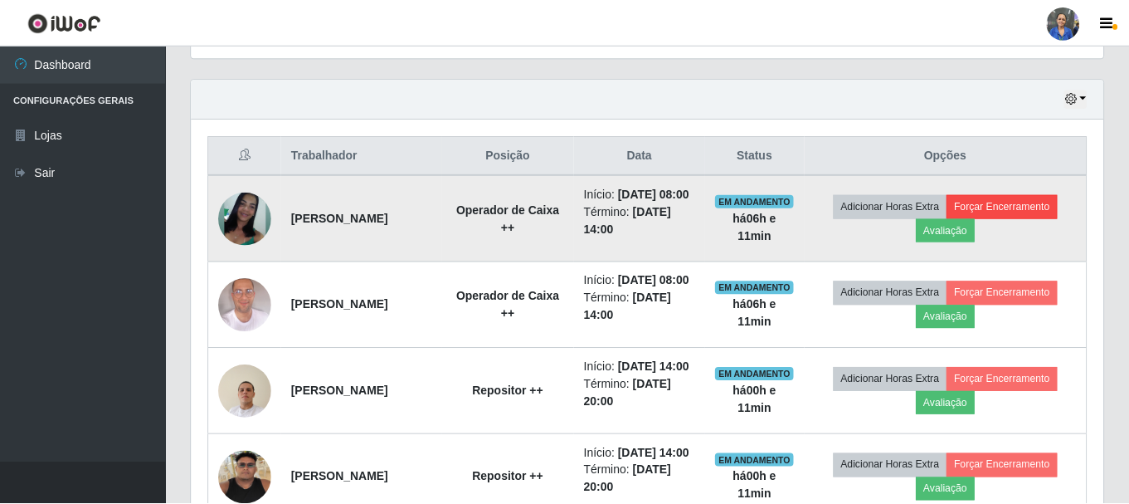
scroll to position [344, 904]
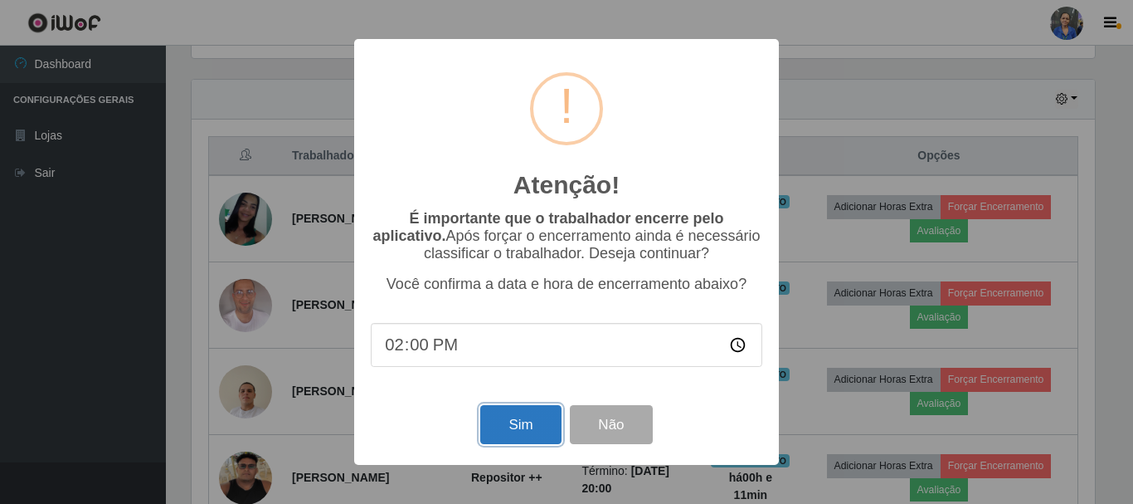
click at [512, 419] on button "Sim" at bounding box center [520, 424] width 80 height 39
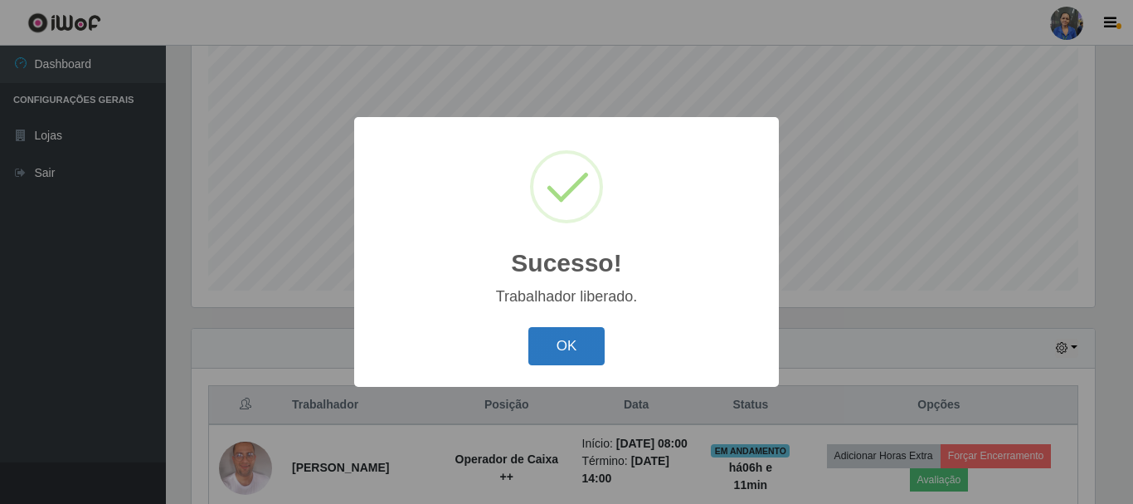
click at [535, 345] on button "OK" at bounding box center [567, 346] width 77 height 39
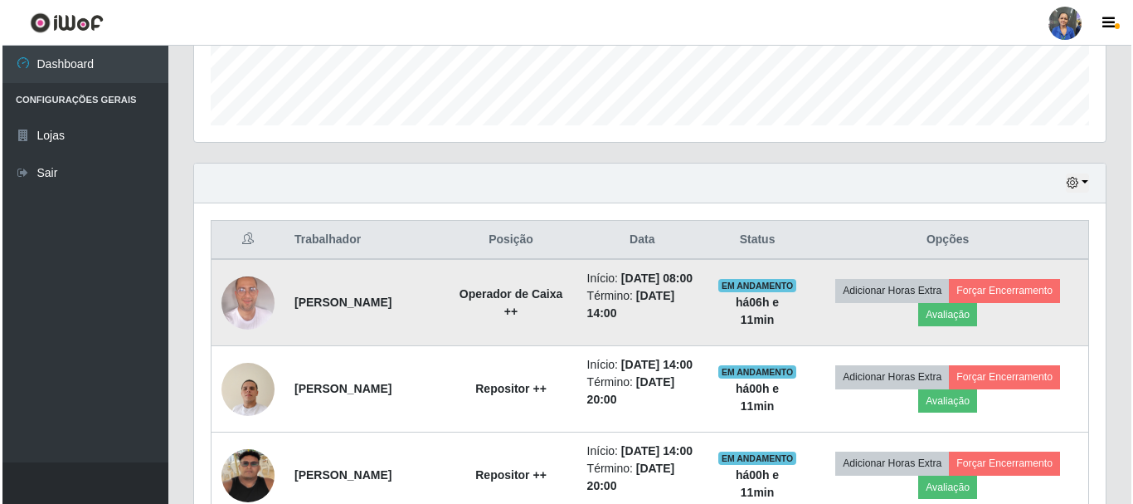
scroll to position [469, 0]
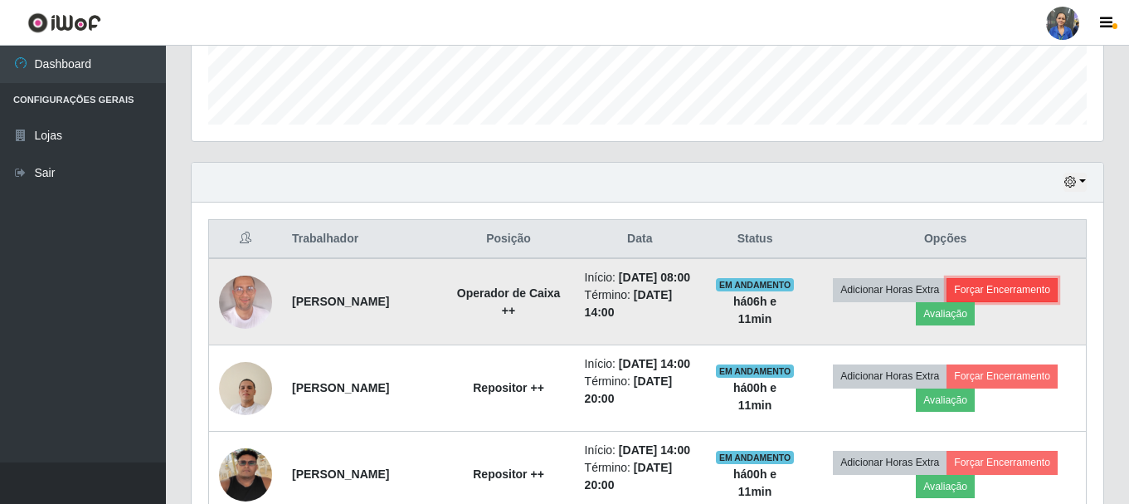
click at [1023, 295] on button "Forçar Encerramento" at bounding box center [1002, 289] width 111 height 23
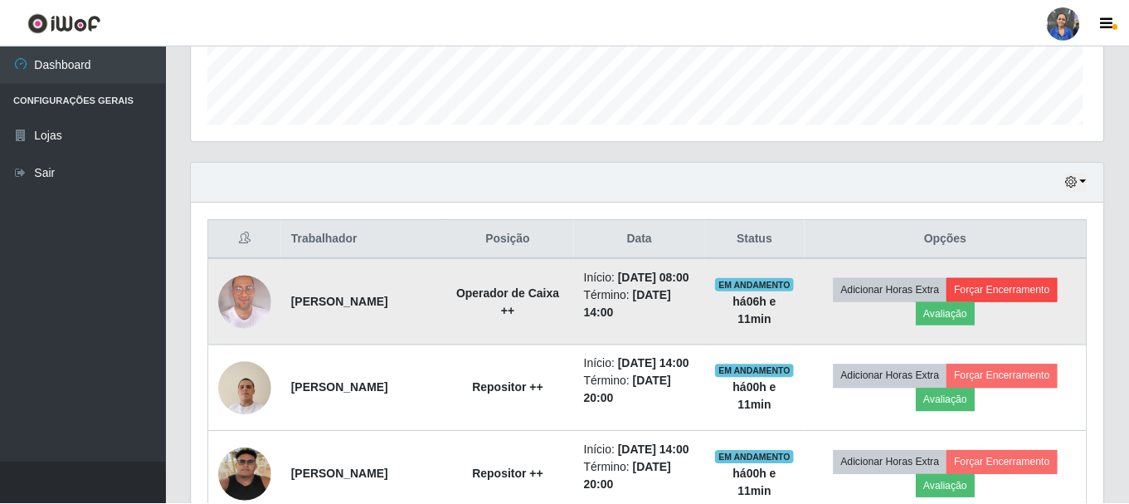
scroll to position [344, 904]
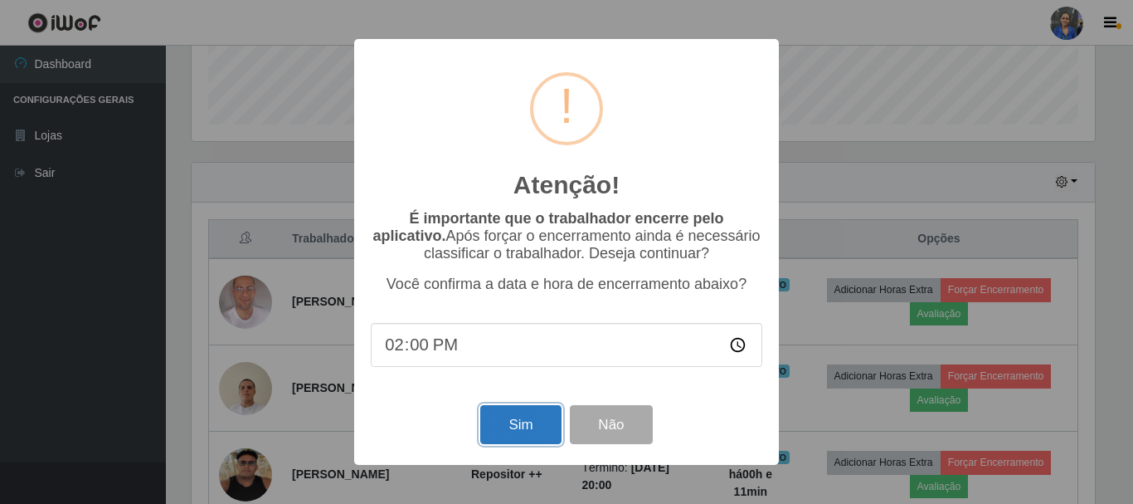
click at [519, 426] on button "Sim" at bounding box center [520, 424] width 80 height 39
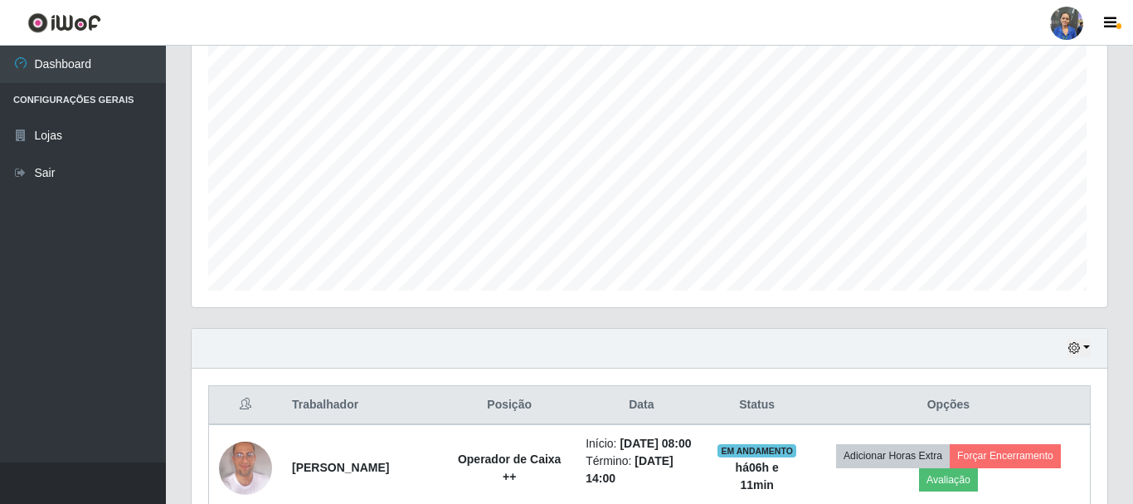
scroll to position [0, 0]
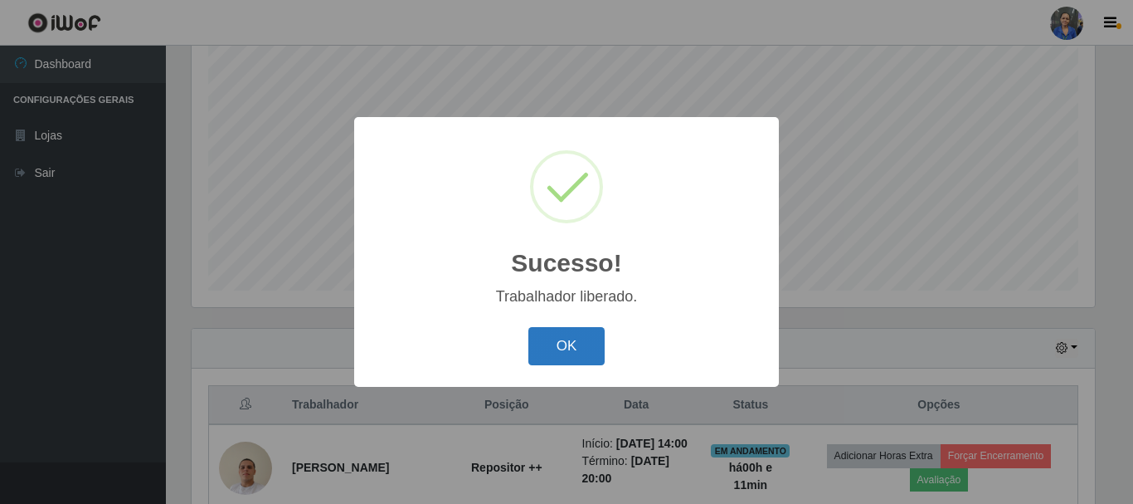
click at [548, 353] on button "OK" at bounding box center [567, 346] width 77 height 39
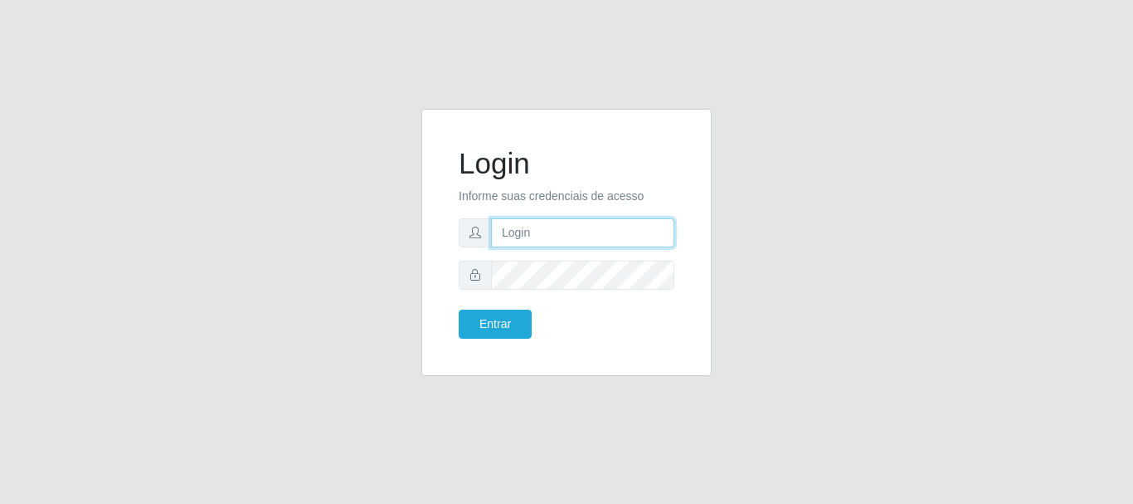
click at [536, 222] on input "text" at bounding box center [582, 232] width 183 height 29
click at [549, 239] on input "[EMAIL_ADDRESS][DOMAIN_NAME]" at bounding box center [582, 232] width 183 height 29
click at [638, 231] on input "geyse.lianee@gmail.com" at bounding box center [582, 232] width 183 height 29
type input "g"
type input "edherlandson.santos@nordestao.com.br"
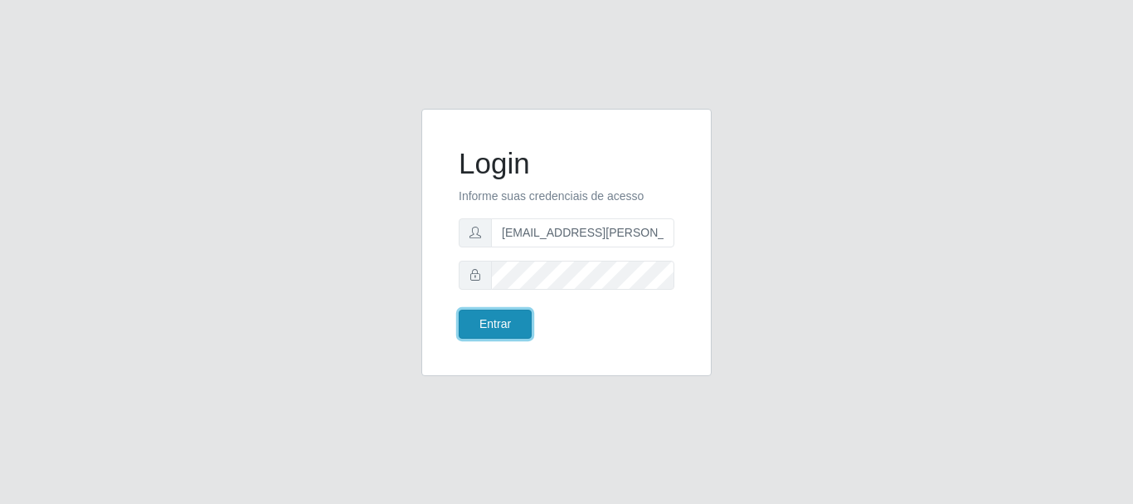
click at [485, 327] on button "Entrar" at bounding box center [495, 323] width 73 height 29
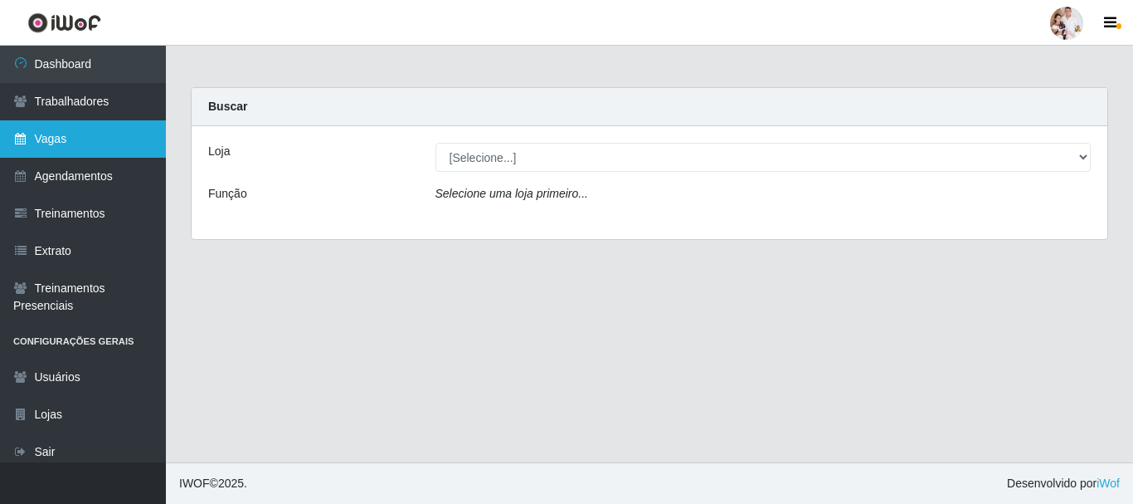
click at [67, 142] on link "Vagas" at bounding box center [83, 138] width 166 height 37
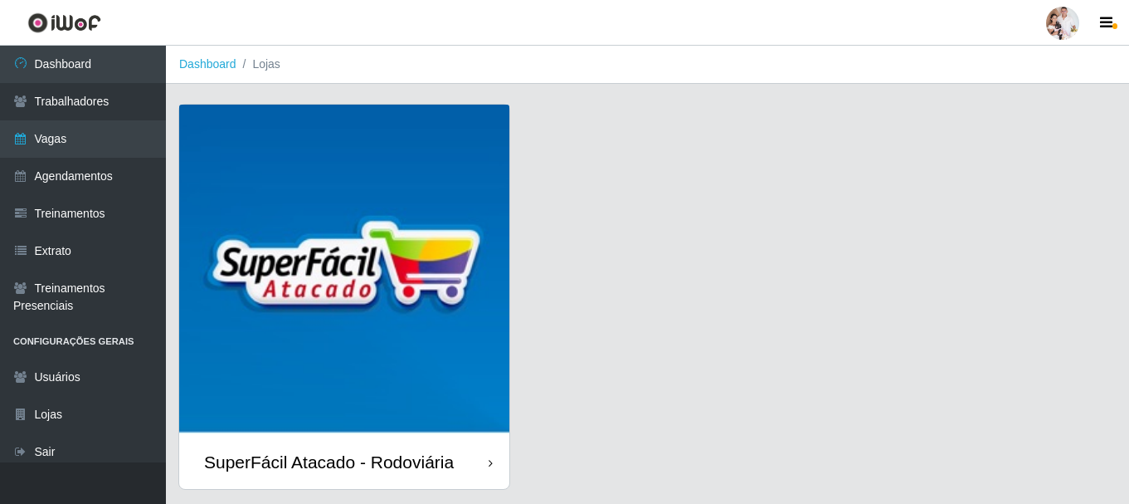
click at [264, 261] on img at bounding box center [344, 270] width 330 height 330
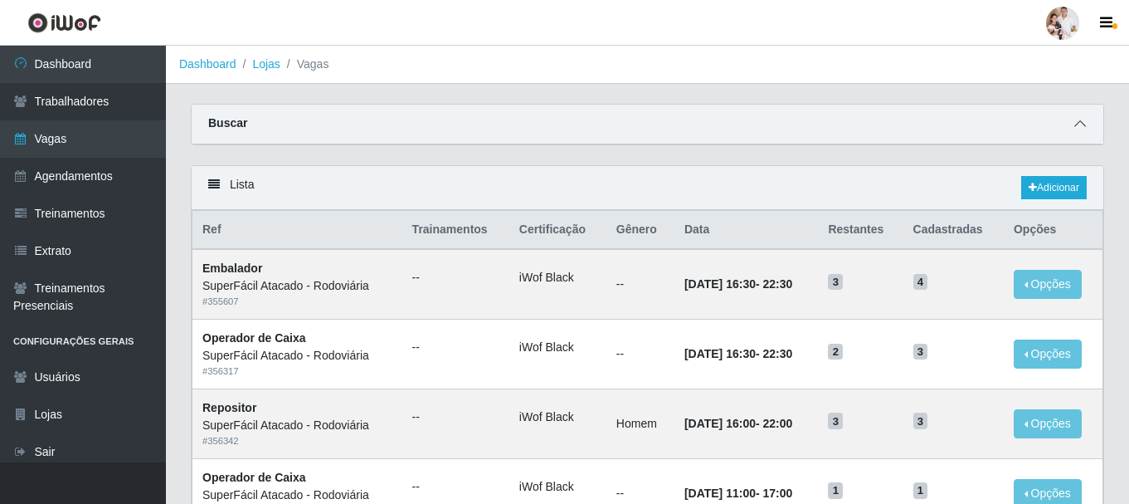
click at [1083, 126] on icon at bounding box center [1080, 124] width 12 height 12
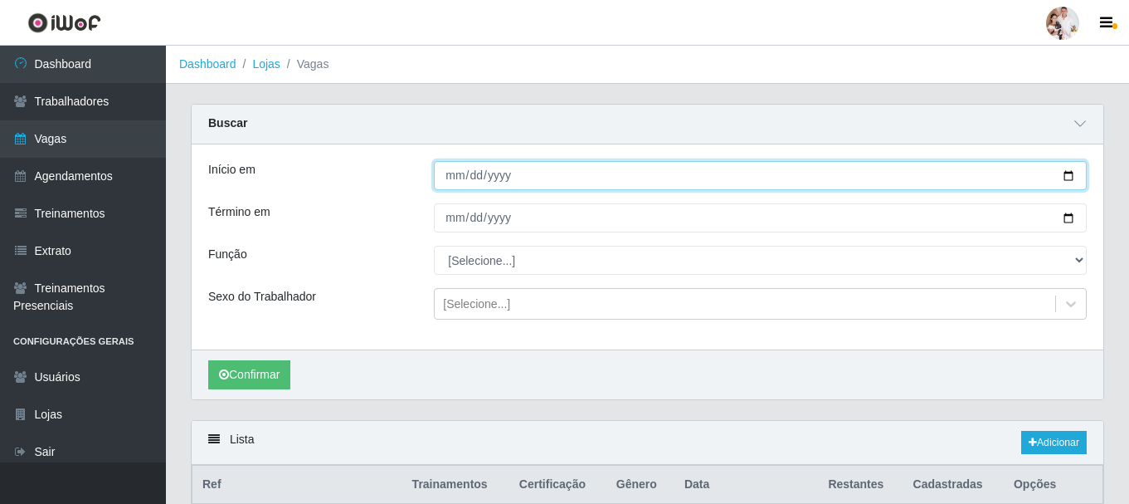
click at [1065, 181] on input "Início em" at bounding box center [760, 175] width 653 height 29
type input "2025-10-13"
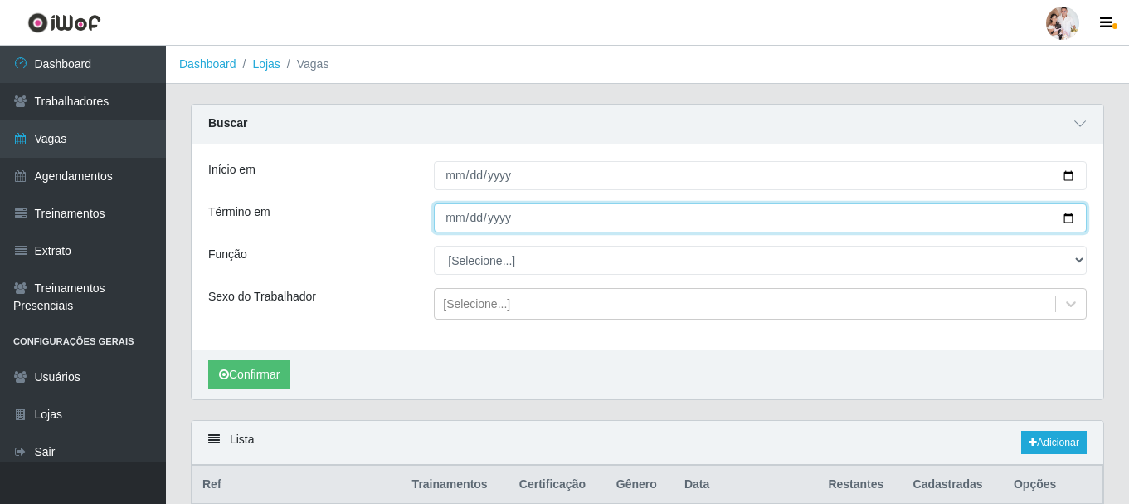
click at [1072, 222] on input "Término em" at bounding box center [760, 217] width 653 height 29
type input "2025-10-13"
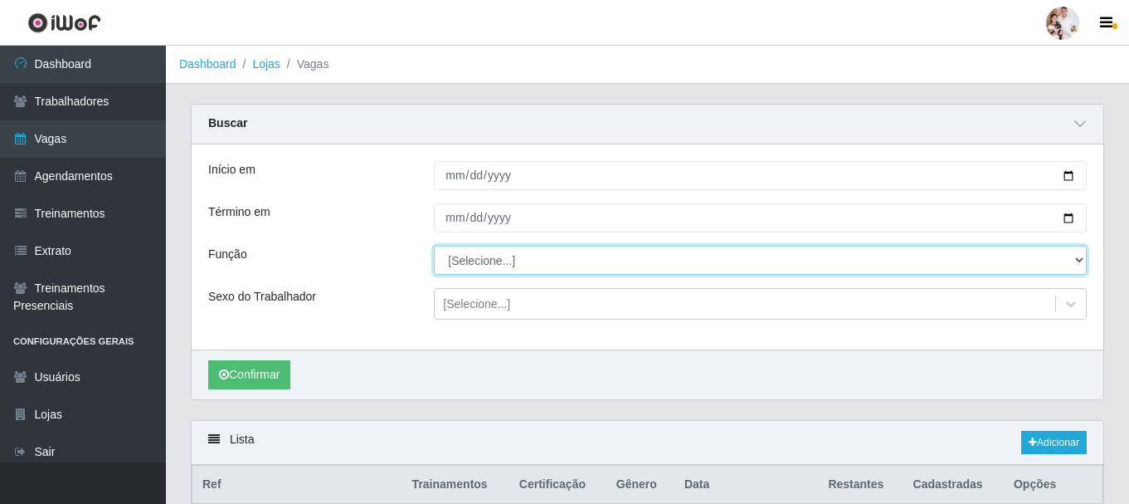
click at [1076, 261] on select "[Selecione...] Balconista de Padaria Balconista de Padaria + Balconista de Pada…" at bounding box center [760, 260] width 653 height 29
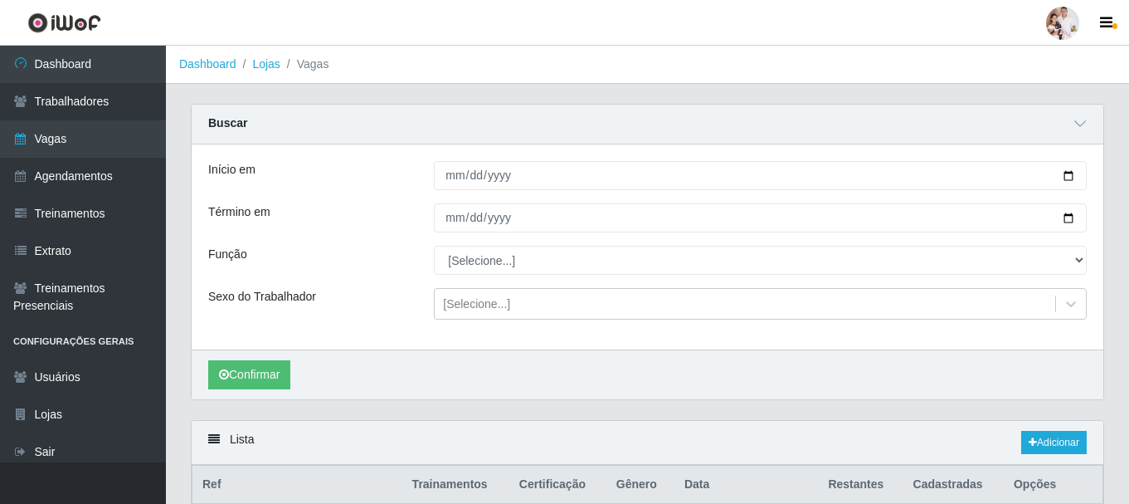
click at [354, 256] on div "Função" at bounding box center [309, 260] width 226 height 29
click at [279, 374] on button "Confirmar" at bounding box center [249, 374] width 82 height 29
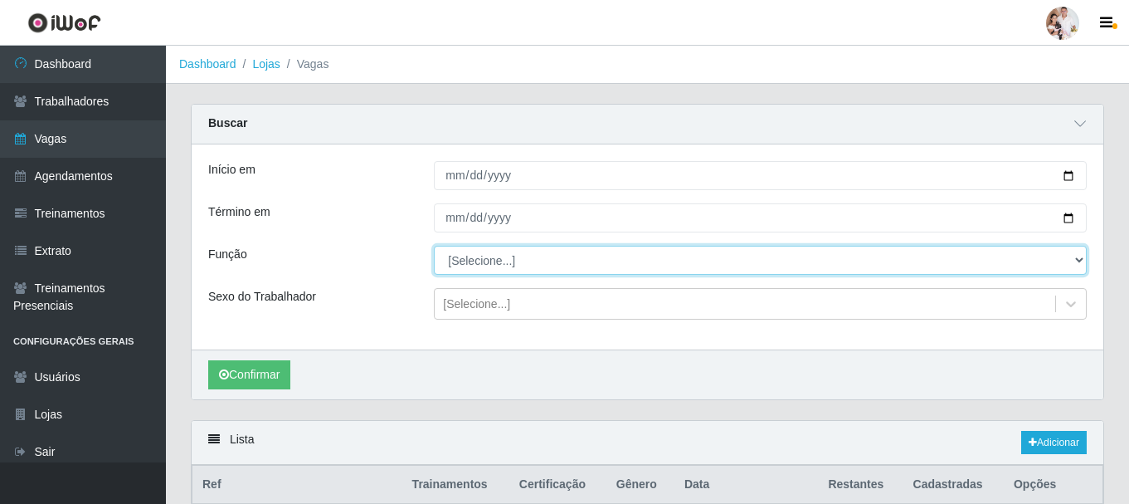
click at [1083, 259] on select "[Selecione...] Balconista de Padaria Balconista de Padaria + Balconista de Pada…" at bounding box center [760, 260] width 653 height 29
select select "1"
click at [434, 246] on select "[Selecione...] Balconista de Padaria Balconista de Padaria + Balconista de Pada…" at bounding box center [760, 260] width 653 height 29
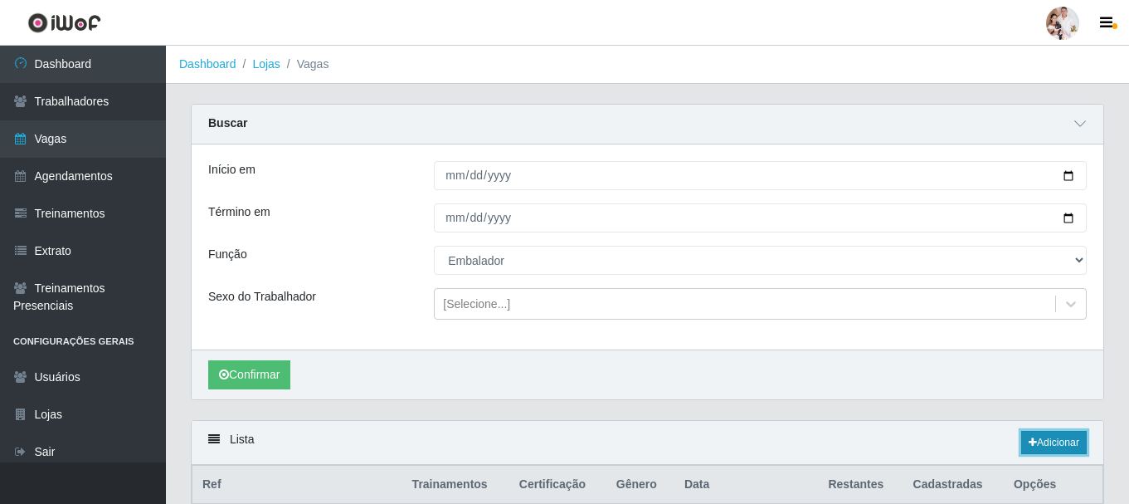
click at [1057, 445] on link "Adicionar" at bounding box center [1054, 442] width 66 height 23
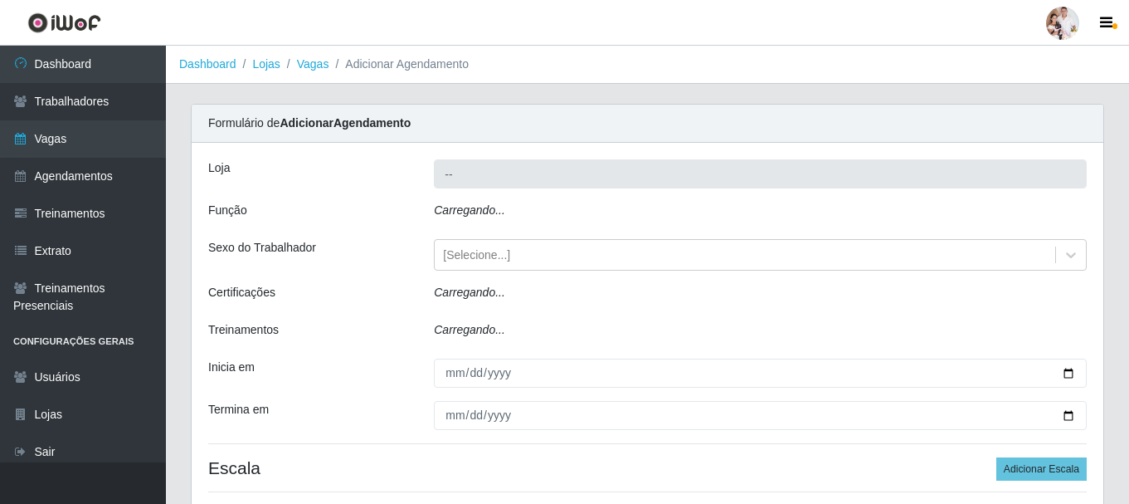
type input "SuperFácil Atacado - Rodoviária"
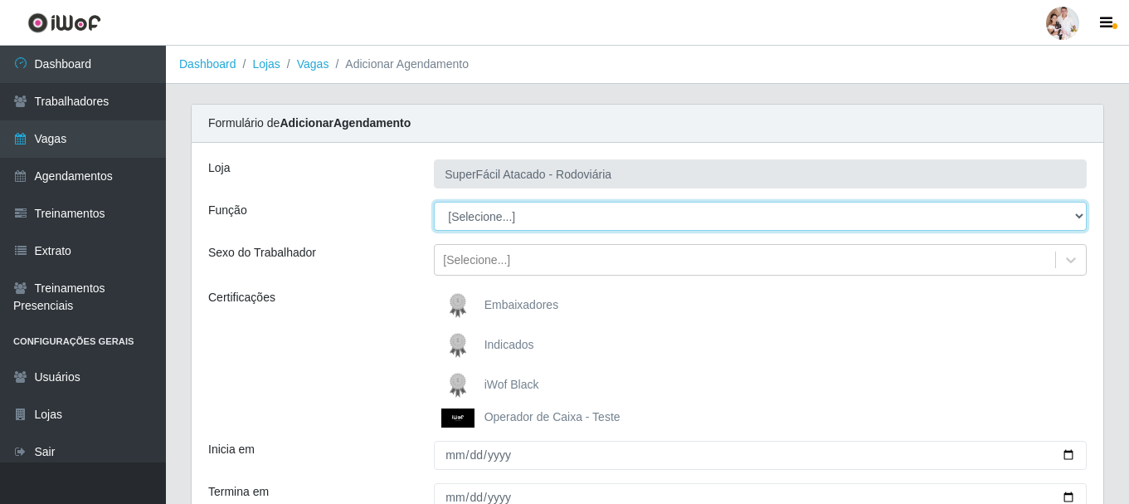
click at [1077, 216] on select "[Selecione...] Balconista de Padaria Balconista de Padaria + Balconista de Pada…" at bounding box center [760, 216] width 653 height 29
select select "1"
click at [434, 202] on select "[Selecione...] Balconista de Padaria Balconista de Padaria + Balconista de Pada…" at bounding box center [760, 216] width 653 height 29
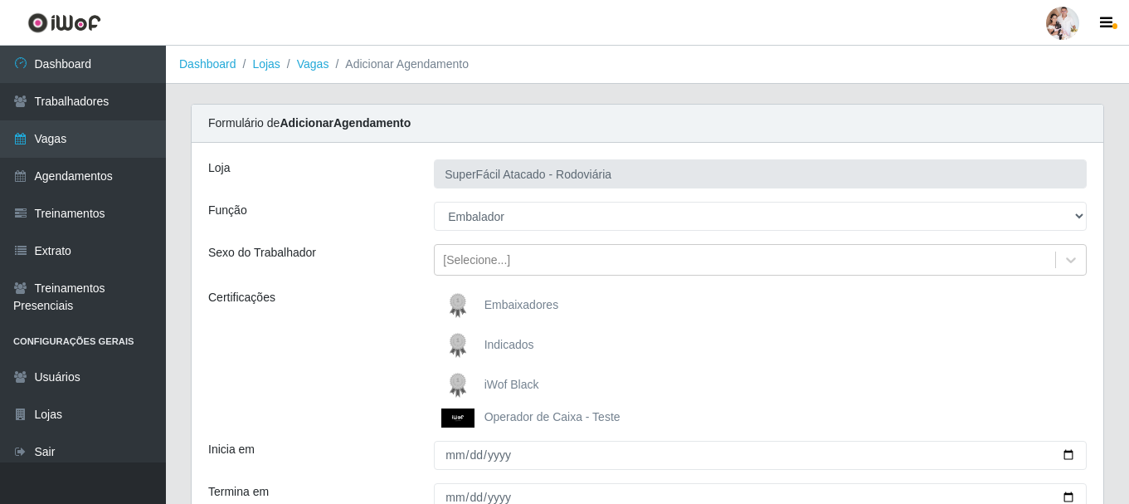
click at [459, 380] on img at bounding box center [461, 384] width 40 height 33
click at [0, 0] on input "iWof Black" at bounding box center [0, 0] width 0 height 0
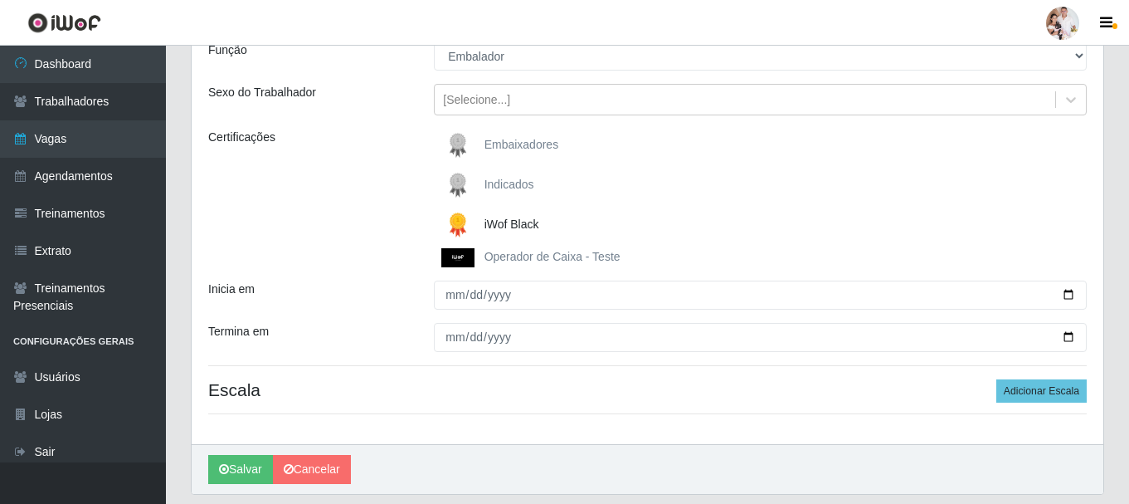
scroll to position [166, 0]
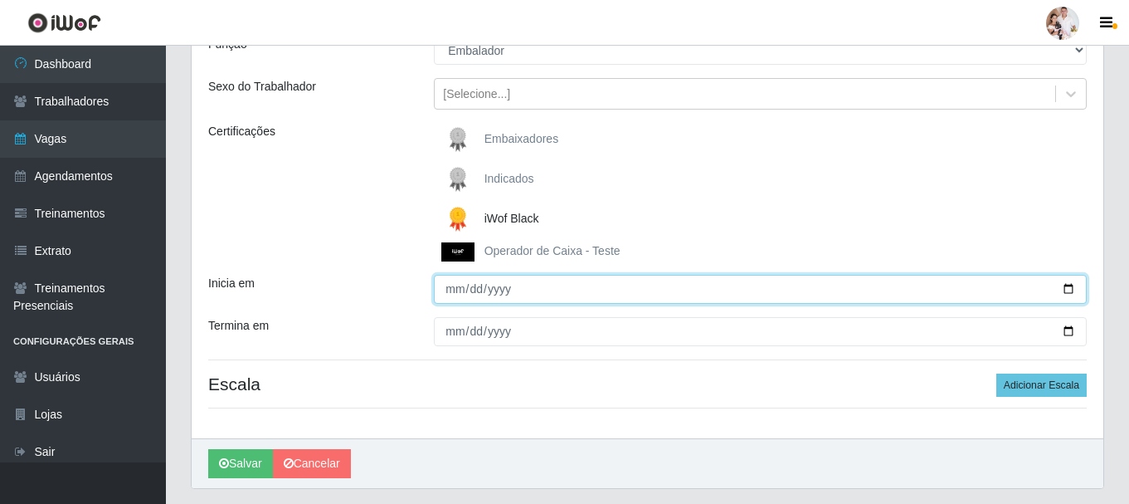
click at [1069, 290] on input "Inicia em" at bounding box center [760, 289] width 653 height 29
type input "2025-10-13"
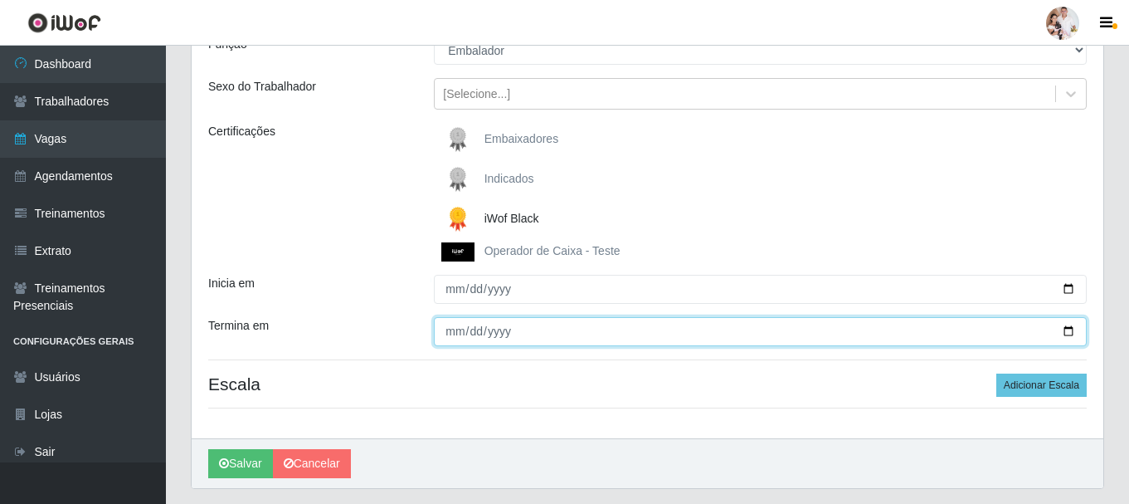
click at [1069, 333] on input "Termina em" at bounding box center [760, 331] width 653 height 29
type input "2025-10-13"
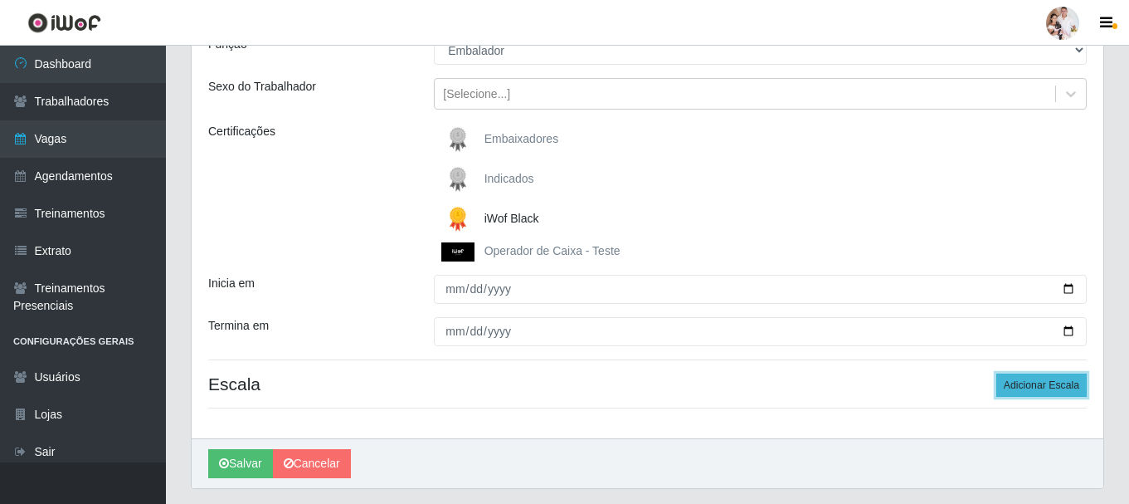
click at [1050, 387] on button "Adicionar Escala" at bounding box center [1041, 384] width 90 height 23
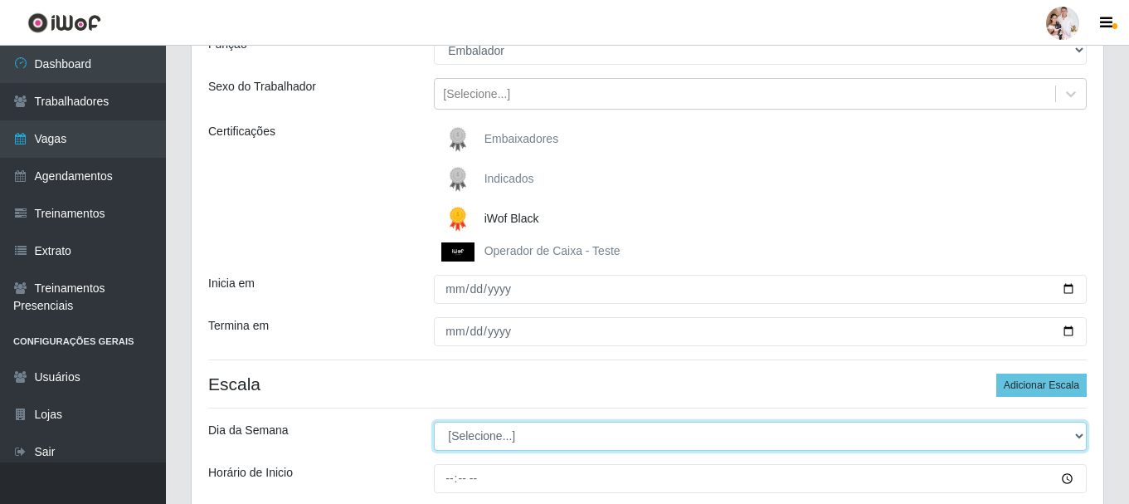
click at [1079, 436] on select "[Selecione...] Segunda Terça Quarta Quinta Sexta Sábado Domingo" at bounding box center [760, 435] width 653 height 29
select select "1"
click at [434, 421] on select "[Selecione...] Segunda Terça Quarta Quinta Sexta Sábado Domingo" at bounding box center [760, 435] width 653 height 29
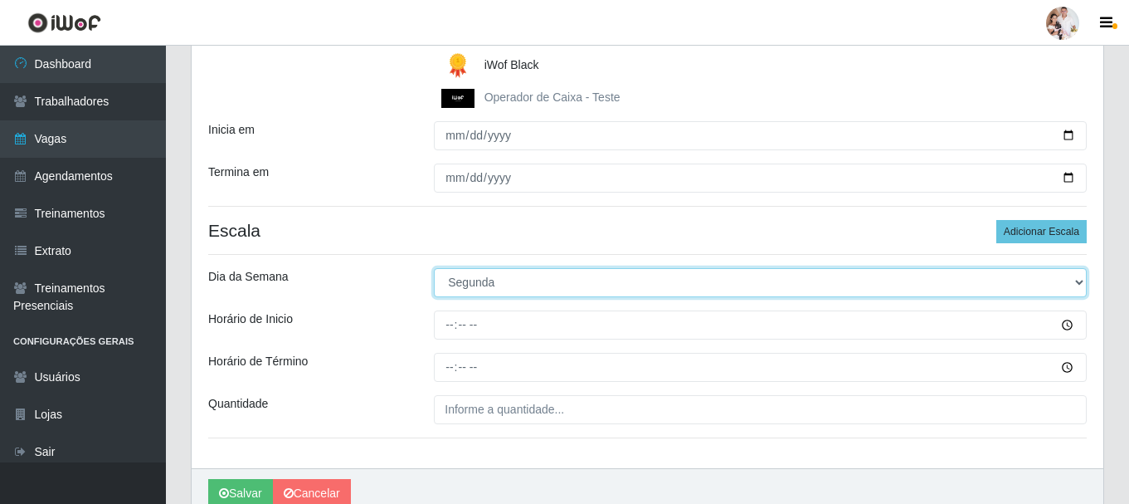
scroll to position [332, 0]
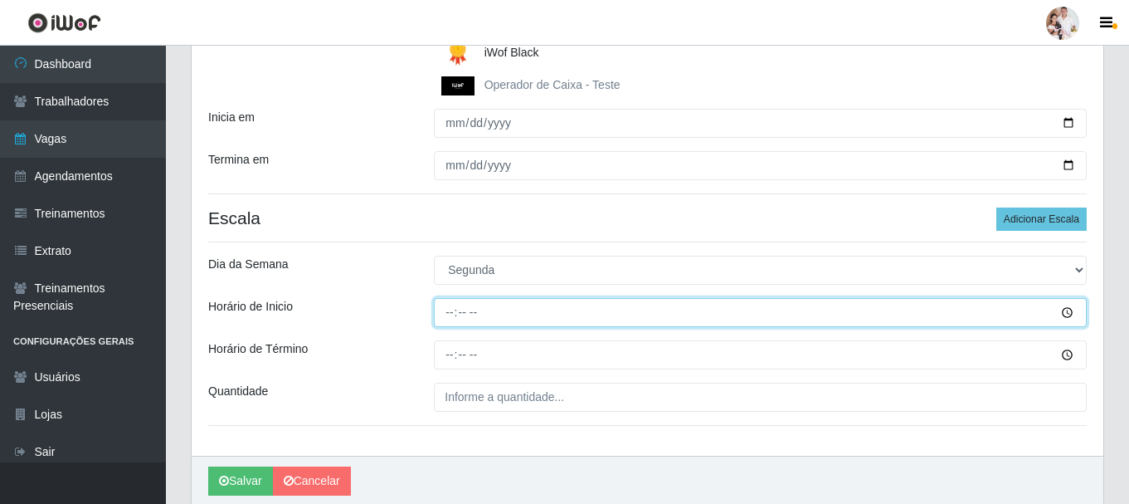
click at [453, 314] on input "Horário de Inicio" at bounding box center [760, 312] width 653 height 29
type input "16:30"
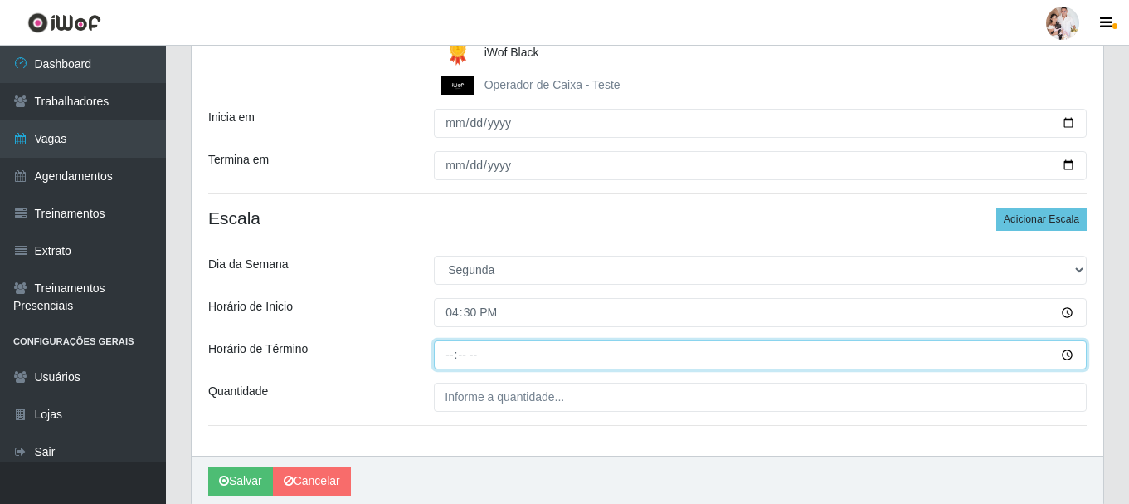
click at [449, 356] on input "Horário de Término" at bounding box center [760, 354] width 653 height 29
type input "22:30"
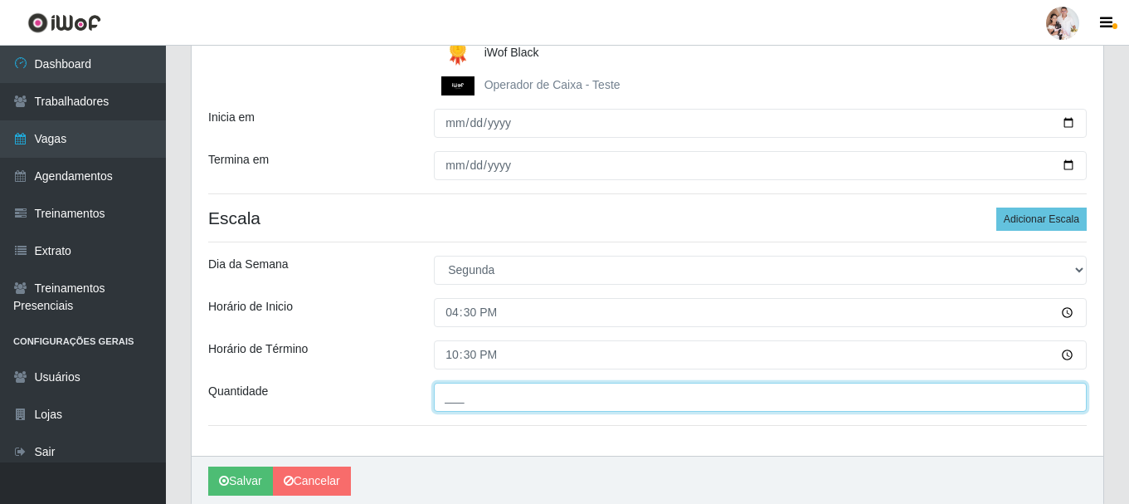
click at [454, 392] on input "___" at bounding box center [760, 396] width 653 height 29
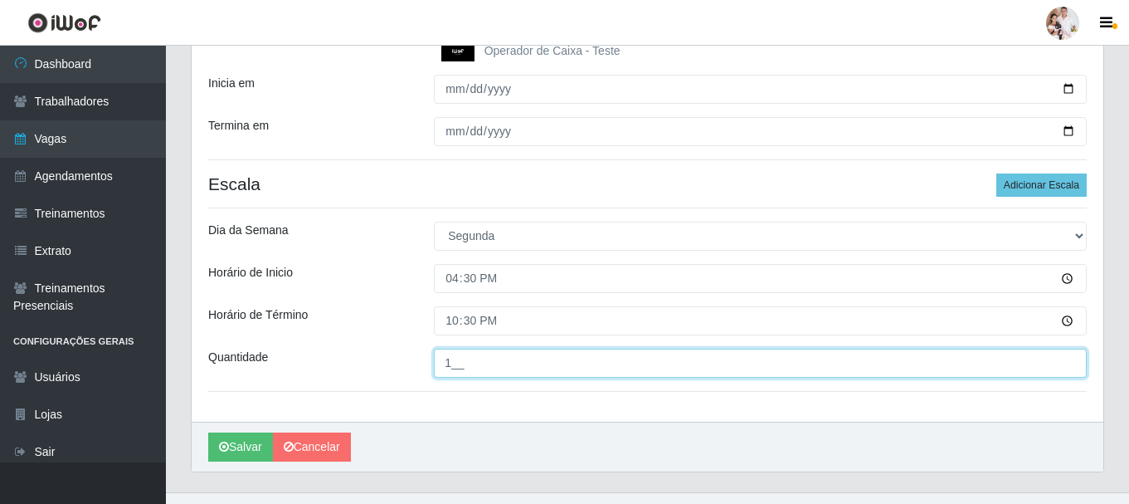
scroll to position [397, 0]
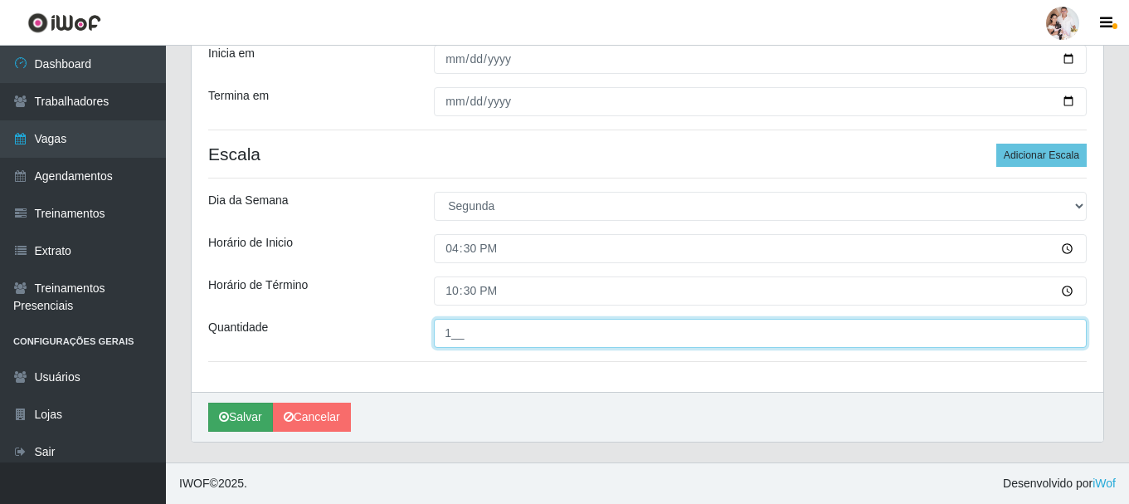
type input "1__"
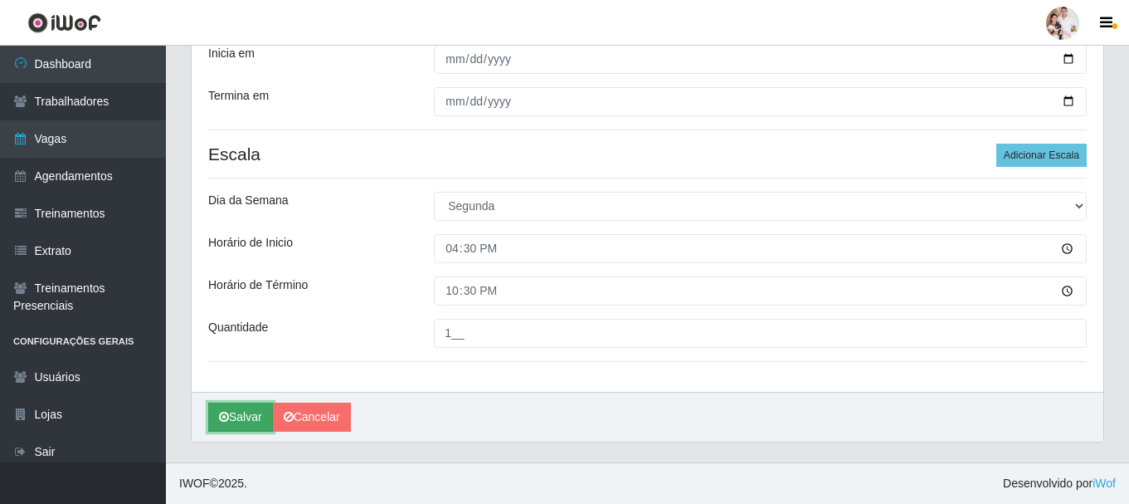
click at [252, 415] on button "Salvar" at bounding box center [240, 416] width 65 height 29
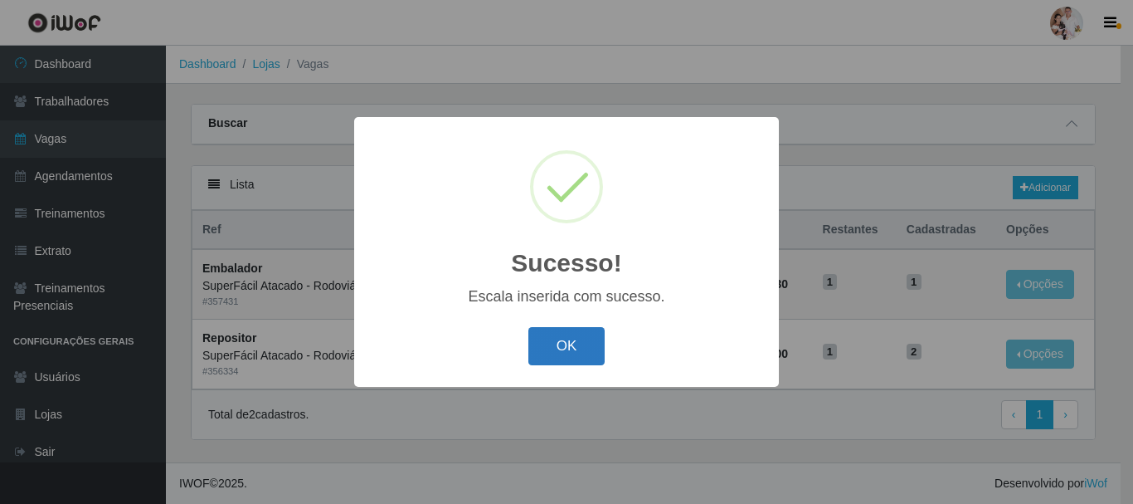
click at [598, 341] on button "OK" at bounding box center [567, 346] width 77 height 39
